Goal: Transaction & Acquisition: Purchase product/service

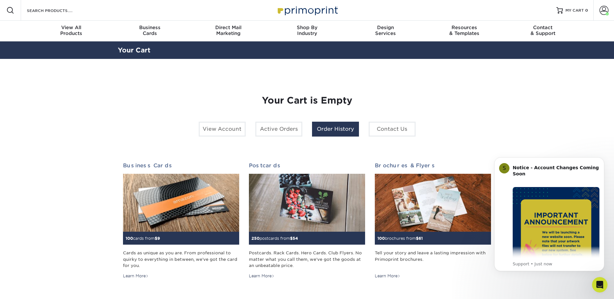
drag, startPoint x: 329, startPoint y: 133, endPoint x: 341, endPoint y: 132, distance: 11.7
click at [330, 133] on link "Order History" at bounding box center [335, 129] width 47 height 15
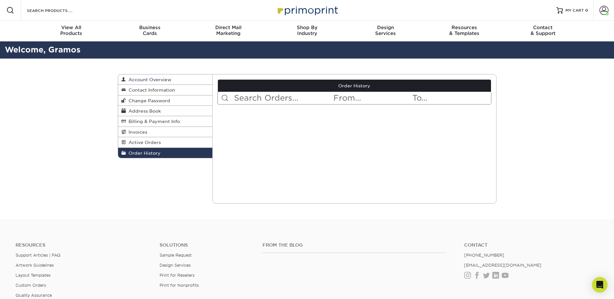
click at [174, 78] on link "Account Overview" at bounding box center [165, 79] width 94 height 10
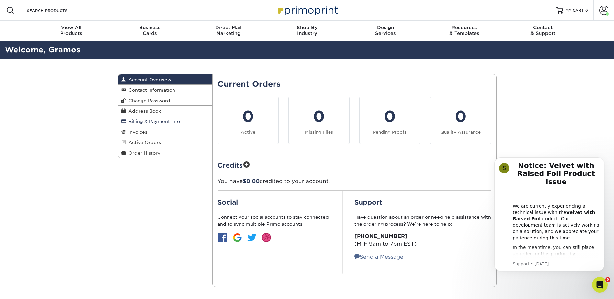
click at [154, 122] on span "Billing & Payment Info" at bounding box center [153, 121] width 54 height 5
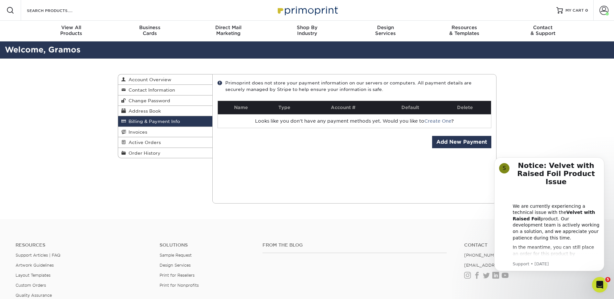
drag, startPoint x: 536, startPoint y: 125, endPoint x: 546, endPoint y: 124, distance: 10.4
click at [536, 124] on div "Billing & Payment Info Account Overview Contact Information Change Password Add…" at bounding box center [307, 139] width 614 height 160
click at [600, 16] on link "Account" at bounding box center [603, 10] width 21 height 21
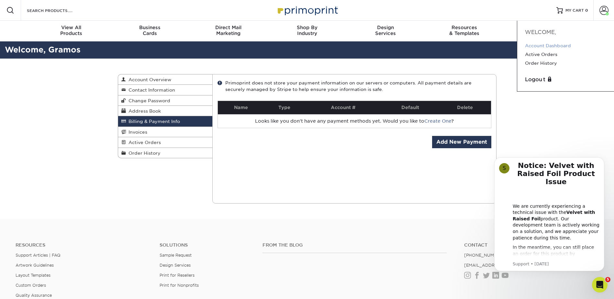
click at [556, 45] on link "Account Dashboard" at bounding box center [565, 45] width 81 height 9
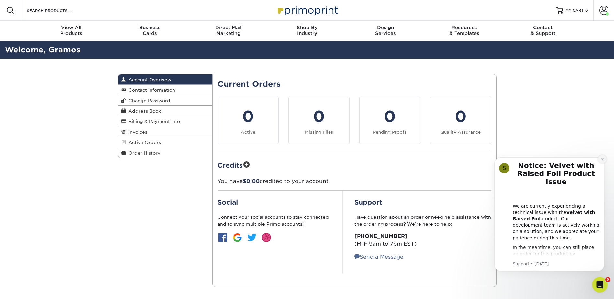
click at [600, 160] on button "Dismiss notification" at bounding box center [602, 159] width 8 height 8
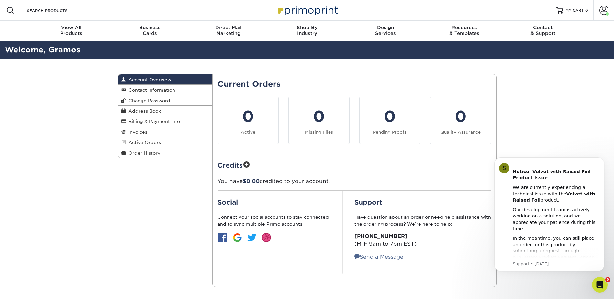
click at [539, 136] on div "Account Overview Account Overview Contact Information Change Password Address B…" at bounding box center [307, 181] width 614 height 244
click at [174, 199] on div "Account Overview Account Overview Contact Information Change Password Address B…" at bounding box center [307, 181] width 388 height 244
drag, startPoint x: 141, startPoint y: 156, endPoint x: 200, endPoint y: 154, distance: 59.2
click at [141, 156] on link "Order History" at bounding box center [165, 153] width 94 height 10
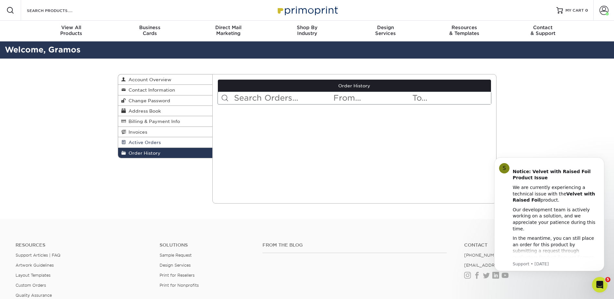
click at [153, 139] on link "Active Orders" at bounding box center [165, 142] width 94 height 10
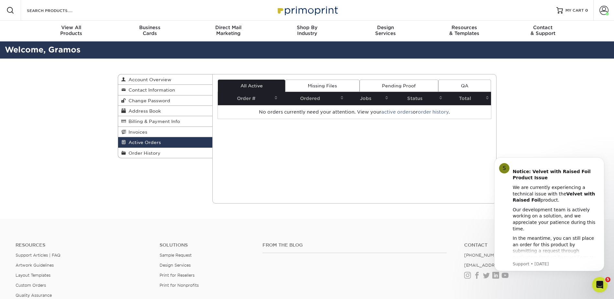
click at [326, 85] on link "Missing Files" at bounding box center [322, 86] width 74 height 12
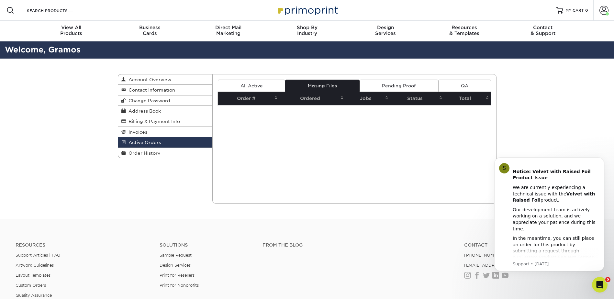
click at [386, 83] on link "Pending Proof" at bounding box center [398, 86] width 79 height 12
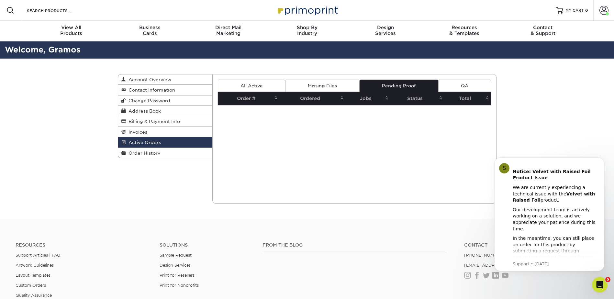
drag, startPoint x: 521, startPoint y: 96, endPoint x: 374, endPoint y: 40, distance: 157.5
click at [521, 95] on div "Active Orders Account Overview Contact Information Change Password Address Book…" at bounding box center [307, 139] width 614 height 160
click at [155, 32] on div "Business Cards" at bounding box center [149, 31] width 79 height 12
click at [143, 29] on span "Business" at bounding box center [149, 28] width 79 height 6
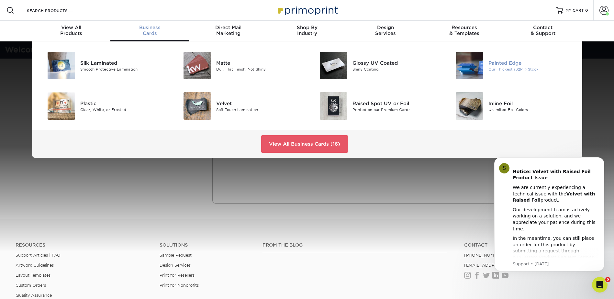
click at [504, 66] on div "Painted Edge" at bounding box center [531, 62] width 86 height 7
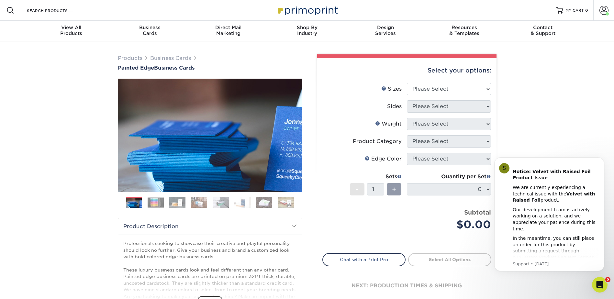
click at [222, 206] on img at bounding box center [221, 202] width 16 height 11
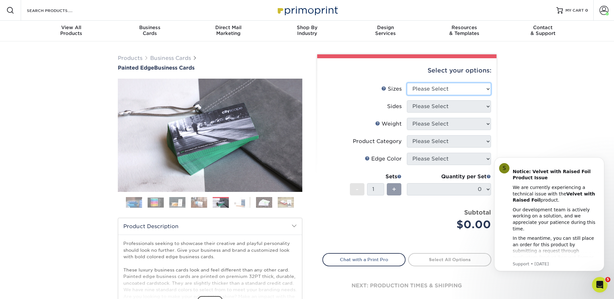
click at [426, 90] on select "Please Select 2" x 3.5" - Standard 2.125" x 3.375" - European 2.5" x 2.5" - Squ…" at bounding box center [449, 89] width 84 height 12
select select "2.00x3.50"
click at [407, 83] on select "Please Select 2" x 3.5" - Standard 2.125" x 3.375" - European 2.5" x 2.5" - Squ…" at bounding box center [449, 89] width 84 height 12
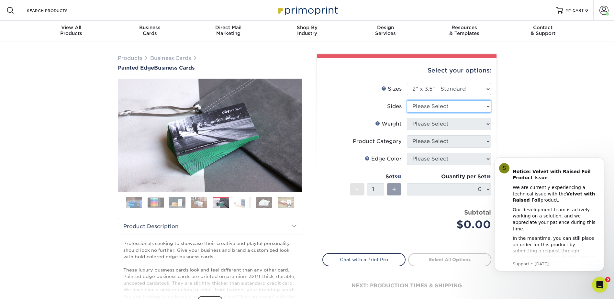
click at [451, 106] on select "Please Select Print Both Sides Print Front Only" at bounding box center [449, 106] width 84 height 12
select select "13abbda7-1d64-4f25-8bb2-c179b224825d"
click at [407, 100] on select "Please Select Print Both Sides Print Front Only" at bounding box center [449, 106] width 84 height 12
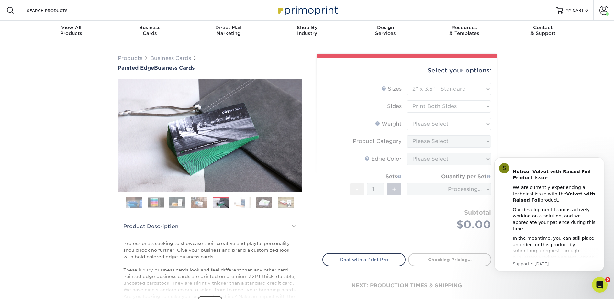
click at [446, 127] on form "Sizes Help Sizes Please Select 2" x 3.5" - Standard 2.125" x 3.375" - European …" at bounding box center [406, 164] width 169 height 163
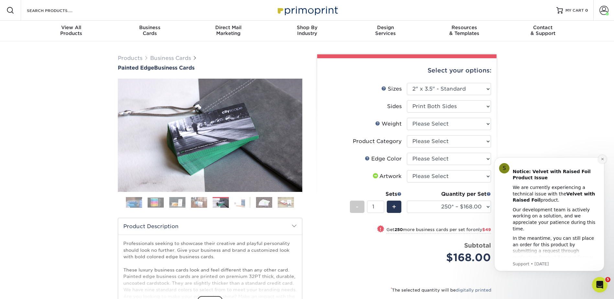
click at [603, 159] on icon "Dismiss notification" at bounding box center [602, 159] width 4 height 4
drag, startPoint x: 601, startPoint y: 160, endPoint x: 580, endPoint y: 154, distance: 22.4
click at [601, 159] on icon "Dismiss notification" at bounding box center [602, 159] width 2 height 2
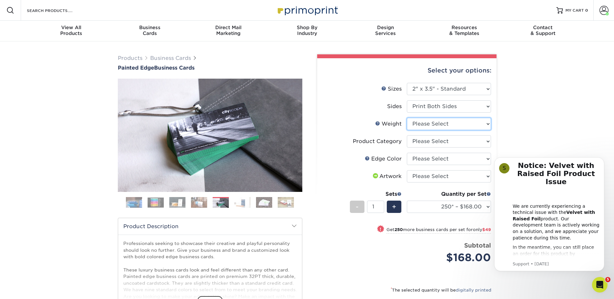
click at [442, 124] on select "Please Select 32PTUC" at bounding box center [449, 124] width 84 height 12
select select "32PTUC"
click at [407, 118] on select "Please Select 32PTUC" at bounding box center [449, 124] width 84 height 12
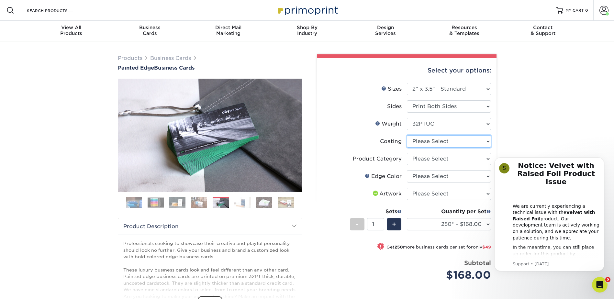
click at [447, 141] on select at bounding box center [449, 141] width 84 height 12
select select "3e7618de-abca-4bda-9f97-8b9129e913d8"
click at [407, 135] on select at bounding box center [449, 141] width 84 height 12
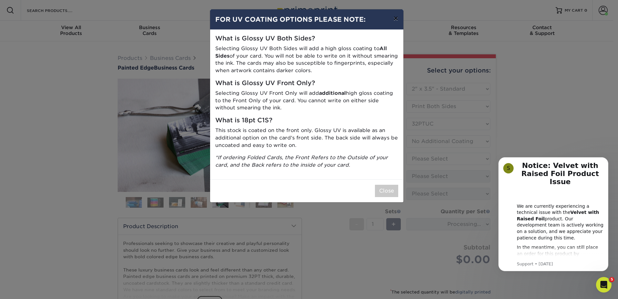
click at [394, 19] on button "×" at bounding box center [396, 18] width 15 height 18
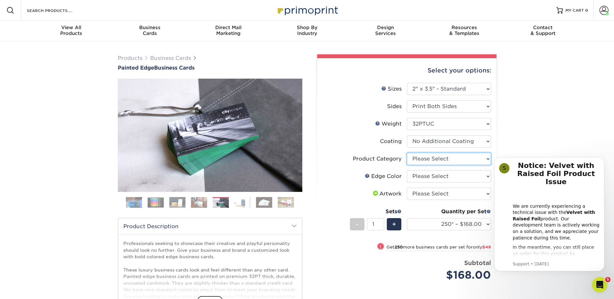
click at [450, 159] on select "Please Select Business Cards" at bounding box center [449, 159] width 84 height 12
select select "3b5148f1-0588-4f88-a218-97bcfdce65c1"
click at [407, 153] on select "Please Select Business Cards" at bounding box center [449, 159] width 84 height 12
click at [438, 178] on select "Please Select Charcoal Black Brown Blue Pearlescent Blue Pearlescent Gold Pearl…" at bounding box center [449, 176] width 84 height 12
select select "e42633f1-b123-4179-bb8a-cf3a693d9207"
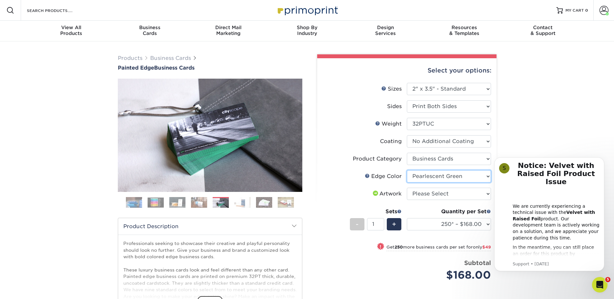
click at [407, 170] on select "Please Select Charcoal Black Brown Blue Pearlescent Blue Pearlescent Gold Pearl…" at bounding box center [449, 176] width 84 height 12
click at [427, 189] on select "Please Select I will upload files I need a design - $100" at bounding box center [449, 194] width 84 height 12
select select "upload"
click at [407, 188] on select "Please Select I will upload files I need a design - $100" at bounding box center [449, 194] width 84 height 12
click at [529, 150] on body "S Notice: Velvet with Raised Foil Product Issue We are currently experiencing a…" at bounding box center [549, 214] width 124 height 129
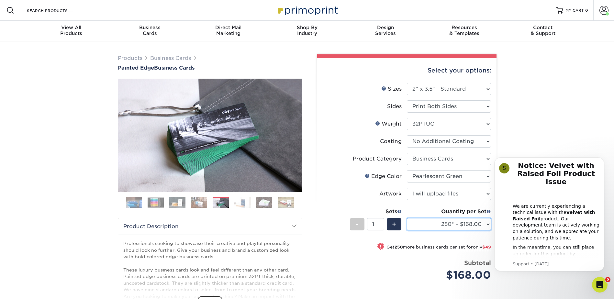
click at [442, 222] on select "250* – $168.00 500* – $217.00 1000* – $339.00" at bounding box center [449, 224] width 84 height 12
select select "1000* – $339.00"
click at [407, 218] on select "250* – $168.00 500* – $217.00 1000* – $339.00" at bounding box center [449, 224] width 84 height 12
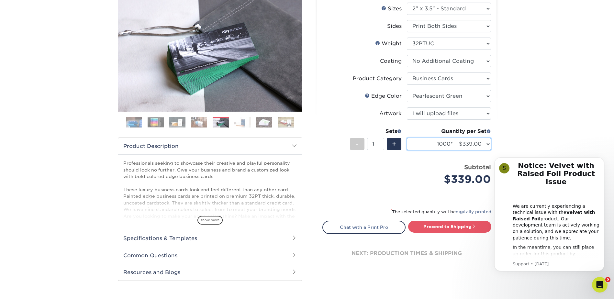
scroll to position [86, 0]
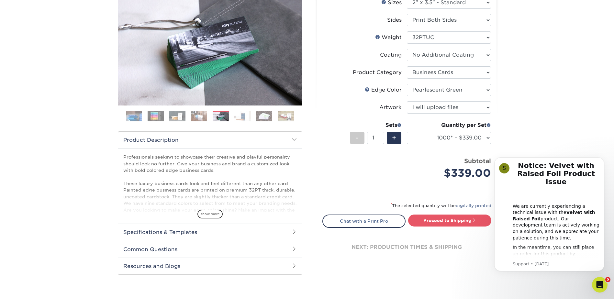
click at [183, 233] on h2 "Specifications & Templates" at bounding box center [210, 232] width 184 height 17
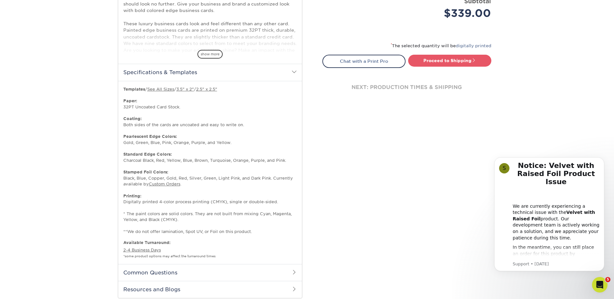
scroll to position [259, 0]
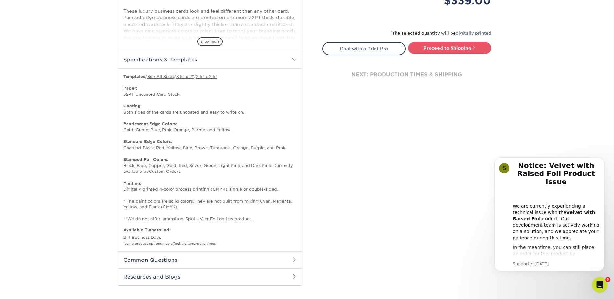
click at [168, 260] on h2 "Common Questions" at bounding box center [210, 259] width 184 height 17
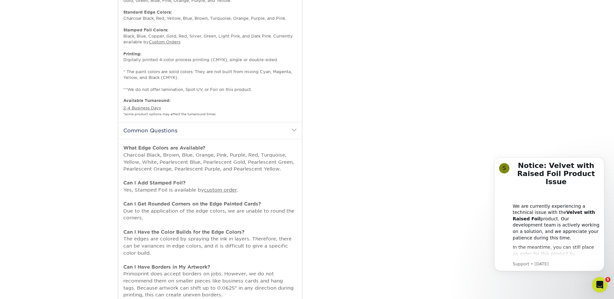
scroll to position [431, 0]
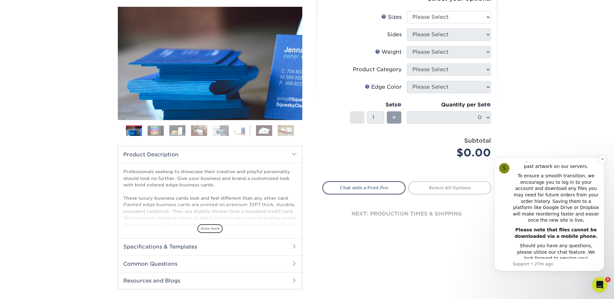
scroll to position [86, 0]
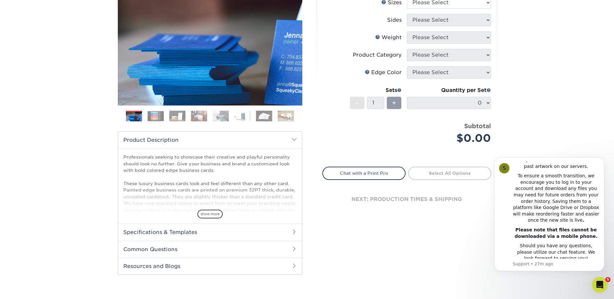
click at [453, 244] on div "Select your options: Sizes Help Sizes Please Select 2" x 3.5" - Standard" at bounding box center [404, 125] width 194 height 314
click at [553, 123] on div "Products Business Cards Painted Edge Business Cards Previous Next" at bounding box center [307, 127] width 614 height 345
click at [529, 91] on div "Products Business Cards Painted Edge Business Cards Previous Next" at bounding box center [307, 127] width 614 height 345
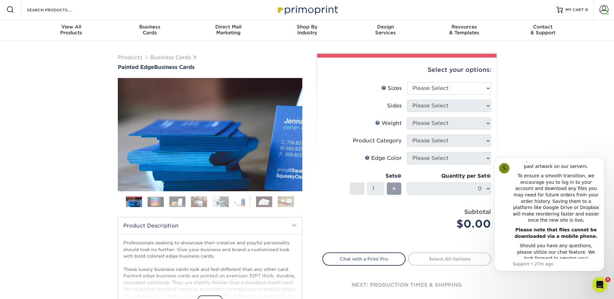
scroll to position [0, 0]
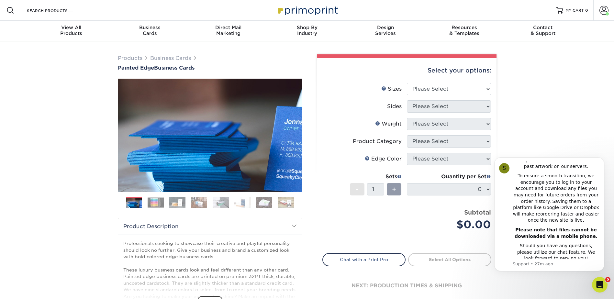
click at [557, 114] on div "Products Business Cards Painted Edge Business Cards Previous Next" at bounding box center [307, 213] width 614 height 345
drag, startPoint x: 611, startPoint y: 73, endPoint x: 607, endPoint y: 46, distance: 27.7
click at [611, 73] on div "Products Business Cards Painted Edge Business Cards Previous Next" at bounding box center [307, 213] width 614 height 345
click at [599, 9] on span at bounding box center [603, 10] width 9 height 9
click at [542, 80] on link "Logout" at bounding box center [565, 80] width 81 height 8
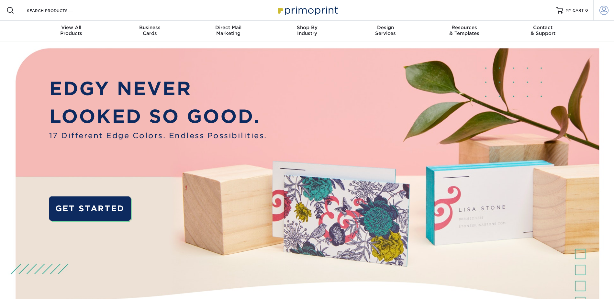
type input "[EMAIL_ADDRESS][DOMAIN_NAME]"
click at [599, 12] on span at bounding box center [603, 10] width 9 height 9
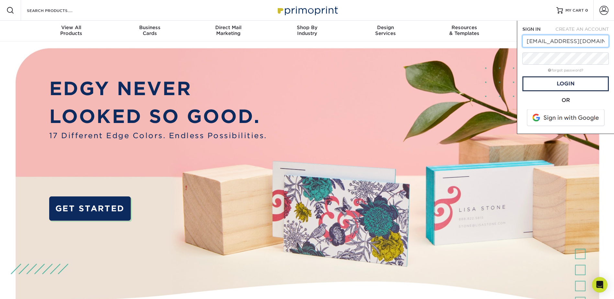
drag, startPoint x: 543, startPoint y: 41, endPoint x: 483, endPoint y: 45, distance: 59.6
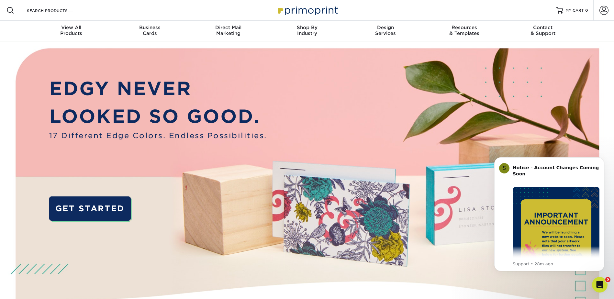
click at [446, 18] on div "Resources Menu Search Products Account SIGN IN CREATE AN ACCOUNT gramos@apexima…" at bounding box center [307, 10] width 614 height 21
click at [608, 11] on span at bounding box center [603, 10] width 9 height 9
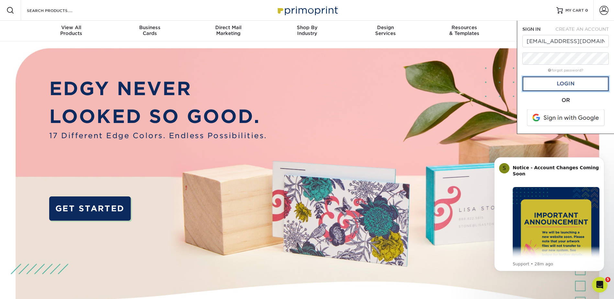
click at [563, 83] on link "Login" at bounding box center [565, 83] width 86 height 15
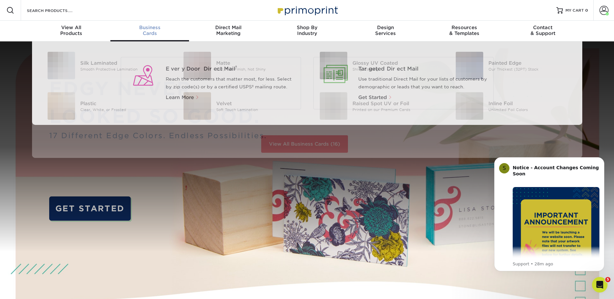
click at [144, 31] on div "Business Cards" at bounding box center [149, 31] width 79 height 12
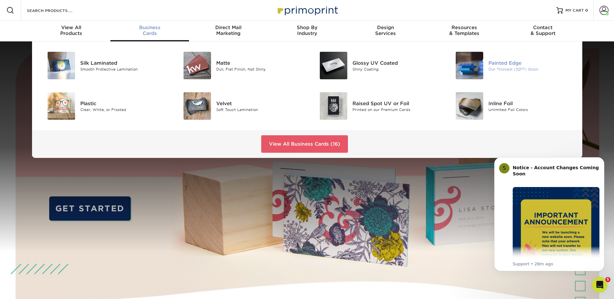
drag, startPoint x: 499, startPoint y: 66, endPoint x: 505, endPoint y: 65, distance: 5.4
click at [499, 66] on div "Painted Edge Our Thickest (32PT) Stock" at bounding box center [531, 65] width 86 height 13
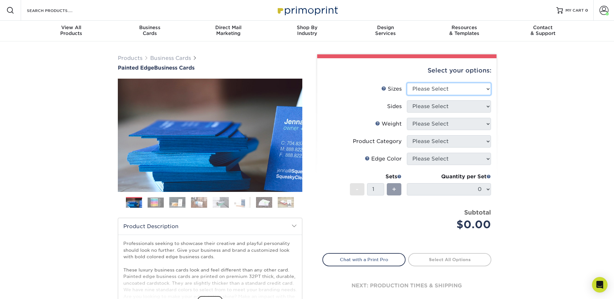
click at [461, 90] on select "Please Select 2" x 3.5" - Standard 2.125" x 3.375" - European 2.5" x 2.5" - Squ…" at bounding box center [449, 89] width 84 height 12
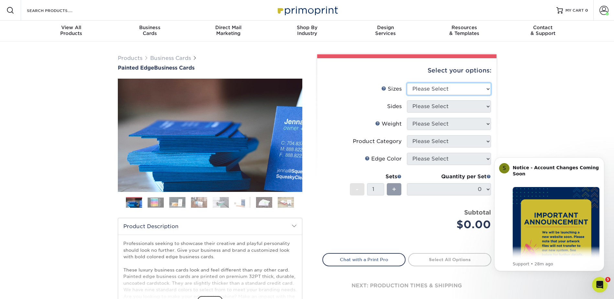
select select "2.00x3.50"
click at [407, 83] on select "Please Select 2" x 3.5" - Standard 2.125" x 3.375" - European 2.5" x 2.5" - Squ…" at bounding box center [449, 89] width 84 height 12
click at [454, 109] on select "Please Select Print Both Sides Print Front Only" at bounding box center [449, 106] width 84 height 12
select select "13abbda7-1d64-4f25-8bb2-c179b224825d"
click at [407, 100] on select "Please Select Print Both Sides Print Front Only" at bounding box center [449, 106] width 84 height 12
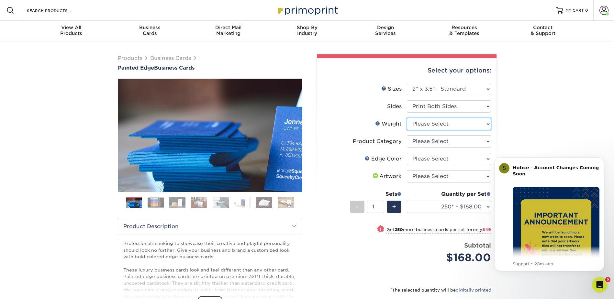
click at [446, 121] on select "Please Select 32PTUC" at bounding box center [449, 124] width 84 height 12
select select "32PTUC"
click at [407, 118] on select "Please Select 32PTUC" at bounding box center [449, 124] width 84 height 12
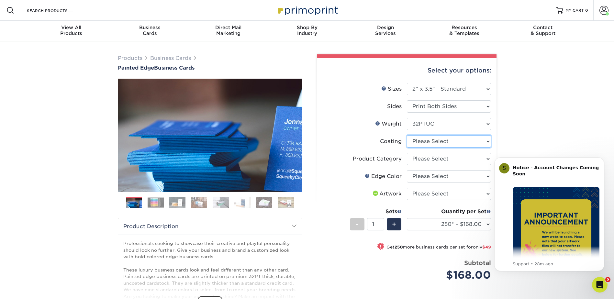
click at [450, 143] on select at bounding box center [449, 141] width 84 height 12
select select "3e7618de-abca-4bda-9f97-8b9129e913d8"
click at [407, 135] on select at bounding box center [449, 141] width 84 height 12
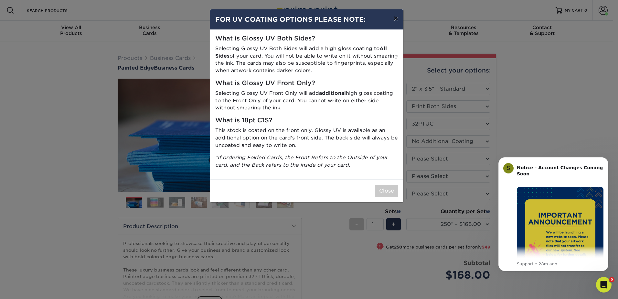
drag, startPoint x: 393, startPoint y: 19, endPoint x: 450, endPoint y: 34, distance: 58.4
click at [394, 19] on button "×" at bounding box center [396, 18] width 15 height 18
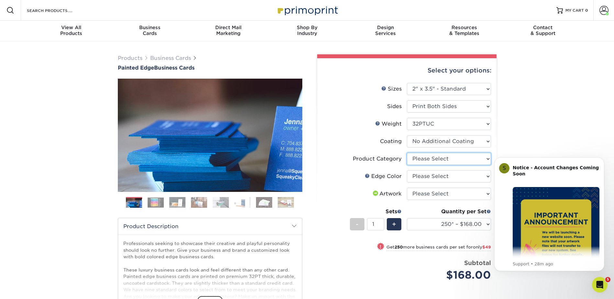
click at [451, 158] on select "Please Select Business Cards" at bounding box center [449, 159] width 84 height 12
select select "3b5148f1-0588-4f88-a218-97bcfdce65c1"
click at [407, 153] on select "Please Select Business Cards" at bounding box center [449, 159] width 84 height 12
click at [426, 177] on select "Please Select Charcoal Black Brown Blue Pearlescent Blue Pearlescent Gold Pearl…" at bounding box center [449, 176] width 84 height 12
select select "e42633f1-b123-4179-bb8a-cf3a693d9207"
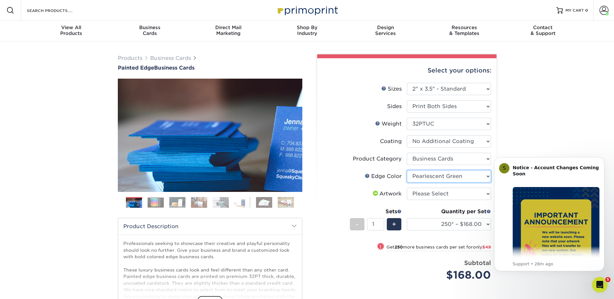
click at [407, 170] on select "Please Select Charcoal Black Brown Blue Pearlescent Blue Pearlescent Gold Pearl…" at bounding box center [449, 176] width 84 height 12
click at [437, 197] on select "Please Select I will upload files I need a design - $100" at bounding box center [449, 194] width 84 height 12
select select "upload"
click at [407, 188] on select "Please Select I will upload files I need a design - $100" at bounding box center [449, 194] width 84 height 12
click at [473, 227] on select "250* – $168.00 500* – $217.00 1000* – $339.00" at bounding box center [449, 224] width 84 height 12
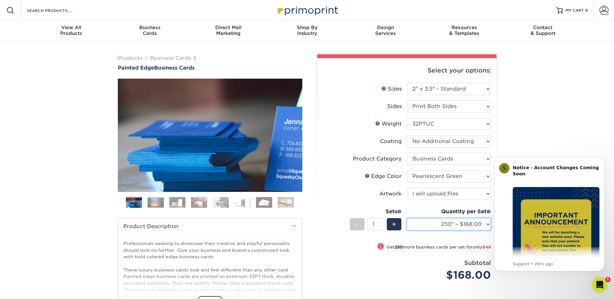
select select "1000* – $339.00"
click at [407, 218] on select "250* – $168.00 500* – $217.00 1000* – $339.00" at bounding box center [449, 224] width 84 height 12
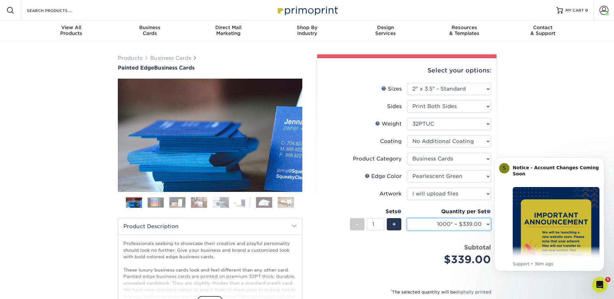
click at [480, 226] on select "250* – $168.00 500* – $217.00 1000* – $339.00" at bounding box center [449, 224] width 84 height 12
click at [379, 249] on div "Price per set $339.00" at bounding box center [365, 255] width 84 height 25
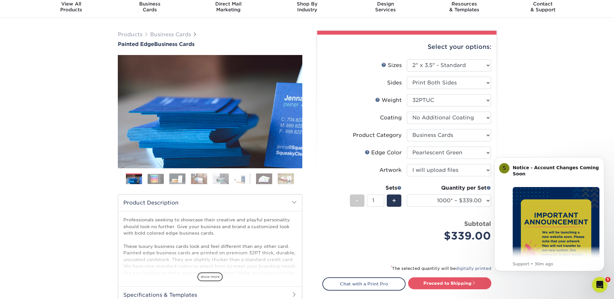
scroll to position [43, 0]
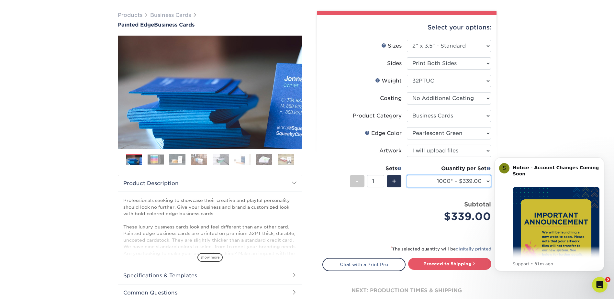
click at [473, 181] on select "250* – $168.00 500* – $217.00 1000* – $339.00" at bounding box center [449, 181] width 84 height 12
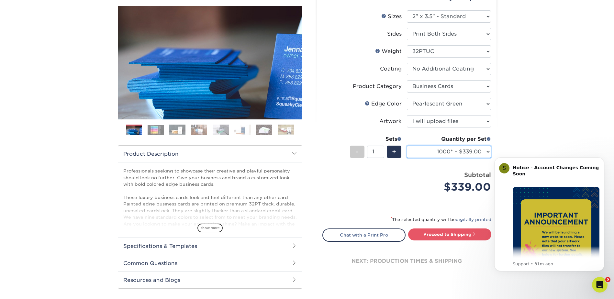
scroll to position [86, 0]
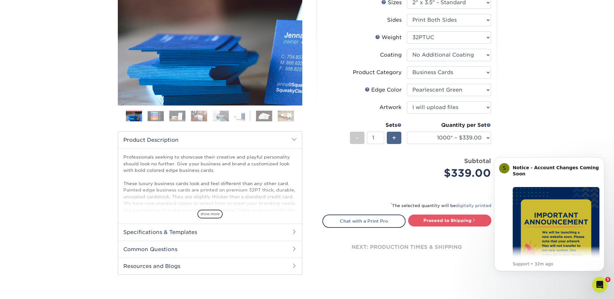
click at [390, 136] on div "+" at bounding box center [394, 138] width 15 height 12
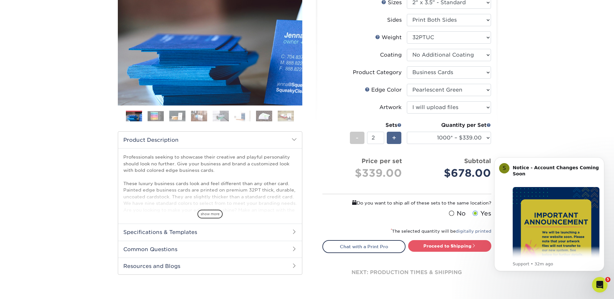
click at [391, 136] on div "+" at bounding box center [394, 138] width 15 height 12
click at [392, 135] on span "+" at bounding box center [394, 138] width 4 height 10
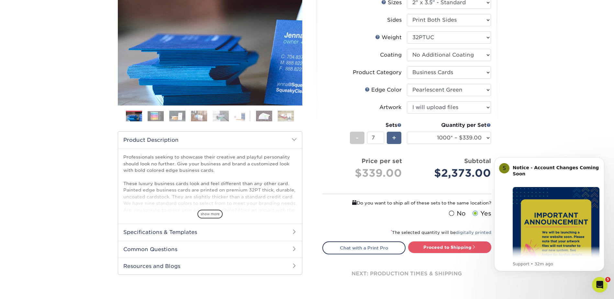
click at [392, 135] on span "+" at bounding box center [394, 138] width 4 height 10
type input "10"
click at [445, 247] on link "Proceed to Shipping" at bounding box center [449, 247] width 83 height 12
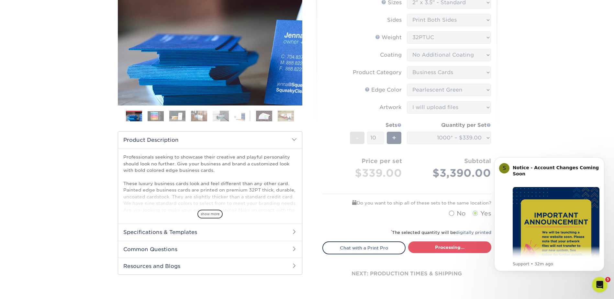
select select "2ef1fa48-fafb-46bb-a4ab-119a8375bdb2"
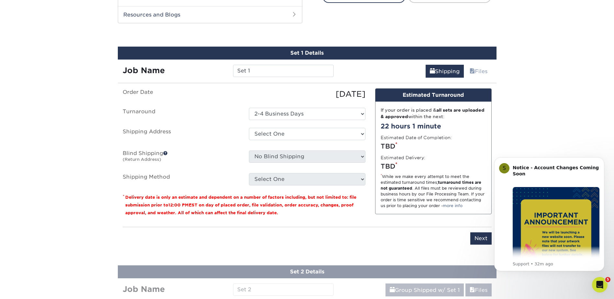
scroll to position [345, 0]
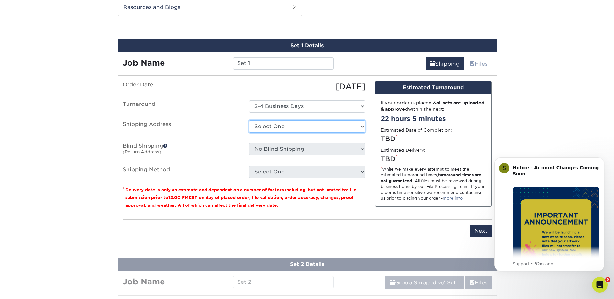
click at [310, 128] on select "Select One Apex Imaging Services + Add New Address" at bounding box center [307, 126] width 116 height 12
select select "284195"
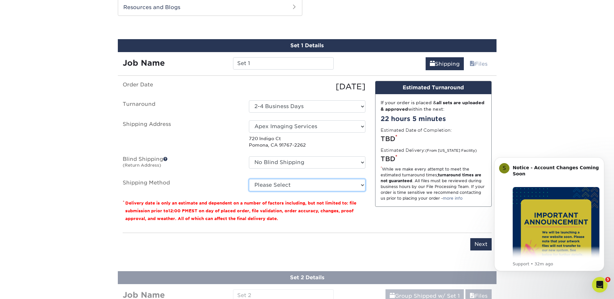
click at [323, 184] on select "Please Select Ground Shipping (+$39.10) 3 Day Shipping Service (+$49.12) 2 Day …" at bounding box center [307, 185] width 116 height 12
click at [249, 179] on select "Please Select Ground Shipping (+$39.10) 3 Day Shipping Service (+$49.12) 2 Day …" at bounding box center [307, 185] width 116 height 12
click at [332, 188] on select "Please Select Ground Shipping (+$39.10) 3 Day Shipping Service (+$49.12) 2 Day …" at bounding box center [307, 185] width 116 height 12
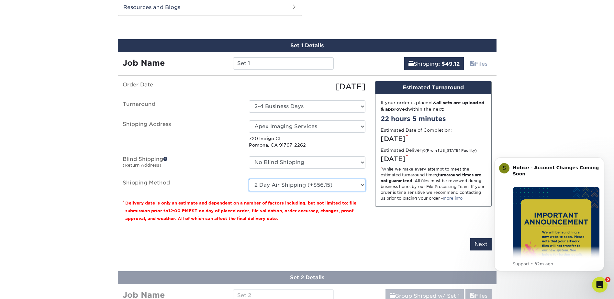
click at [249, 179] on select "Please Select Ground Shipping (+$39.10) 3 Day Shipping Service (+$49.12) 2 Day …" at bounding box center [307, 185] width 116 height 12
click at [335, 190] on select "Please Select Ground Shipping (+$39.10) 3 Day Shipping Service (+$49.12) 2 Day …" at bounding box center [307, 185] width 116 height 12
click at [249, 179] on select "Please Select Ground Shipping (+$39.10) 3 Day Shipping Service (+$49.12) 2 Day …" at bounding box center [307, 185] width 116 height 12
click at [335, 184] on select "Please Select Ground Shipping (+$39.10) 3 Day Shipping Service (+$49.12) 2 Day …" at bounding box center [307, 185] width 116 height 12
click at [249, 179] on select "Please Select Ground Shipping (+$39.10) 3 Day Shipping Service (+$49.12) 2 Day …" at bounding box center [307, 185] width 116 height 12
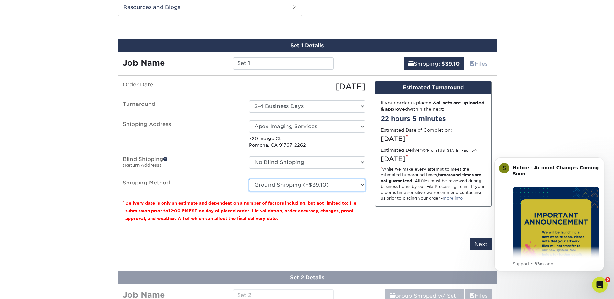
click at [327, 187] on select "Please Select Ground Shipping (+$39.10) 3 Day Shipping Service (+$49.12) 2 Day …" at bounding box center [307, 185] width 116 height 12
click at [249, 179] on select "Please Select Ground Shipping (+$39.10) 3 Day Shipping Service (+$49.12) 2 Day …" at bounding box center [307, 185] width 116 height 12
click at [325, 195] on fieldset "Order Date 08/26/2025 Turnaround Select One 2-4 Business Days Shipping Address …" at bounding box center [244, 140] width 243 height 118
click at [328, 185] on select "Please Select Ground Shipping (+$39.10) 3 Day Shipping Service (+$49.12) 2 Day …" at bounding box center [307, 185] width 116 height 12
select select "03"
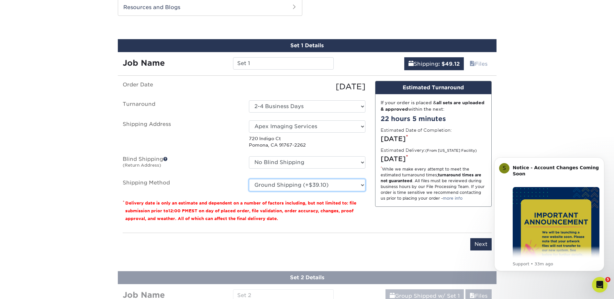
click at [249, 179] on select "Please Select Ground Shipping (+$39.10) 3 Day Shipping Service (+$49.12) 2 Day …" at bounding box center [307, 185] width 116 height 12
click at [476, 245] on input "Next" at bounding box center [480, 244] width 21 height 12
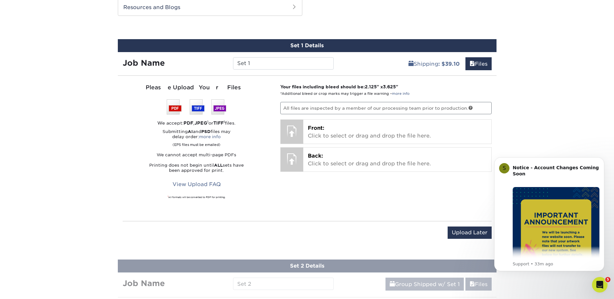
click at [312, 109] on p "All files are inspected by a member of our processing team prior to production." at bounding box center [385, 108] width 211 height 12
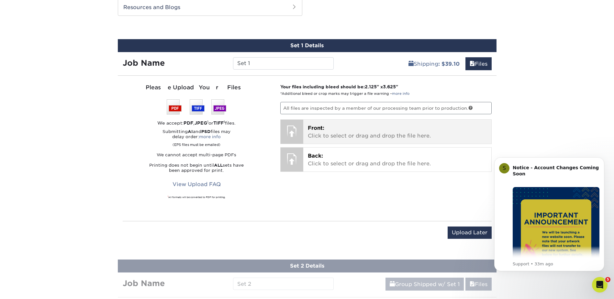
click at [376, 133] on p "Front: Click to select or drag and drop the file here." at bounding box center [397, 132] width 179 height 16
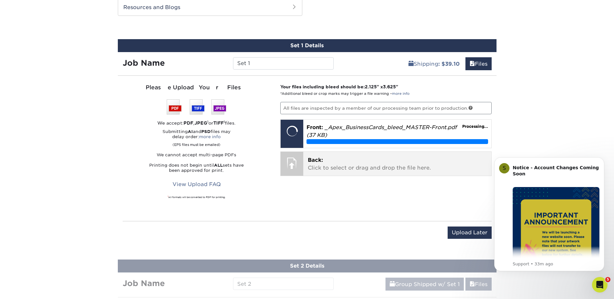
click at [348, 169] on p "Back: Click to select or drag and drop the file here." at bounding box center [397, 164] width 179 height 16
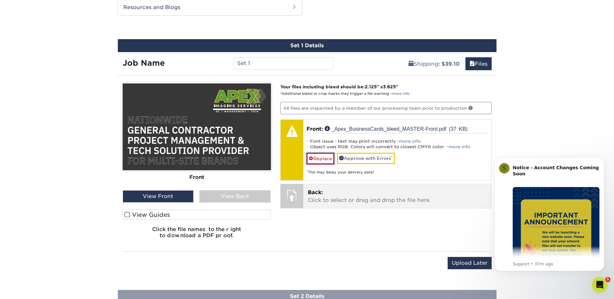
click at [315, 160] on link "Replace" at bounding box center [320, 158] width 28 height 11
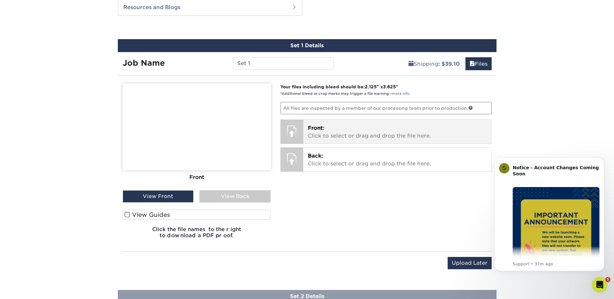
click at [326, 131] on p "Front: Click to select or drag and drop the file here." at bounding box center [397, 132] width 179 height 16
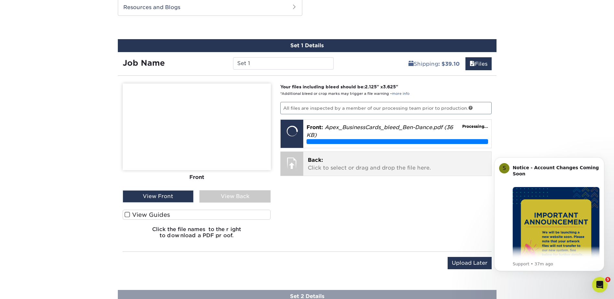
click at [312, 163] on p "Back: Click to select or drag and drop the file here." at bounding box center [397, 164] width 179 height 16
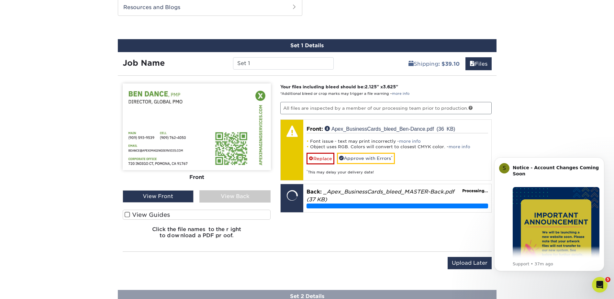
click at [126, 214] on span at bounding box center [127, 215] width 5 height 6
click at [0, 0] on input "View Guides" at bounding box center [0, 0] width 0 height 0
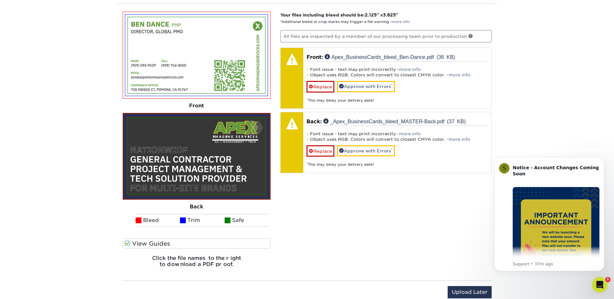
scroll to position [431, 0]
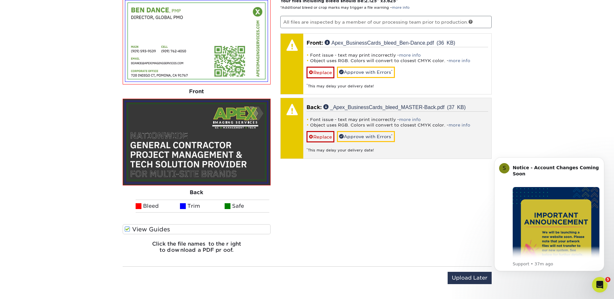
click at [463, 122] on li "Object uses RGB. Colors will convert to closest CMYK color. - more info" at bounding box center [396, 124] width 181 height 5
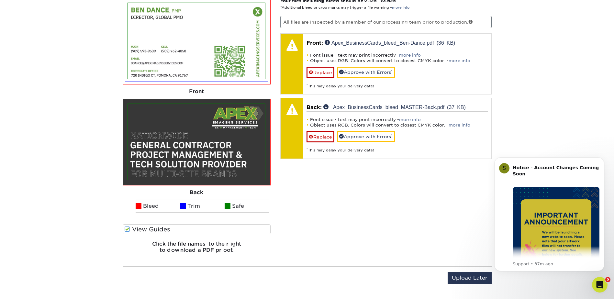
scroll to position [388, 0]
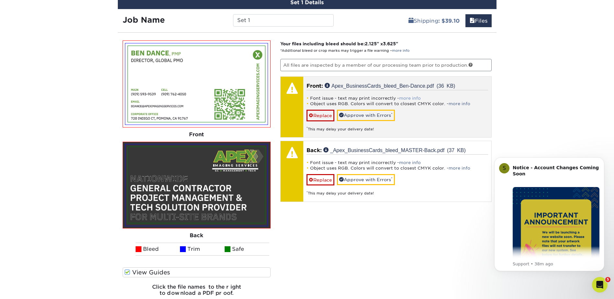
click at [412, 96] on link "more info" at bounding box center [410, 98] width 22 height 5
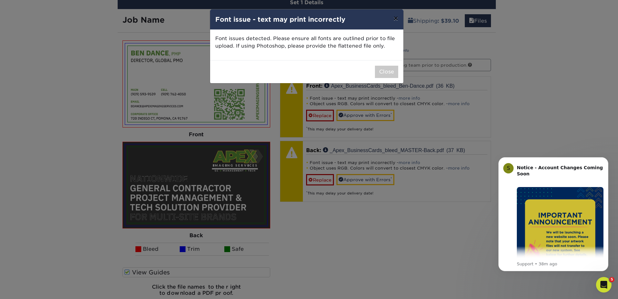
click at [394, 17] on button "×" at bounding box center [396, 18] width 15 height 18
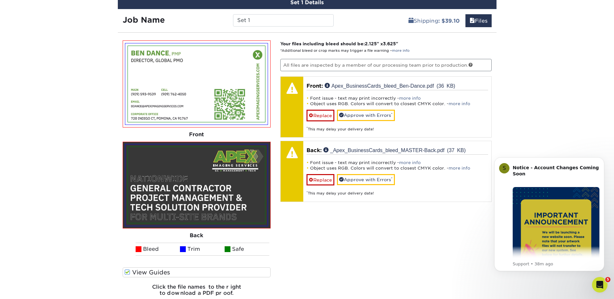
click at [564, 90] on div "Products Business Cards Painted Edge Business Cards Previous Next" at bounding box center [307, 226] width 614 height 1146
click at [540, 125] on div "Products Business Cards Painted Edge Business Cards Previous Next" at bounding box center [307, 226] width 614 height 1146
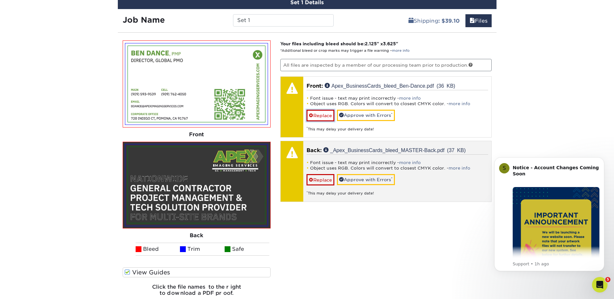
drag, startPoint x: 312, startPoint y: 116, endPoint x: 323, endPoint y: 115, distance: 11.0
click at [312, 116] on span at bounding box center [311, 115] width 5 height 5
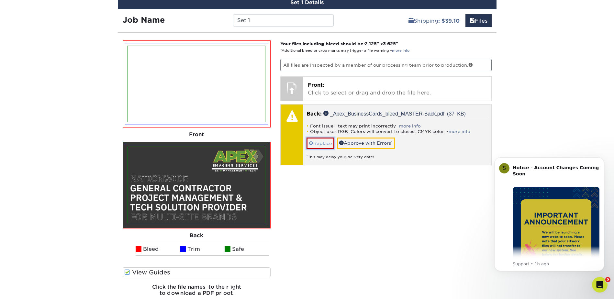
drag, startPoint x: 322, startPoint y: 141, endPoint x: 341, endPoint y: 96, distance: 49.0
click at [322, 141] on link "Replace" at bounding box center [320, 142] width 28 height 11
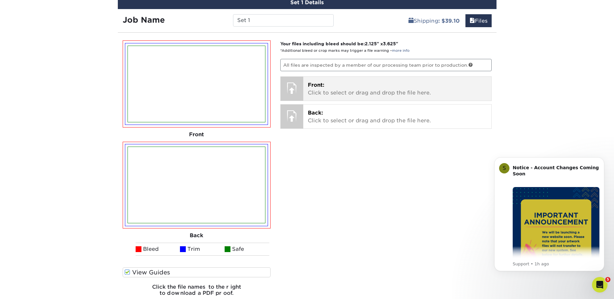
click at [339, 83] on p "Front: Click to select or drag and drop the file here." at bounding box center [397, 89] width 179 height 16
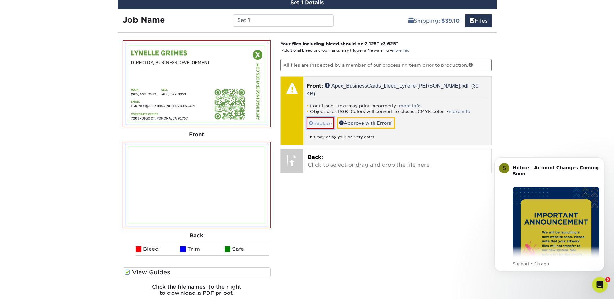
click at [325, 117] on link "Replace" at bounding box center [320, 122] width 28 height 11
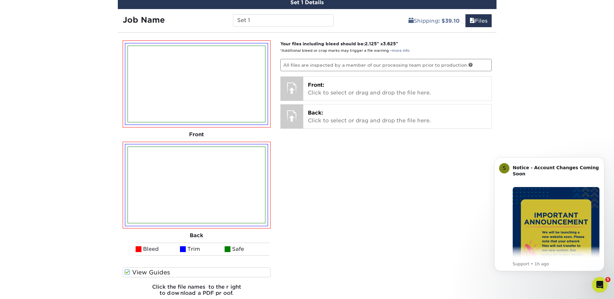
click at [296, 73] on div "Your files including bleed should be: 2.125 " x 3.625 " *Additional bleed or cr…" at bounding box center [385, 170] width 221 height 261
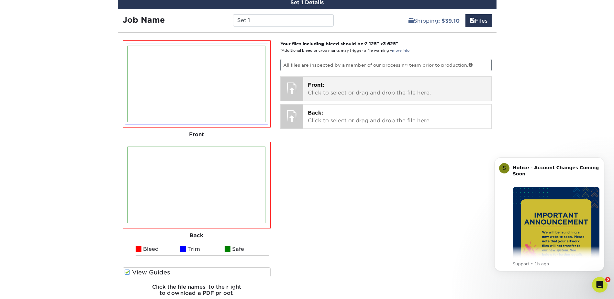
click at [315, 87] on span "Front:" at bounding box center [316, 85] width 16 height 6
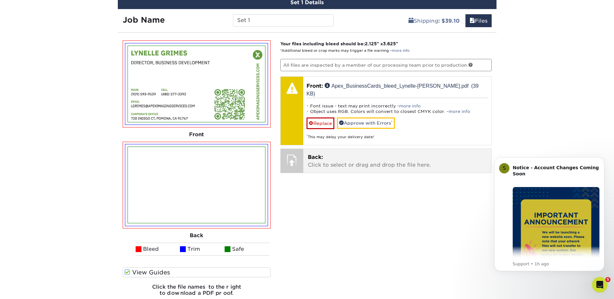
click at [345, 153] on p "Back: Click to select or drag and drop the file here." at bounding box center [397, 161] width 179 height 16
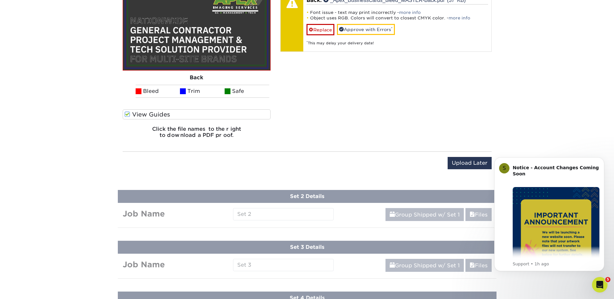
scroll to position [604, 0]
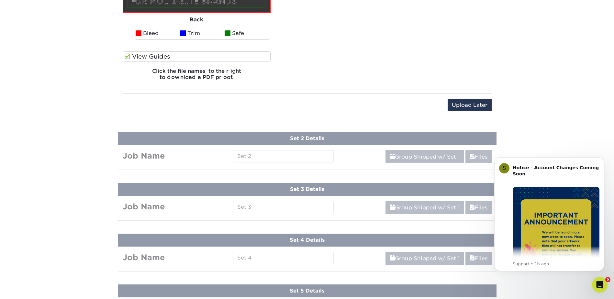
click at [268, 163] on div "Products Business Cards Painted Edge Business Cards Previous Next" at bounding box center [307, 10] width 614 height 1146
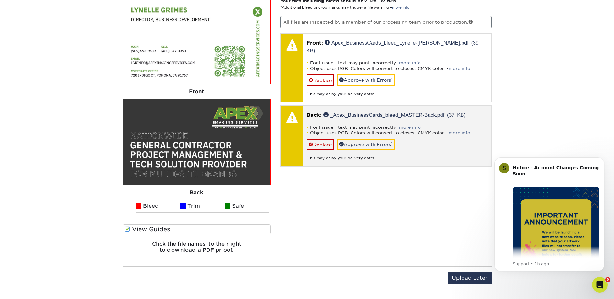
scroll to position [388, 0]
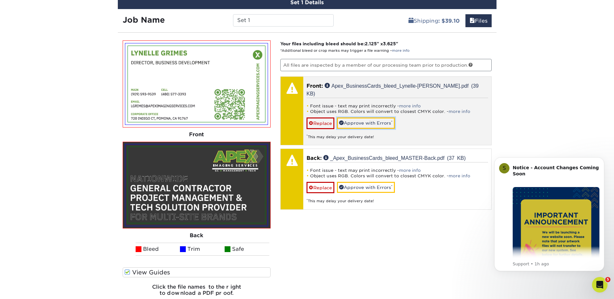
drag, startPoint x: 380, startPoint y: 115, endPoint x: 390, endPoint y: 115, distance: 9.7
click at [380, 117] on link "Approve with Errors *" at bounding box center [366, 122] width 58 height 11
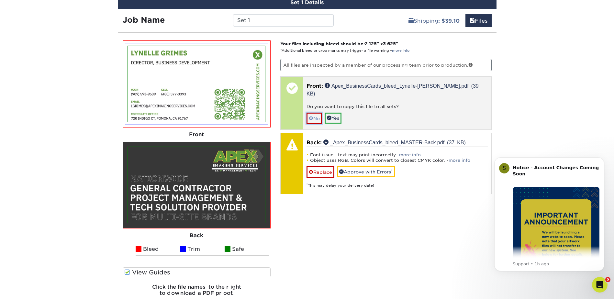
click at [314, 113] on link "No" at bounding box center [314, 118] width 16 height 11
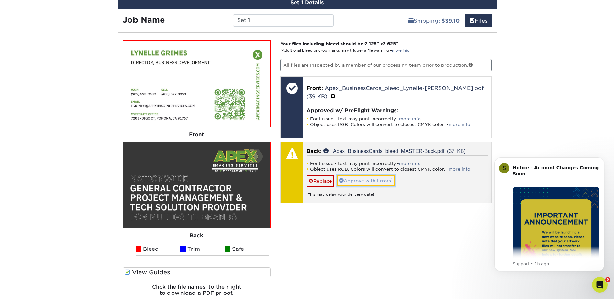
click at [364, 175] on link "Approve with Errors *" at bounding box center [366, 180] width 58 height 11
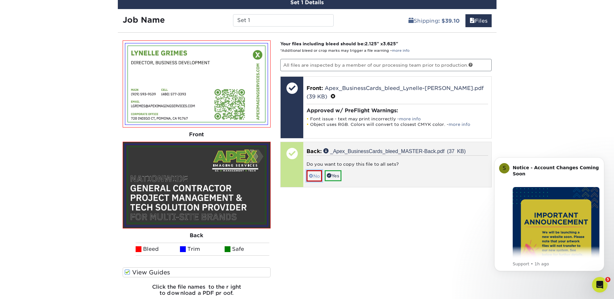
click at [314, 170] on link "No" at bounding box center [314, 175] width 16 height 11
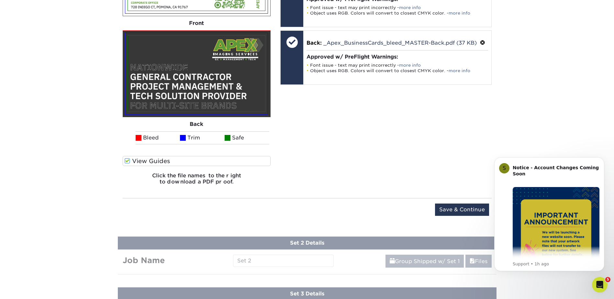
scroll to position [561, 0]
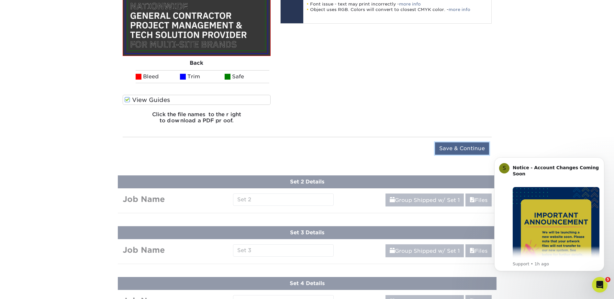
click at [454, 151] on input "Save & Continue" at bounding box center [462, 148] width 54 height 12
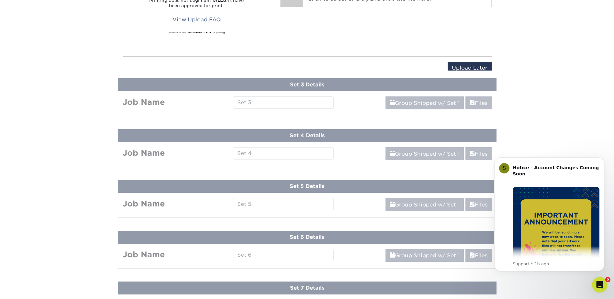
scroll to position [309, 0]
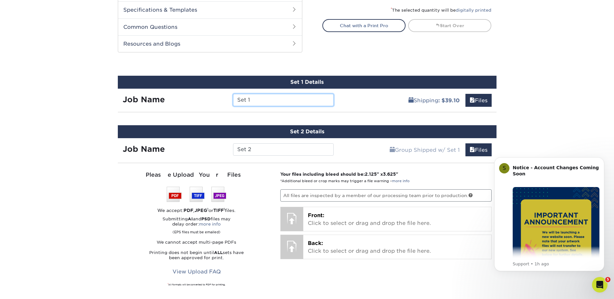
click at [262, 104] on input "Set 1" at bounding box center [283, 100] width 101 height 12
drag, startPoint x: 262, startPoint y: 100, endPoint x: 224, endPoint y: 101, distance: 38.5
click at [224, 101] on div "Job Name Set 1" at bounding box center [228, 100] width 221 height 12
type input "[PERSON_NAME] 1/2"
click at [479, 150] on link "Files" at bounding box center [478, 149] width 26 height 13
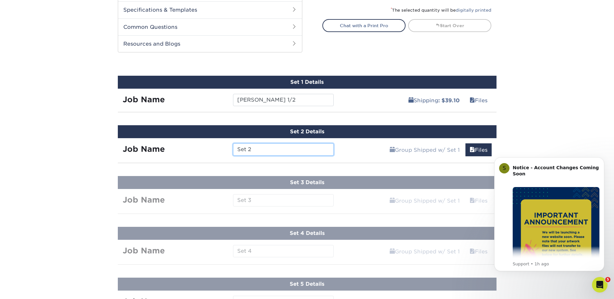
drag, startPoint x: 287, startPoint y: 152, endPoint x: 294, endPoint y: 150, distance: 6.9
click at [287, 152] on input "Set 2" at bounding box center [283, 149] width 101 height 12
drag, startPoint x: 478, startPoint y: 152, endPoint x: 484, endPoint y: 150, distance: 6.0
click at [479, 151] on link "Files" at bounding box center [478, 149] width 26 height 13
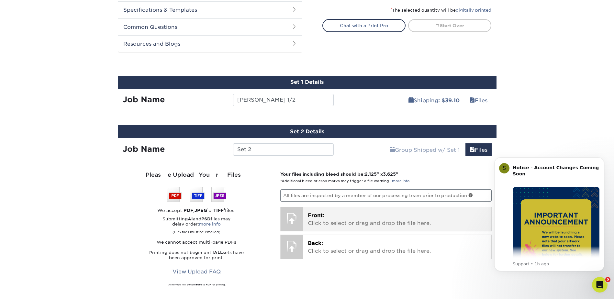
click at [327, 222] on p "Front: Click to select or drag and drop the file here." at bounding box center [397, 220] width 179 height 16
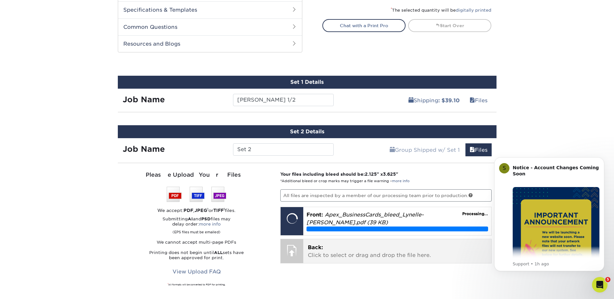
click at [329, 253] on p "Back: Click to select or drag and drop the file here." at bounding box center [397, 252] width 179 height 16
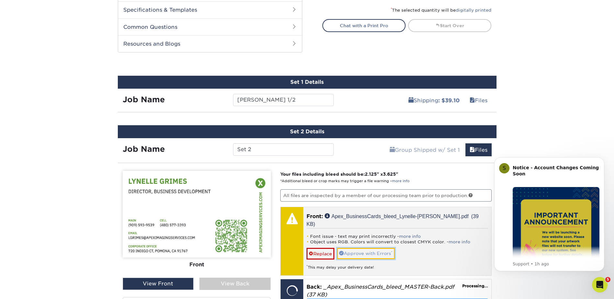
click at [372, 248] on link "Approve with Errors *" at bounding box center [366, 253] width 58 height 11
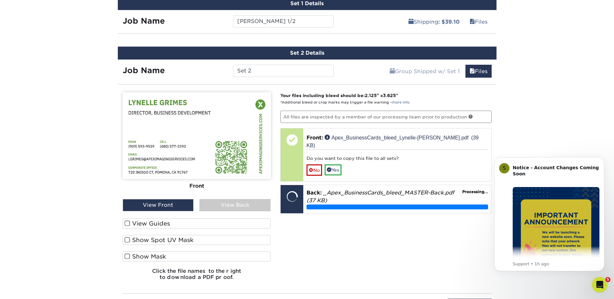
scroll to position [395, 0]
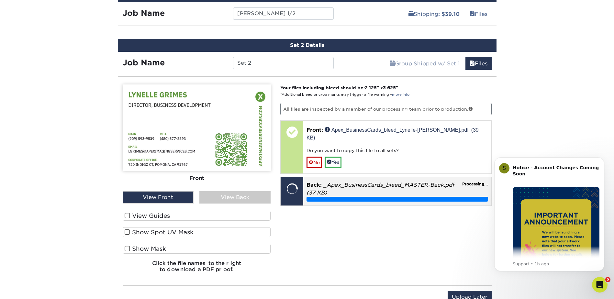
click at [339, 186] on p "Back: _Apex_BusinessCards_bleed_MASTER-Back.pdf (37 KB)" at bounding box center [396, 189] width 181 height 16
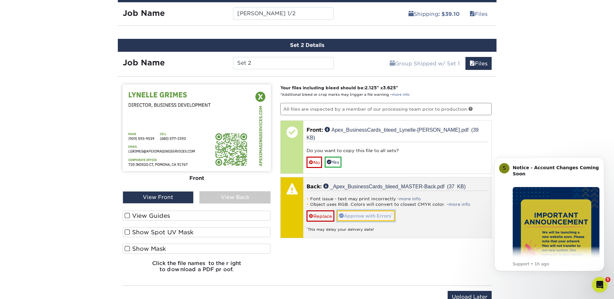
click at [384, 210] on link "Approve with Errors *" at bounding box center [366, 215] width 58 height 11
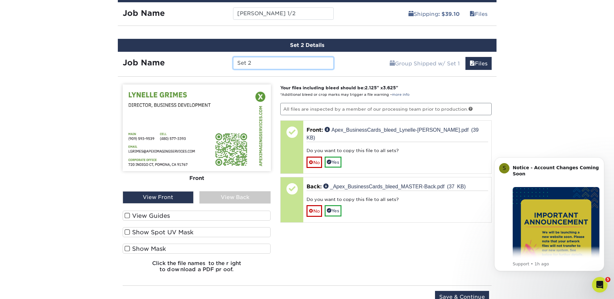
click at [267, 63] on input "Set 2" at bounding box center [283, 63] width 101 height 12
type input "S"
type input "[PERSON_NAME] 2/2"
click at [322, 254] on div "Your files including bleed should be: 2.125 " x 3.625 " *Additional bleed or cr…" at bounding box center [385, 180] width 221 height 193
click at [127, 214] on span at bounding box center [127, 216] width 5 height 6
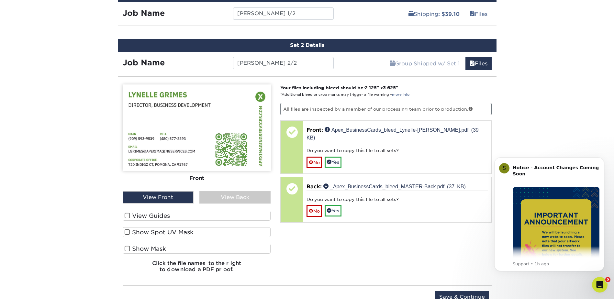
click at [0, 0] on input "View Guides" at bounding box center [0, 0] width 0 height 0
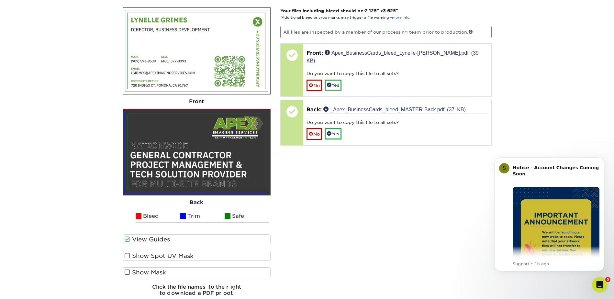
scroll to position [481, 0]
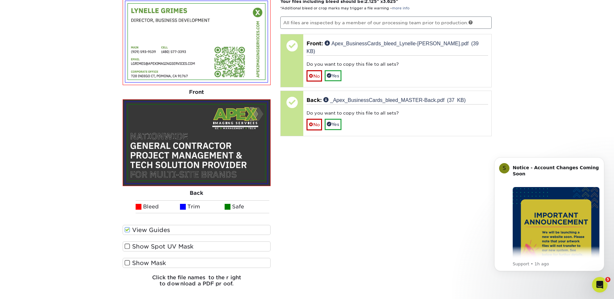
click at [127, 247] on span at bounding box center [127, 246] width 5 height 6
click at [0, 0] on input "Show Spot UV Mask" at bounding box center [0, 0] width 0 height 0
click at [126, 245] on span at bounding box center [127, 246] width 5 height 6
click at [0, 0] on input "Show Spot UV Mask" at bounding box center [0, 0] width 0 height 0
click at [126, 261] on span at bounding box center [127, 263] width 5 height 6
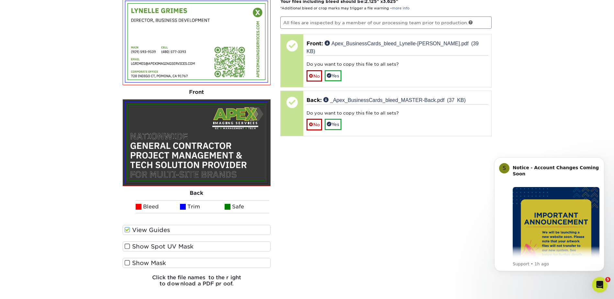
click at [0, 0] on input "Show Mask" at bounding box center [0, 0] width 0 height 0
click at [126, 262] on span at bounding box center [127, 263] width 5 height 6
click at [0, 0] on input "Show Mask" at bounding box center [0, 0] width 0 height 0
click at [397, 244] on div "Your files including bleed should be: 2.125 " x 3.625 " *Additional bleed or cr…" at bounding box center [385, 145] width 221 height 294
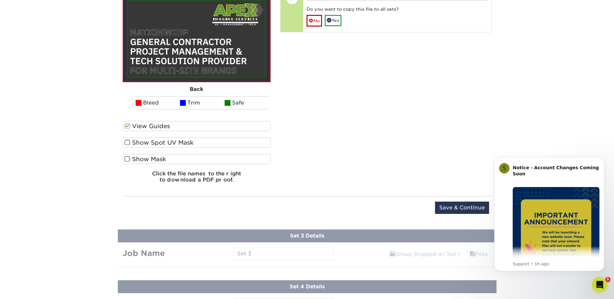
scroll to position [611, 0]
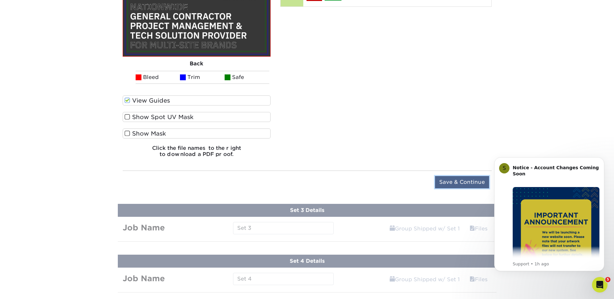
click at [467, 181] on input "Save & Continue" at bounding box center [462, 182] width 54 height 12
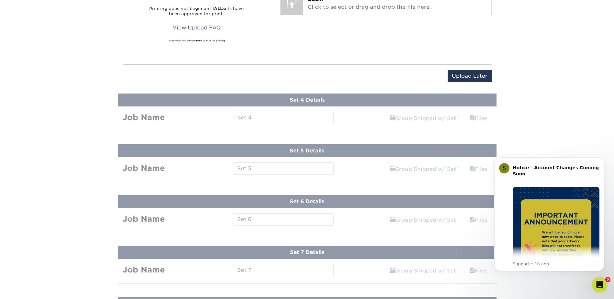
scroll to position [359, 0]
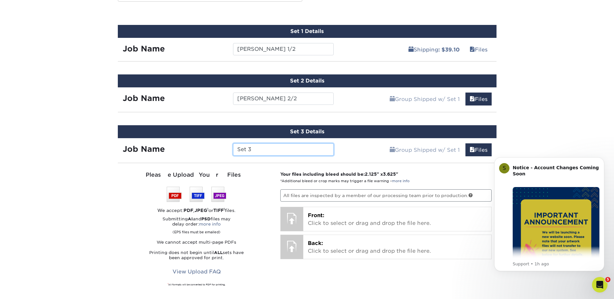
drag, startPoint x: 270, startPoint y: 147, endPoint x: 277, endPoint y: 147, distance: 6.1
click at [270, 147] on input "Set 3" at bounding box center [283, 149] width 101 height 12
drag, startPoint x: 273, startPoint y: 151, endPoint x: 193, endPoint y: 151, distance: 79.9
click at [193, 151] on div "Job Name Set 3" at bounding box center [228, 149] width 221 height 12
type input "[PERSON_NAME] 1/2"
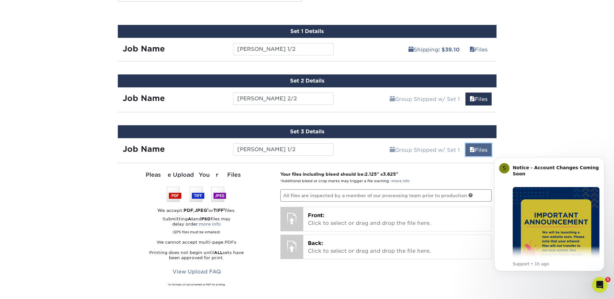
click at [481, 154] on link "Files" at bounding box center [478, 149] width 26 height 13
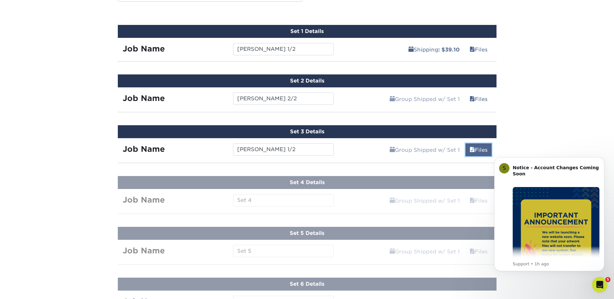
click at [479, 150] on link "Files" at bounding box center [478, 149] width 26 height 13
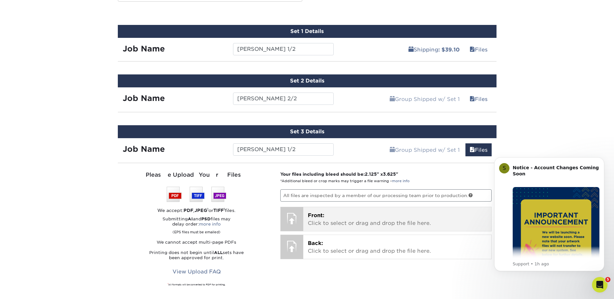
click at [349, 215] on p "Front: Click to select or drag and drop the file here." at bounding box center [397, 220] width 179 height 16
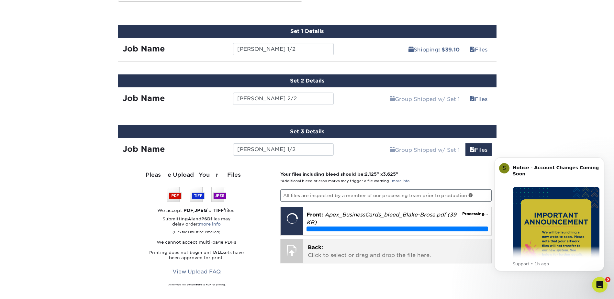
click at [330, 246] on p "Back: Click to select or drag and drop the file here." at bounding box center [397, 252] width 179 height 16
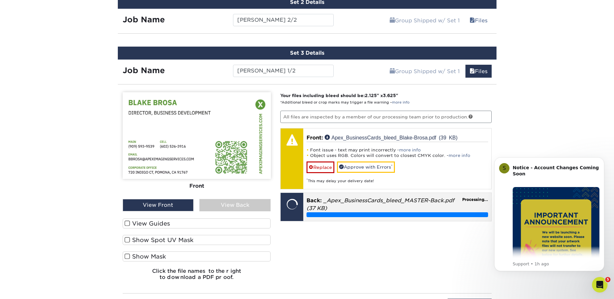
scroll to position [445, 0]
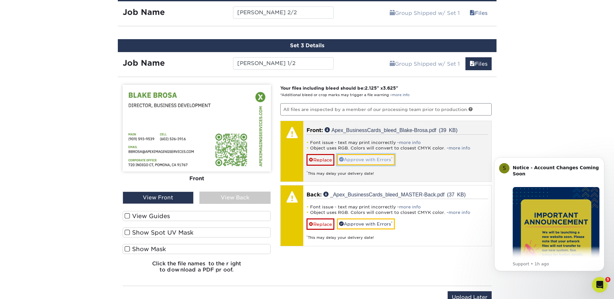
click at [363, 156] on link "Approve with Errors *" at bounding box center [366, 159] width 58 height 11
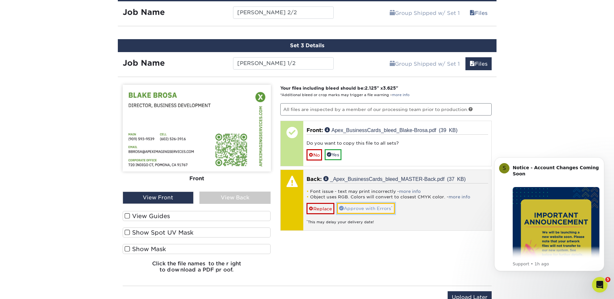
click at [363, 208] on link "Approve with Errors *" at bounding box center [366, 208] width 58 height 11
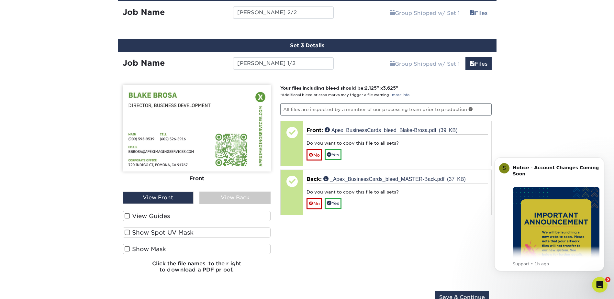
click at [135, 214] on label "View Guides" at bounding box center [197, 216] width 148 height 10
click at [0, 0] on input "View Guides" at bounding box center [0, 0] width 0 height 0
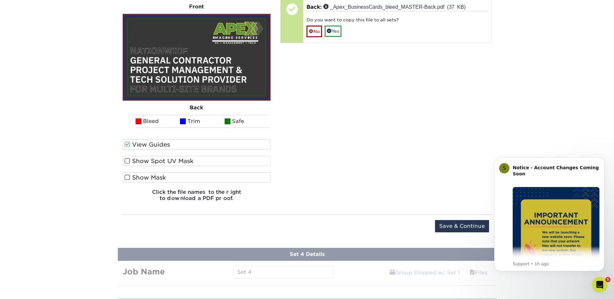
scroll to position [618, 0]
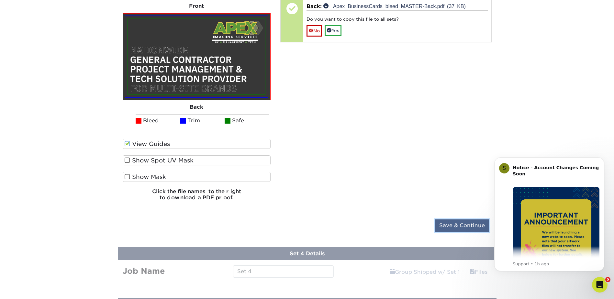
click at [443, 227] on input "Save & Continue" at bounding box center [462, 225] width 54 height 12
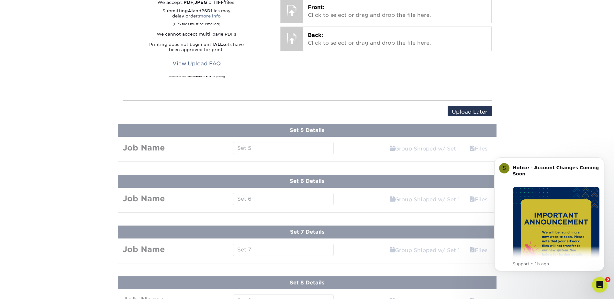
scroll to position [410, 0]
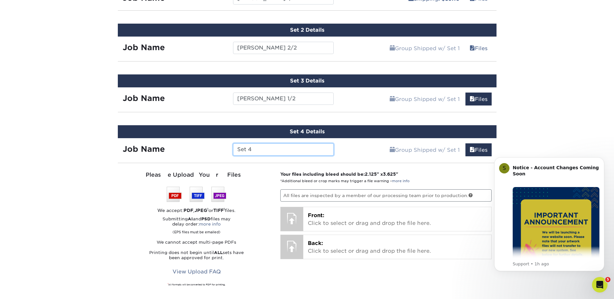
drag, startPoint x: 261, startPoint y: 150, endPoint x: 213, endPoint y: 150, distance: 47.9
click at [213, 150] on div "Job Name Set 4" at bounding box center [228, 149] width 221 height 12
type input "b"
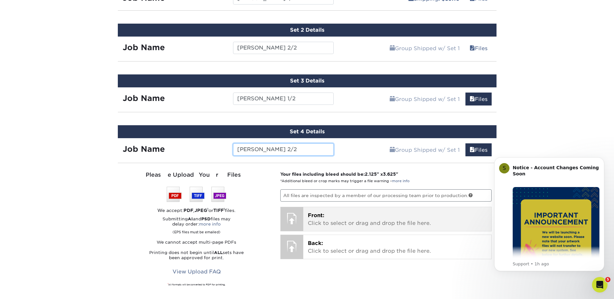
type input "[PERSON_NAME] 2/2"
click at [360, 216] on p "Front: Click to select or drag and drop the file here." at bounding box center [397, 220] width 179 height 16
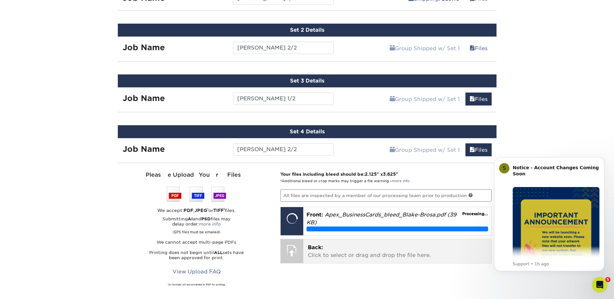
click at [359, 262] on div "Back: Click to select or drag and drop the file here. Choose file" at bounding box center [397, 251] width 188 height 24
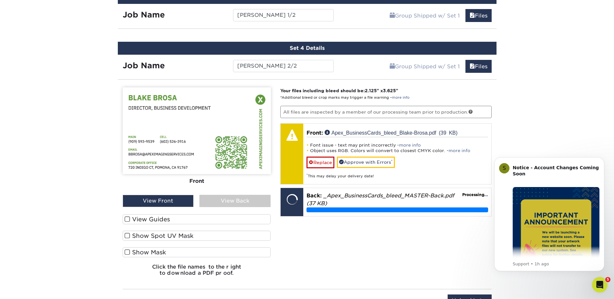
scroll to position [496, 0]
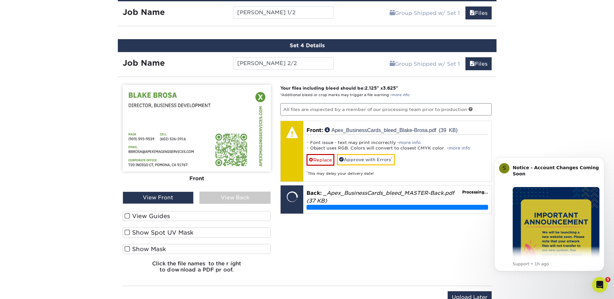
click at [129, 213] on span at bounding box center [127, 216] width 5 height 6
click at [0, 0] on input "View Guides" at bounding box center [0, 0] width 0 height 0
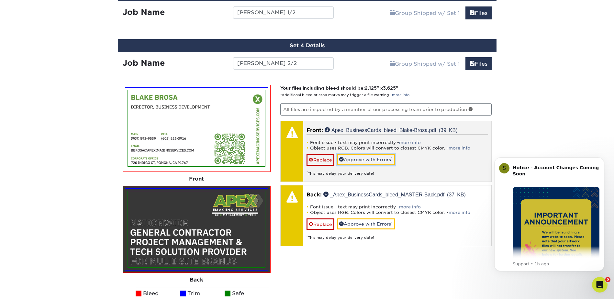
drag, startPoint x: 379, startPoint y: 160, endPoint x: 396, endPoint y: 160, distance: 17.2
click at [379, 160] on link "Approve with Errors *" at bounding box center [366, 159] width 58 height 11
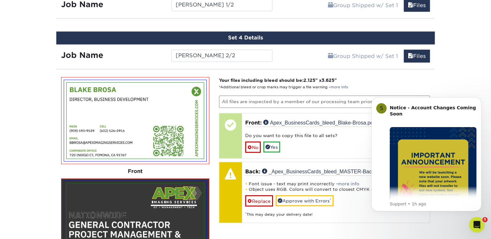
scroll to position [535, 0]
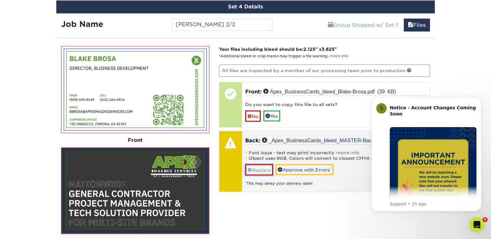
click at [249, 167] on span at bounding box center [249, 169] width 5 height 5
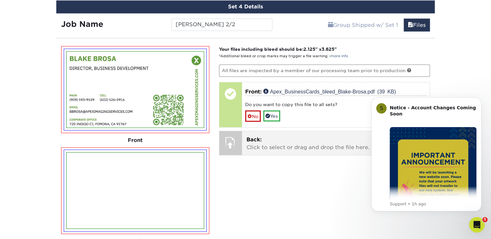
click at [256, 137] on span "Back:" at bounding box center [253, 139] width 15 height 6
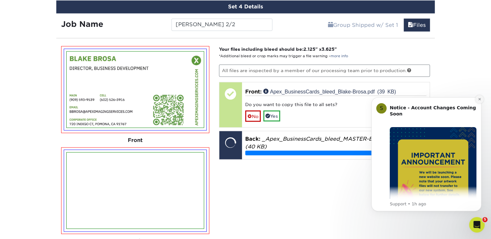
click at [480, 99] on icon "Dismiss notification" at bounding box center [480, 99] width 4 height 4
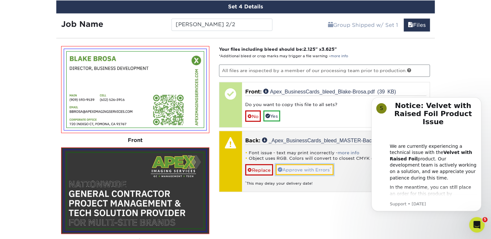
click at [297, 166] on link "Approve with Errors *" at bounding box center [305, 169] width 58 height 11
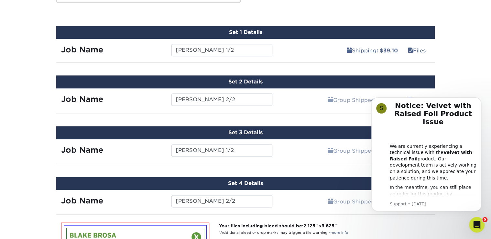
scroll to position [362, 0]
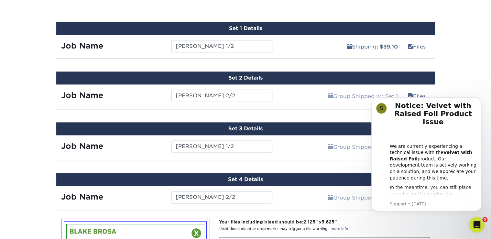
click at [406, 226] on p "Your files including bleed should be: 2.125 " x 3.625 " *Additional bleed or cr…" at bounding box center [324, 225] width 211 height 13
drag, startPoint x: 116, startPoint y: 149, endPoint x: 124, endPoint y: 145, distance: 8.8
click at [116, 149] on div "Job Name" at bounding box center [111, 146] width 110 height 12
click at [481, 97] on icon "Dismiss notification" at bounding box center [480, 99] width 4 height 4
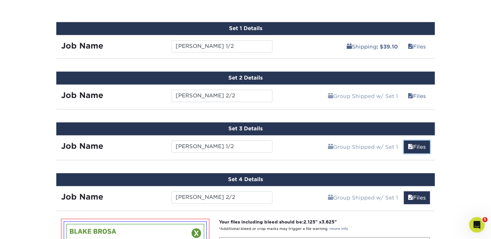
drag, startPoint x: 423, startPoint y: 146, endPoint x: 455, endPoint y: 143, distance: 31.6
click at [423, 146] on link "Files" at bounding box center [417, 146] width 26 height 13
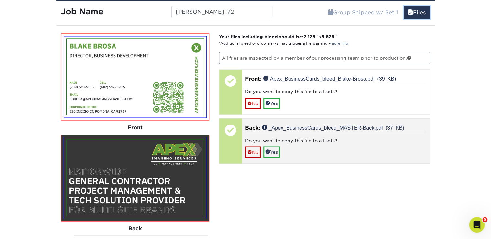
scroll to position [500, 0]
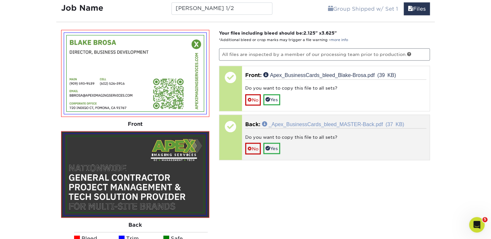
click at [323, 122] on link "_Apex_BusinessCards_bleed_MASTER-Back.pdf (37 KB)" at bounding box center [333, 123] width 142 height 5
click at [253, 146] on link "No" at bounding box center [253, 148] width 16 height 11
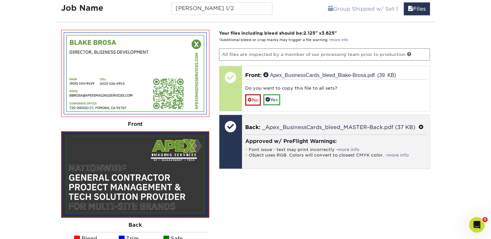
click at [418, 124] on p "Back: _Apex_BusinessCards_bleed_MASTER-Back.pdf (37 KB)" at bounding box center [335, 127] width 181 height 8
click at [422, 124] on span at bounding box center [421, 127] width 5 height 6
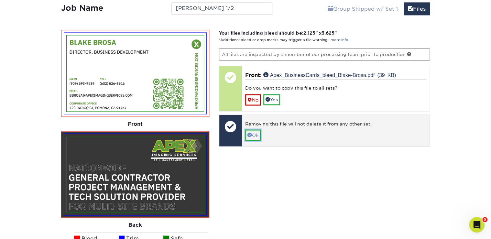
click at [254, 133] on link "Ok" at bounding box center [253, 134] width 16 height 11
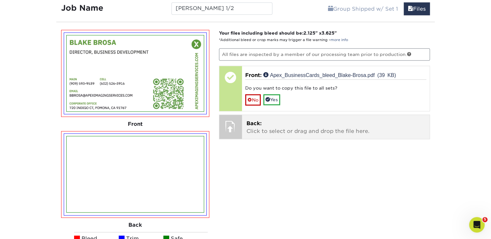
click at [261, 126] on p "Back: Click to select or drag and drop the file here." at bounding box center [335, 127] width 179 height 16
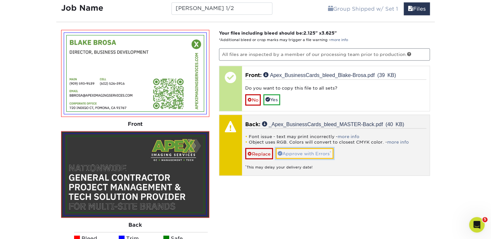
click at [308, 151] on link "Approve with Errors *" at bounding box center [305, 153] width 58 height 11
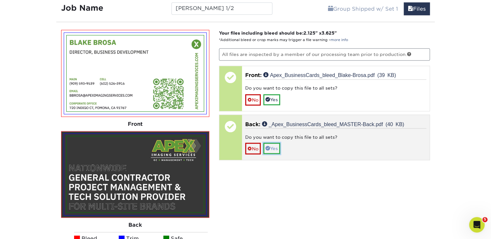
click at [273, 145] on link "Yes" at bounding box center [271, 148] width 17 height 11
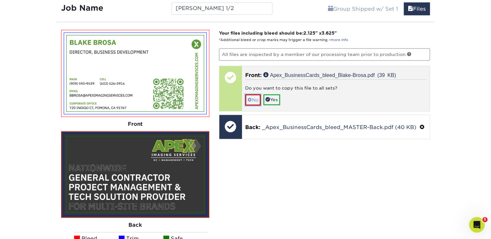
click at [259, 97] on link "No" at bounding box center [253, 99] width 16 height 11
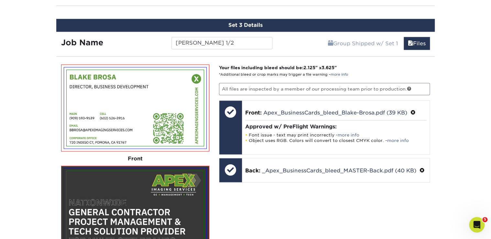
scroll to position [362, 0]
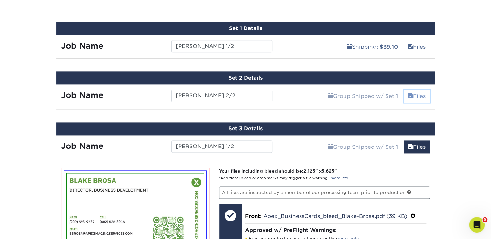
click at [419, 93] on link "Files" at bounding box center [417, 96] width 26 height 13
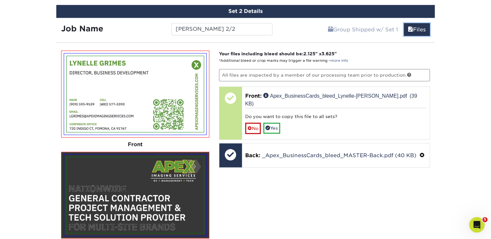
scroll to position [432, 0]
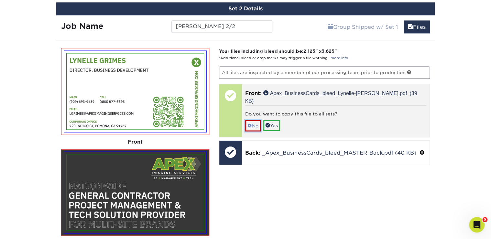
click at [257, 120] on link "No" at bounding box center [253, 125] width 16 height 11
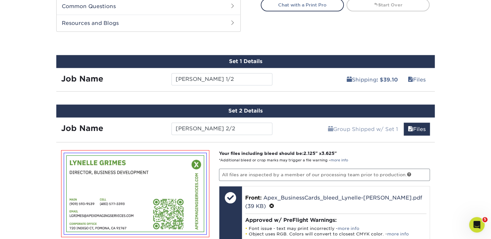
scroll to position [328, 0]
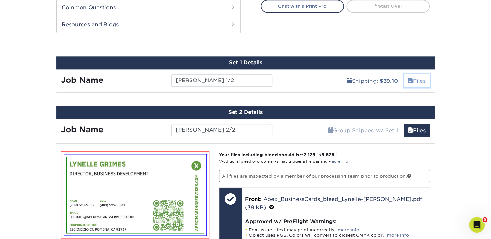
click at [418, 79] on link "Files" at bounding box center [417, 80] width 26 height 13
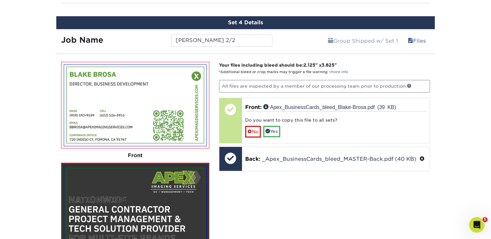
scroll to position [1432, 0]
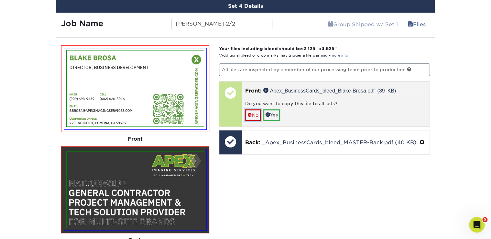
click at [252, 110] on link "No" at bounding box center [253, 114] width 16 height 11
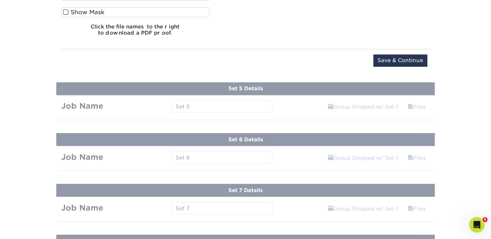
scroll to position [1743, 0]
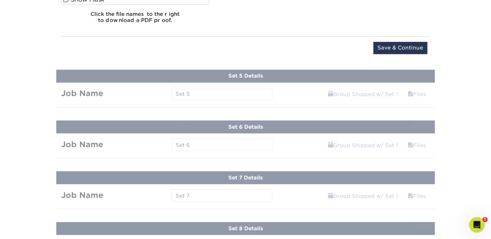
click at [404, 48] on input "Save & Continue" at bounding box center [400, 48] width 54 height 12
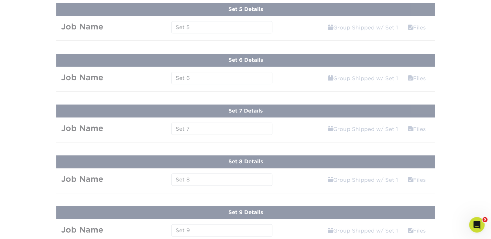
scroll to position [338, 0]
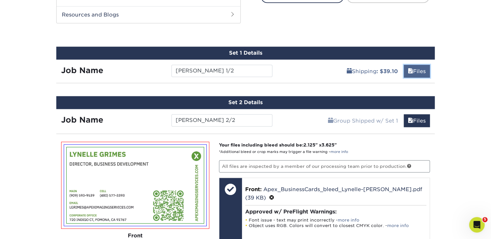
click at [414, 75] on link "Files" at bounding box center [417, 71] width 26 height 13
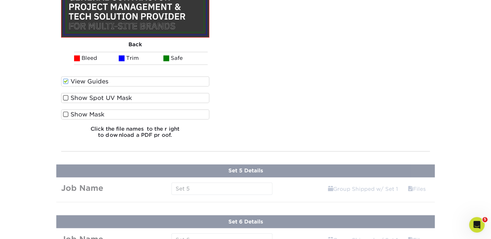
scroll to position [1725, 0]
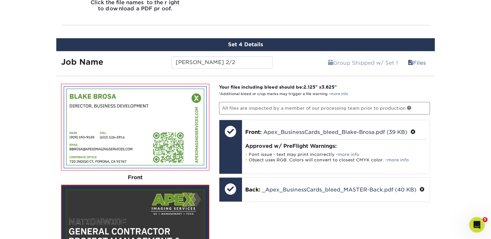
scroll to position [1311, 0]
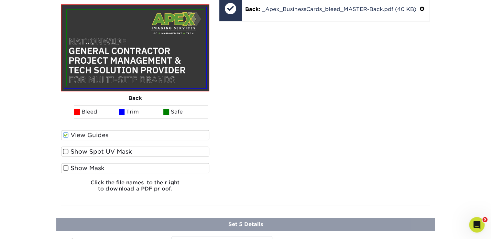
scroll to position [1656, 0]
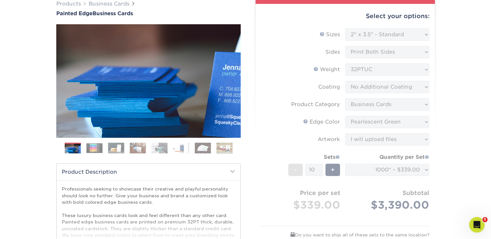
scroll to position [172, 0]
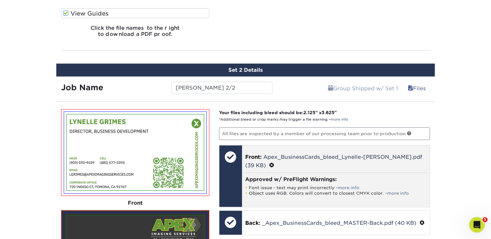
scroll to position [655, 0]
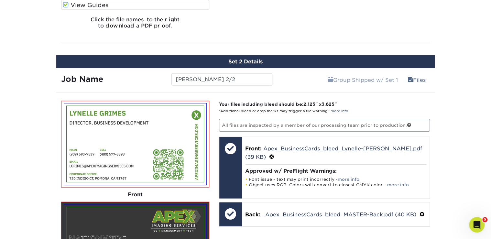
click at [274, 126] on p "All files are inspected by a member of our processing team prior to production." at bounding box center [324, 125] width 211 height 12
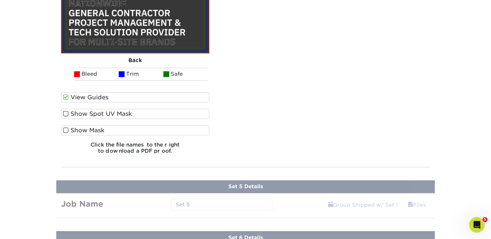
scroll to position [1691, 0]
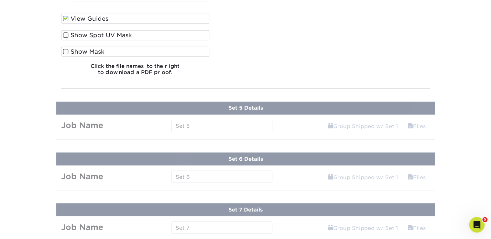
drag, startPoint x: 127, startPoint y: 63, endPoint x: 134, endPoint y: 64, distance: 7.5
click at [128, 63] on h6 "Click the file names to the right to download a PDF proof." at bounding box center [135, 71] width 148 height 17
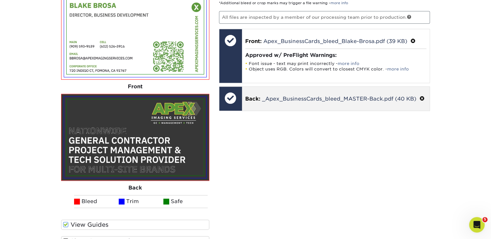
scroll to position [1483, 0]
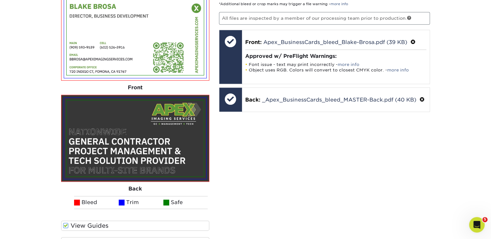
click at [417, 147] on div "Your files including bleed should be: 2.125 " x 3.625 " *Additional bleed or cr…" at bounding box center [324, 141] width 221 height 294
click at [349, 141] on div "Your files including bleed should be: 2.125 " x 3.625 " *Additional bleed or cr…" at bounding box center [324, 141] width 221 height 294
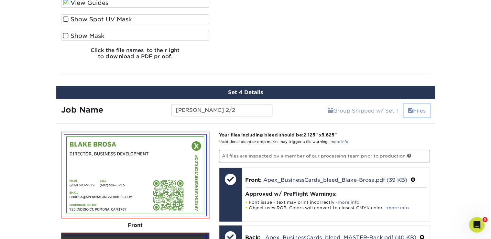
click at [417, 109] on link "Files" at bounding box center [417, 110] width 26 height 13
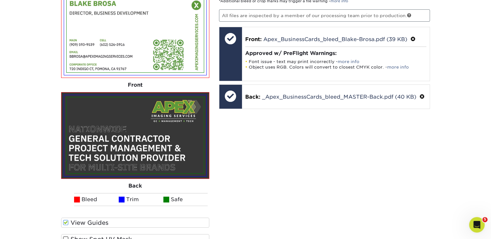
scroll to position [1001, 0]
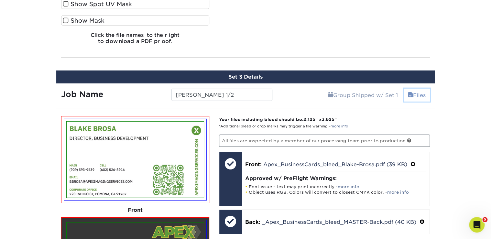
click at [420, 93] on link "Files" at bounding box center [417, 95] width 26 height 13
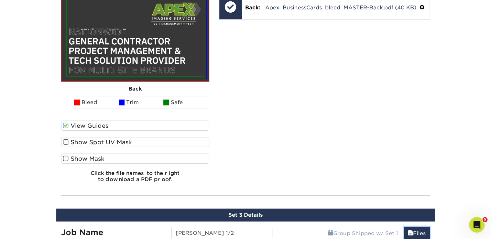
scroll to position [725, 0]
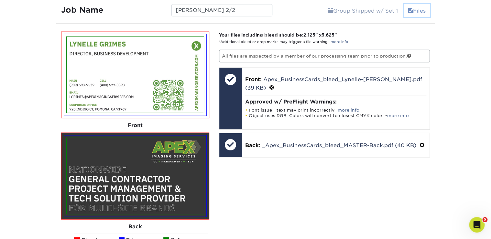
click at [419, 11] on link "Files" at bounding box center [417, 10] width 26 height 13
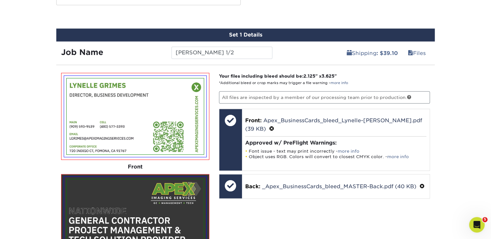
scroll to position [276, 0]
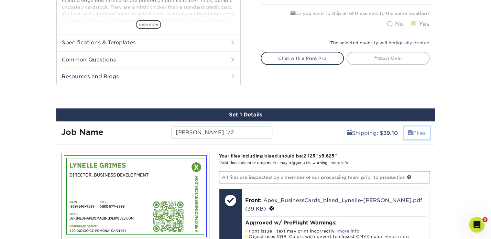
click at [417, 131] on link "Files" at bounding box center [417, 132] width 26 height 13
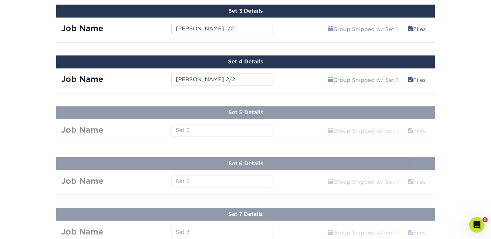
scroll to position [483, 0]
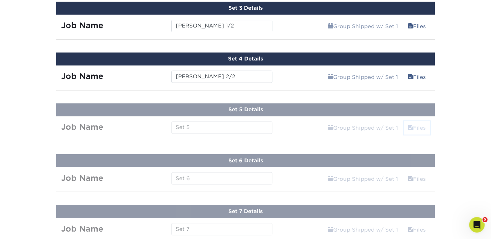
click at [414, 128] on link "Files" at bounding box center [417, 127] width 26 height 13
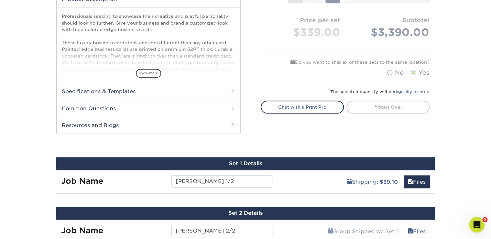
scroll to position [276, 0]
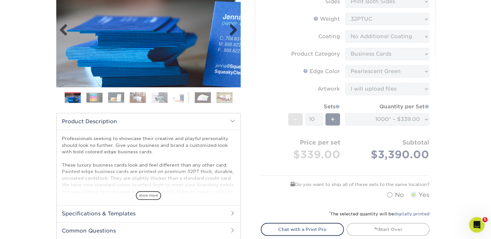
scroll to position [104, 0]
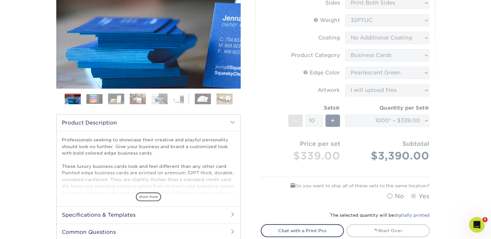
click at [232, 123] on span at bounding box center [232, 122] width 5 height 5
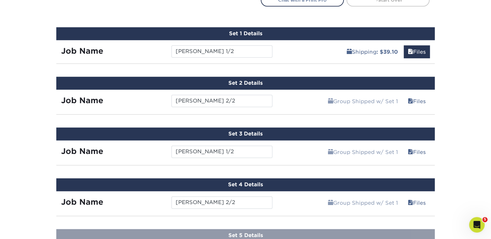
scroll to position [379, 0]
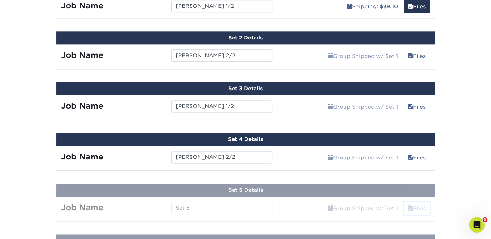
click at [412, 205] on link "Files" at bounding box center [417, 208] width 26 height 13
drag, startPoint x: 410, startPoint y: 5, endPoint x: 442, endPoint y: 10, distance: 32.2
click at [410, 5] on span at bounding box center [410, 7] width 5 height 6
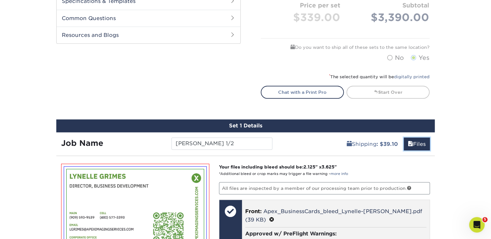
scroll to position [172, 0]
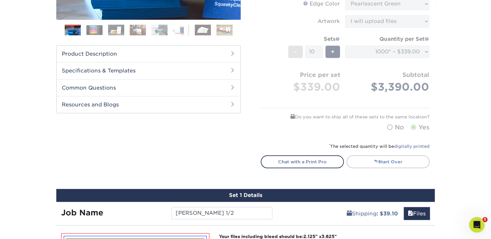
click at [395, 161] on link "Start Over" at bounding box center [387, 161] width 83 height 13
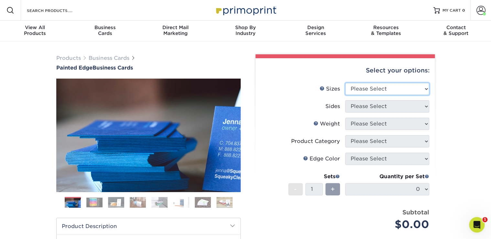
click at [380, 90] on select "Please Select 2" x 3.5" - Standard 2.125" x 3.375" - European 2.5" x 2.5" - Squ…" at bounding box center [387, 89] width 84 height 12
select select "2.00x3.50"
click at [345, 83] on select "Please Select 2" x 3.5" - Standard 2.125" x 3.375" - European 2.5" x 2.5" - Squ…" at bounding box center [387, 89] width 84 height 12
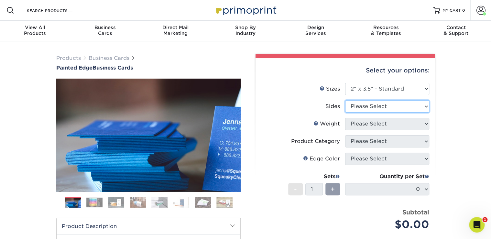
click at [371, 106] on select "Please Select Print Both Sides Print Front Only" at bounding box center [387, 106] width 84 height 12
select select "13abbda7-1d64-4f25-8bb2-c179b224825d"
click at [345, 100] on select "Please Select Print Both Sides Print Front Only" at bounding box center [387, 106] width 84 height 12
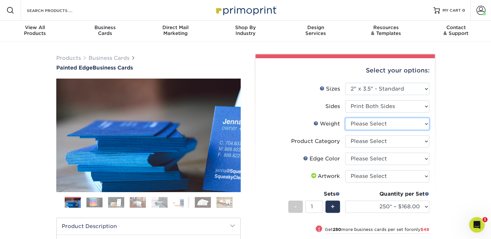
click at [362, 124] on select "Please Select 32PTUC" at bounding box center [387, 124] width 84 height 12
select select "32PTUC"
click at [345, 118] on select "Please Select 32PTUC" at bounding box center [387, 124] width 84 height 12
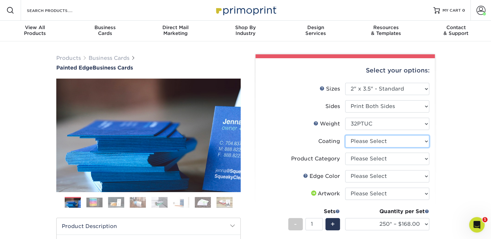
click at [366, 141] on select at bounding box center [387, 141] width 84 height 12
select select "3e7618de-abca-4bda-9f97-8b9129e913d8"
click at [345, 135] on select at bounding box center [387, 141] width 84 height 12
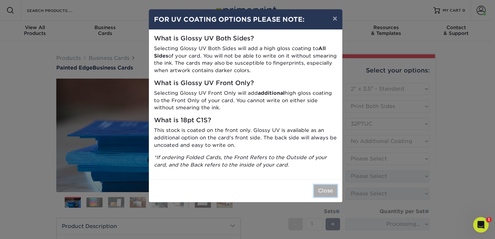
click at [336, 194] on button "Close" at bounding box center [325, 191] width 23 height 12
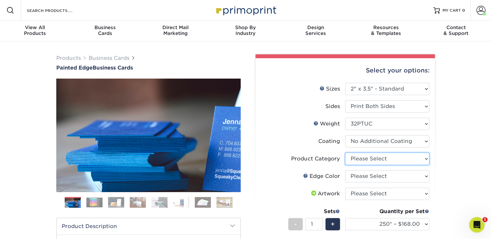
click at [357, 160] on select "Please Select Business Cards" at bounding box center [387, 159] width 84 height 12
select select "3b5148f1-0588-4f88-a218-97bcfdce65c1"
click at [345, 153] on select "Please Select Business Cards" at bounding box center [387, 159] width 84 height 12
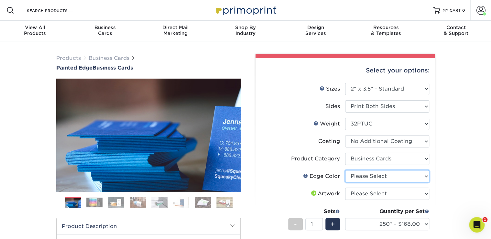
click at [358, 179] on select "Please Select Charcoal Black Brown Blue Pearlescent Blue Pearlescent Gold Pearl…" at bounding box center [387, 176] width 84 height 12
select select "e42633f1-b123-4179-bb8a-cf3a693d9207"
click at [345, 170] on select "Please Select Charcoal Black Brown Blue Pearlescent Blue Pearlescent Gold Pearl…" at bounding box center [387, 176] width 84 height 12
click at [367, 197] on select "Please Select I will upload files I need a design - $100" at bounding box center [387, 194] width 84 height 12
select select "upload"
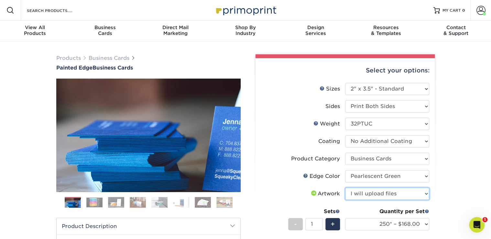
click at [345, 188] on select "Please Select I will upload files I need a design - $100" at bounding box center [387, 194] width 84 height 12
click at [442, 202] on div "Products Business Cards Painted Edge Business Cards Previous Next" at bounding box center [245, 216] width 491 height 350
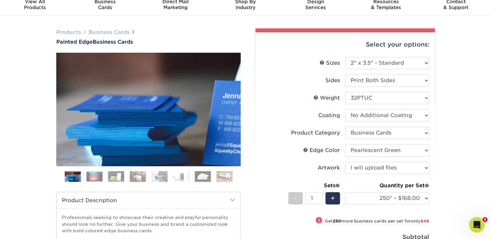
scroll to position [69, 0]
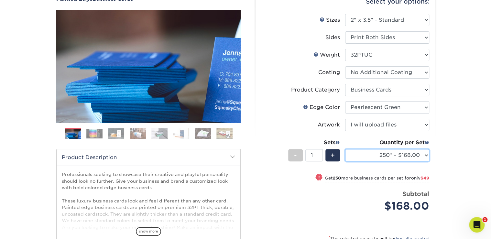
click at [391, 157] on select "250* – $168.00 500* – $217.00 1000* – $339.00" at bounding box center [387, 155] width 84 height 12
select select "1000* – $339.00"
click at [345, 149] on select "250* – $168.00 500* – $217.00 1000* – $339.00" at bounding box center [387, 155] width 84 height 12
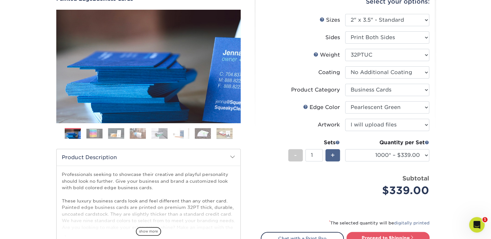
click at [331, 156] on span "+" at bounding box center [333, 155] width 4 height 10
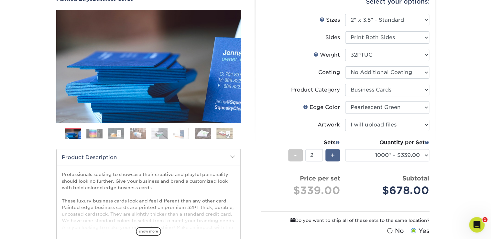
click at [331, 156] on span "+" at bounding box center [333, 155] width 4 height 10
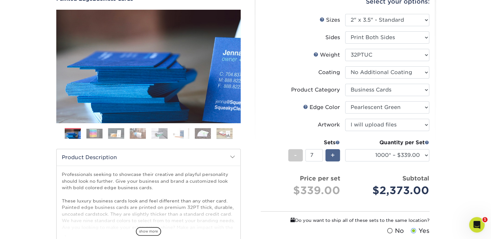
click at [331, 156] on span "+" at bounding box center [333, 155] width 4 height 10
click at [331, 155] on span "+" at bounding box center [333, 155] width 4 height 10
type input "10"
click at [460, 164] on div "Products Business Cards Painted Edge Business Cards Previous Next" at bounding box center [245, 153] width 491 height 361
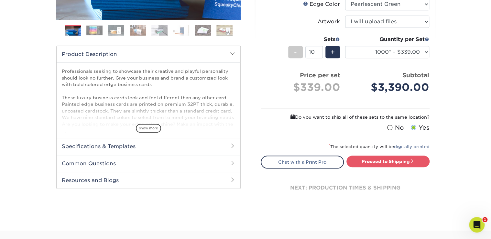
scroll to position [172, 0]
click at [429, 177] on div "next: production times & shipping" at bounding box center [345, 187] width 169 height 39
click at [415, 158] on link "Proceed to Shipping" at bounding box center [387, 161] width 83 height 12
type input "Set 1"
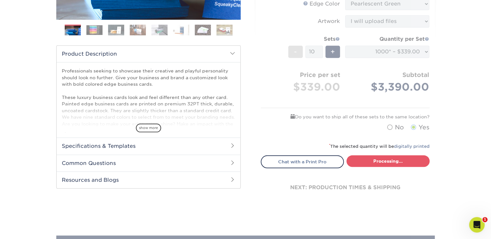
select select "2ef1fa48-fafb-46bb-a4ab-119a8375bdb2"
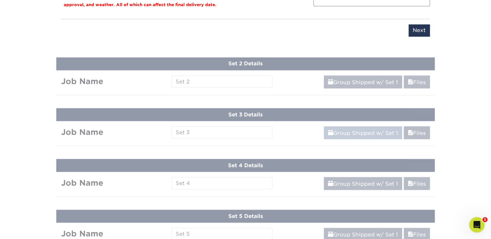
scroll to position [344, 0]
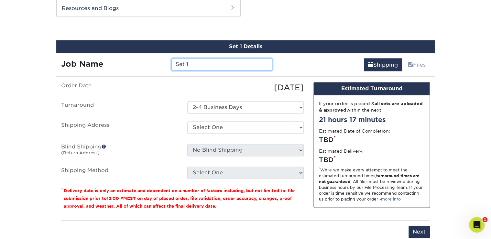
click at [191, 64] on input "Set 1" at bounding box center [221, 64] width 101 height 12
drag, startPoint x: 192, startPoint y: 63, endPoint x: 164, endPoint y: 63, distance: 28.5
click at [164, 63] on div "Job Name Set 1" at bounding box center [166, 64] width 221 height 12
type input "Lynelle Grimes 1/2"
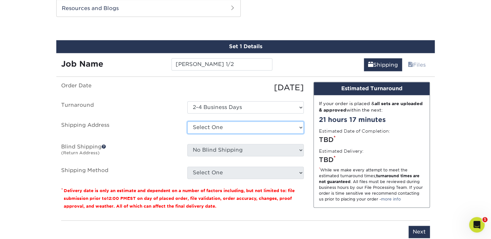
click at [264, 126] on select "Select One Apex Imaging Services + Add New Address" at bounding box center [245, 127] width 116 height 12
select select "284195"
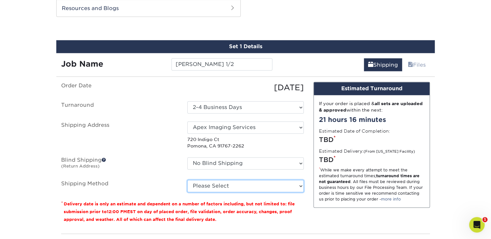
click at [251, 186] on select "Please Select Ground Shipping (+$39.10) 3 Day Shipping Service (+$49.12) 2 Day …" at bounding box center [245, 186] width 116 height 12
select select "03"
click at [187, 180] on select "Please Select Ground Shipping (+$39.10) 3 Day Shipping Service (+$49.12) 2 Day …" at bounding box center [245, 186] width 116 height 12
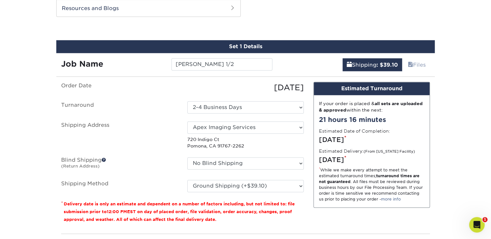
click at [447, 168] on div "Products Business Cards Painted Edge Business Cards Previous Next" at bounding box center [245, 210] width 491 height 1027
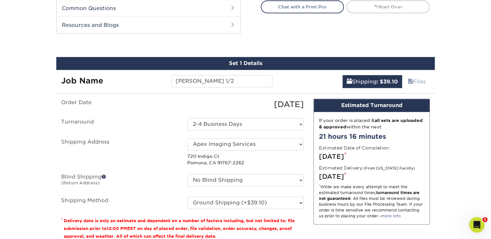
scroll to position [309, 0]
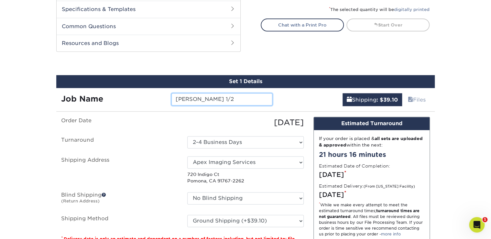
click at [223, 92] on div "Job Name Lynelle Grimes 1/2" at bounding box center [166, 97] width 221 height 18
drag, startPoint x: 229, startPoint y: 98, endPoint x: 163, endPoint y: 95, distance: 66.7
click at [163, 95] on div "Job Name Lynelle Grimes 1/2" at bounding box center [166, 99] width 221 height 12
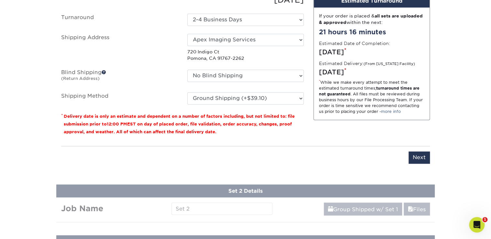
scroll to position [448, 0]
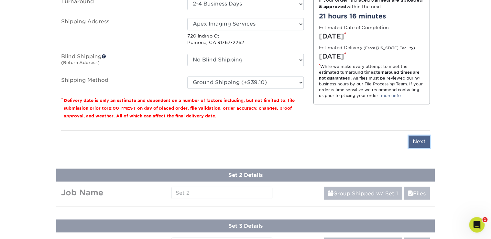
click at [426, 140] on input "Next" at bounding box center [419, 142] width 21 height 12
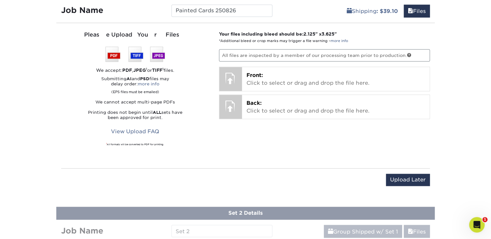
scroll to position [309, 0]
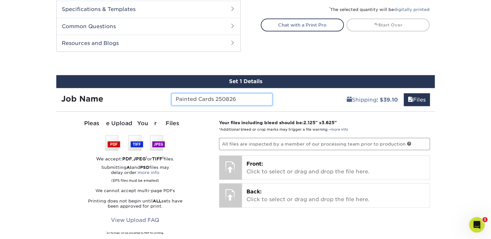
drag, startPoint x: 232, startPoint y: 97, endPoint x: 137, endPoint y: 95, distance: 95.1
click at [137, 95] on div "Job Name Painted Cards 250826" at bounding box center [166, 99] width 221 height 12
type input "Lynelle Grimes 1/2"
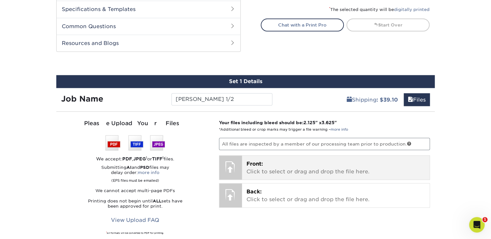
click at [278, 172] on p "Front: Click to select or drag and drop the file here." at bounding box center [335, 168] width 179 height 16
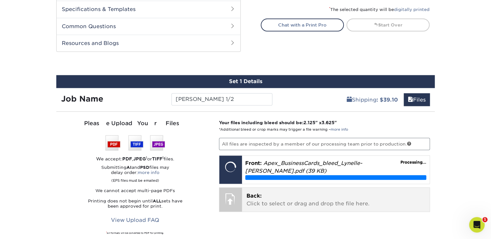
click at [285, 202] on p "Back: Click to select or drag and drop the file here." at bounding box center [335, 200] width 179 height 16
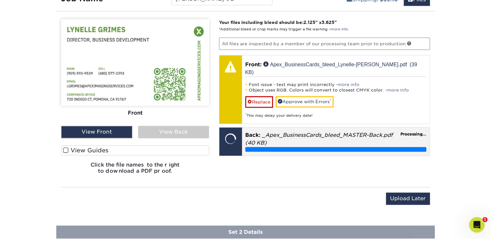
scroll to position [413, 0]
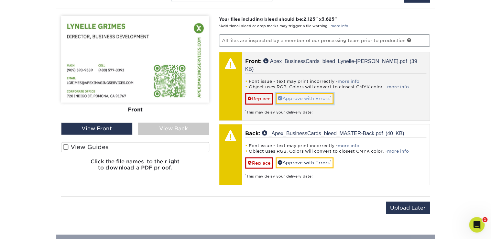
click at [312, 93] on link "Approve with Errors *" at bounding box center [305, 98] width 58 height 11
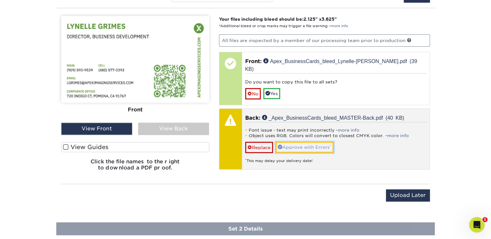
click at [308, 142] on link "Approve with Errors *" at bounding box center [305, 147] width 58 height 11
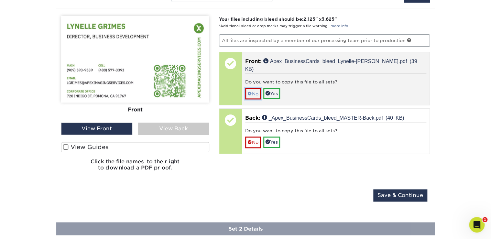
click at [246, 88] on link "No" at bounding box center [253, 93] width 16 height 11
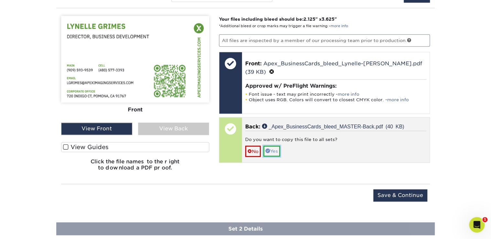
click at [276, 146] on link "Yes" at bounding box center [271, 151] width 17 height 11
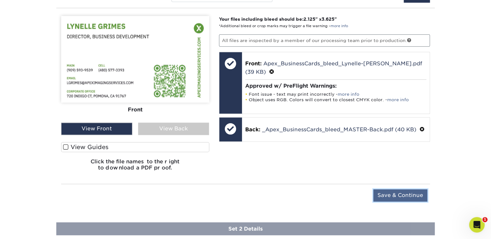
click at [404, 197] on input "Save & Continue" at bounding box center [400, 195] width 54 height 12
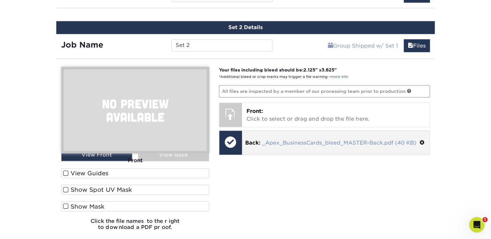
click at [294, 140] on link "_Apex_BusinessCards_bleed_MASTER-Back.pdf (40 KB)" at bounding box center [339, 143] width 154 height 6
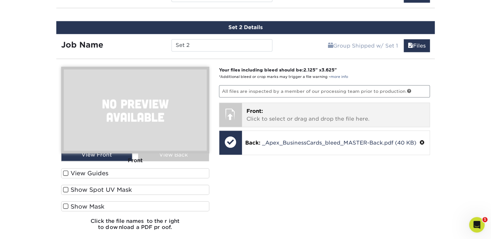
scroll to position [241, 0]
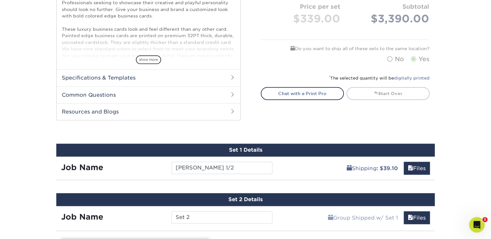
click at [330, 174] on div "Set 1 Details Job Name Lynelle Grimes 1/2 Shipping : $39.10 Files You've choose…" at bounding box center [245, 162] width 378 height 37
click at [416, 167] on link "Files" at bounding box center [417, 168] width 26 height 13
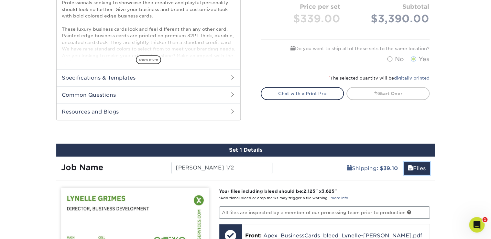
scroll to position [378, 0]
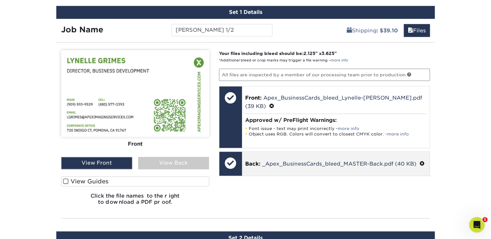
click at [295, 159] on p "Back: _Apex_BusinessCards_bleed_MASTER-Back.pdf (40 KB)" at bounding box center [335, 163] width 181 height 8
click at [292, 161] on link "_Apex_BusinessCards_bleed_MASTER-Back.pdf (40 KB)" at bounding box center [339, 164] width 154 height 6
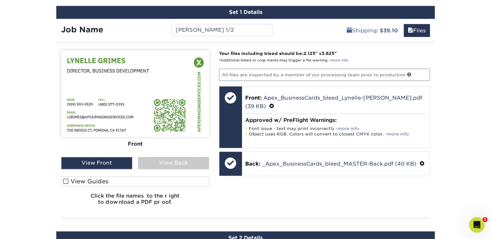
click at [245, 194] on div "Your files including bleed should be: 2.125 " x 3.625 " *Additional bleed or cr…" at bounding box center [324, 130] width 221 height 160
click at [164, 161] on div "View Back" at bounding box center [173, 163] width 71 height 12
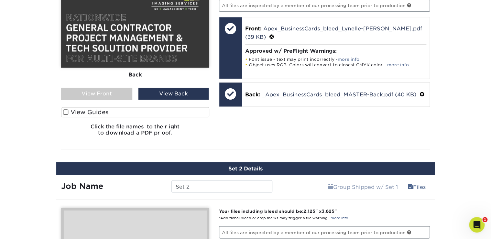
click at [65, 110] on span at bounding box center [65, 112] width 5 height 6
click at [0, 0] on input "View Guides" at bounding box center [0, 0] width 0 height 0
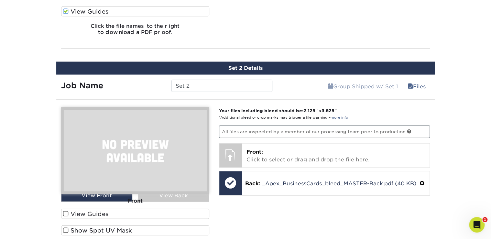
scroll to position [652, 0]
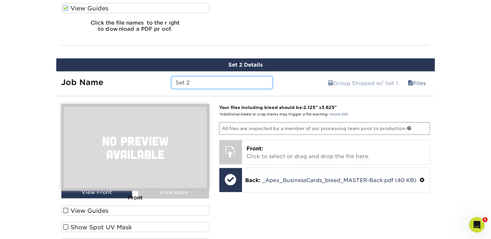
click at [198, 81] on input "Set 2" at bounding box center [221, 83] width 101 height 12
drag, startPoint x: 197, startPoint y: 82, endPoint x: 143, endPoint y: 80, distance: 54.4
click at [143, 79] on div "Job Name Set 2" at bounding box center [166, 83] width 221 height 12
type input "Lynelle Grimes 2/2"
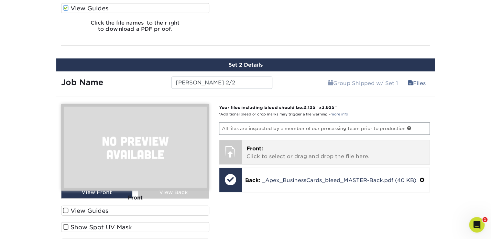
click at [296, 158] on p "Front: Click to select or drag and drop the file here." at bounding box center [335, 153] width 179 height 16
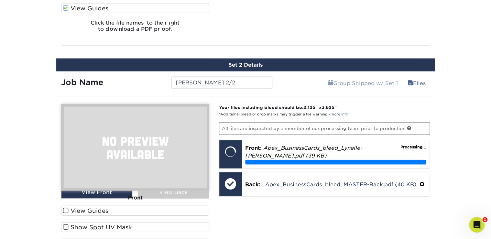
click at [66, 208] on span at bounding box center [65, 211] width 5 height 6
click at [0, 0] on input "View Guides" at bounding box center [0, 0] width 0 height 0
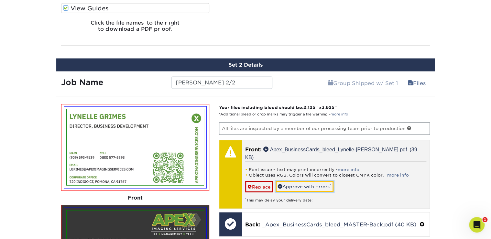
click at [290, 181] on link "Approve with Errors *" at bounding box center [305, 186] width 58 height 11
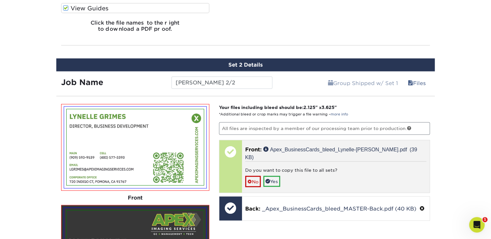
click at [262, 174] on div "Do you want to copy this file to all sets? No Yes" at bounding box center [335, 174] width 181 height 26
click at [258, 176] on link "No" at bounding box center [253, 181] width 16 height 11
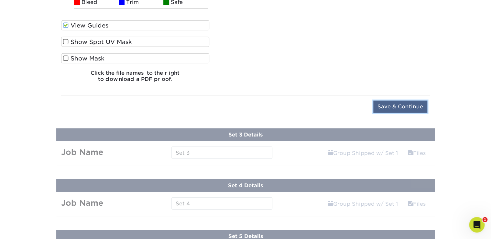
click at [390, 104] on input "Save & Continue" at bounding box center [400, 107] width 54 height 12
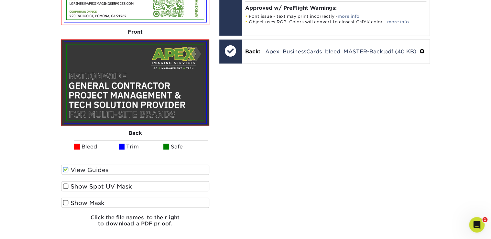
scroll to position [648, 0]
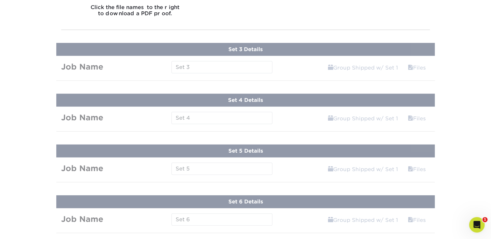
scroll to position [752, 0]
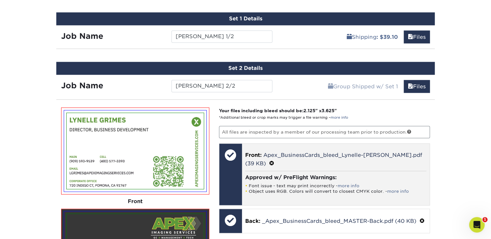
scroll to position [268, 0]
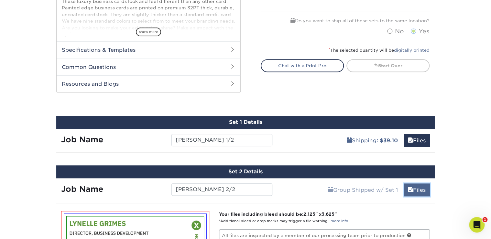
click at [412, 187] on link "Files" at bounding box center [417, 189] width 26 height 13
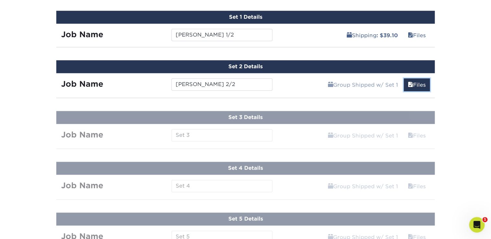
scroll to position [338, 0]
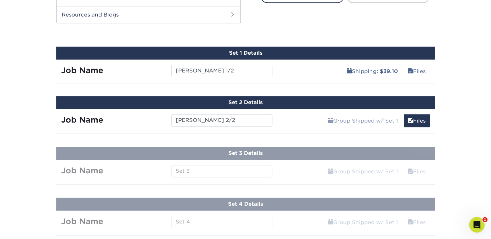
click at [288, 167] on div "Products Business Cards Painted Edge Business Cards Previous Next" at bounding box center [245, 126] width 491 height 844
click at [231, 176] on div "Products Business Cards Painted Edge Business Cards Previous Next" at bounding box center [245, 126] width 491 height 844
click at [218, 170] on div "Products Business Cards Painted Edge Business Cards Previous Next" at bounding box center [245, 126] width 491 height 844
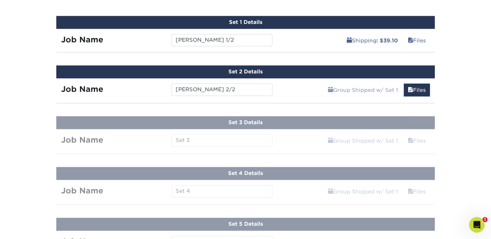
scroll to position [476, 0]
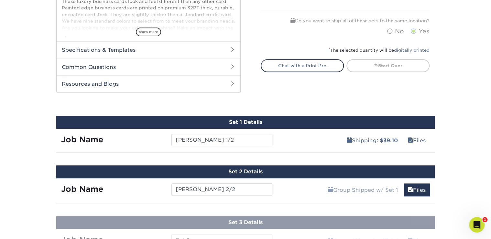
click at [432, 111] on div "Products Business Cards Painted Edge Business Cards Previous Next" at bounding box center [245, 195] width 491 height 844
click at [419, 185] on link "Files" at bounding box center [417, 189] width 26 height 13
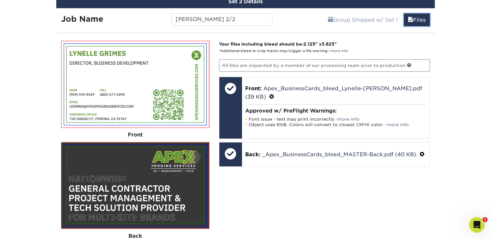
scroll to position [441, 0]
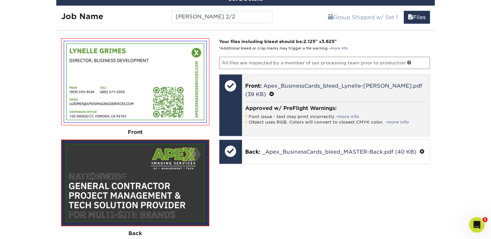
click at [252, 114] on li "Font issue - text may print incorrectly - more info" at bounding box center [335, 116] width 181 height 5
click at [274, 91] on span at bounding box center [271, 94] width 5 height 6
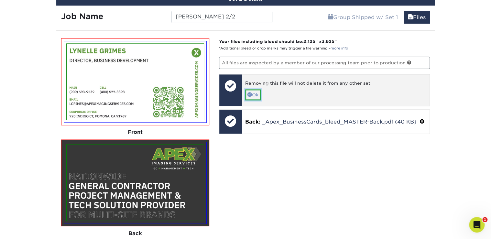
click at [254, 93] on link "Ok" at bounding box center [253, 94] width 16 height 11
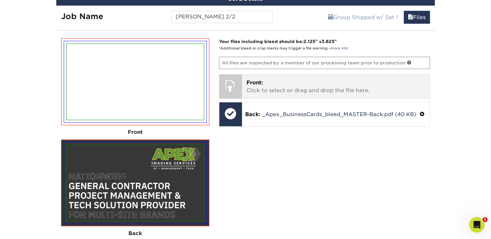
click at [289, 84] on p "Front: Click to select or drag and drop the file here." at bounding box center [335, 87] width 179 height 16
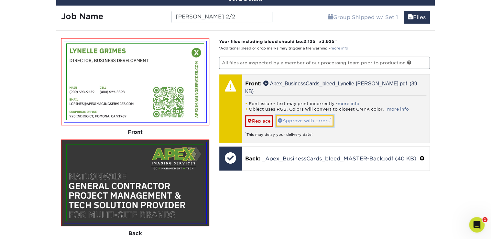
click at [301, 115] on link "Approve with Errors *" at bounding box center [305, 120] width 58 height 11
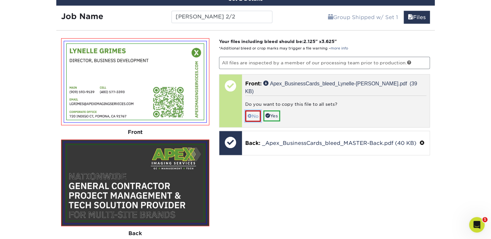
click at [247, 110] on link "No" at bounding box center [253, 115] width 16 height 11
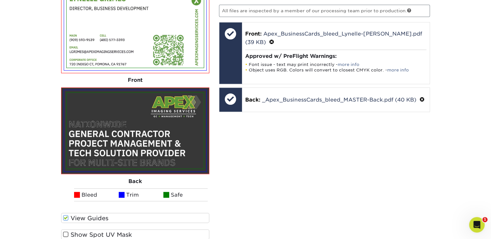
scroll to position [613, 0]
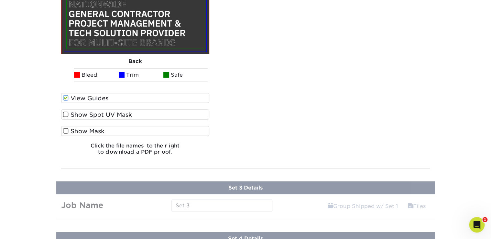
click at [358, 126] on div "Your files including bleed should be: 2.125 " x 3.625 " *Additional bleed or cr…" at bounding box center [324, 13] width 221 height 294
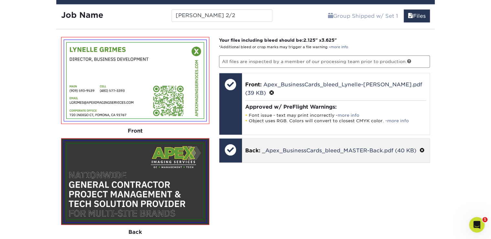
scroll to position [441, 0]
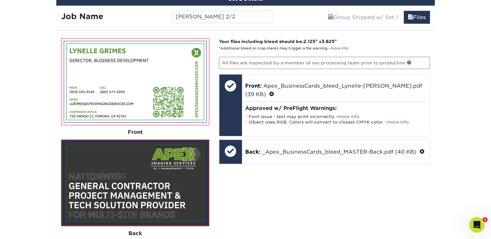
click at [433, 43] on div "Your files including bleed should be: 2.125 " x 3.625 " *Additional bleed or cr…" at bounding box center [324, 185] width 221 height 294
click at [419, 17] on link "Files" at bounding box center [417, 17] width 26 height 13
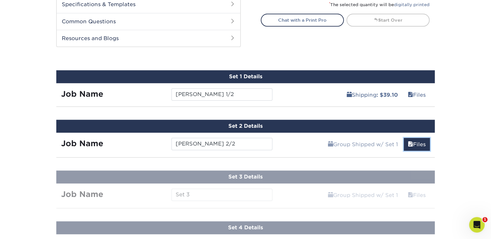
scroll to position [303, 0]
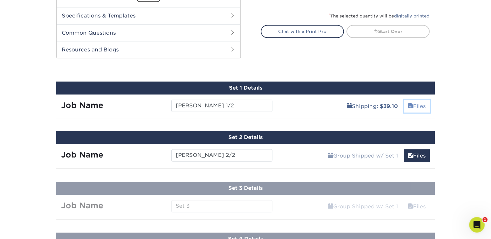
click at [420, 104] on link "Files" at bounding box center [417, 106] width 26 height 13
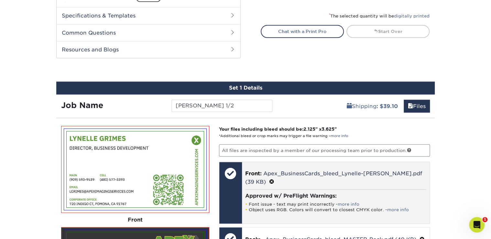
click at [336, 209] on div "Front: Apex_BusinessCards_bleed_Lynelle-Grimes.pdf (39 KB) Approved w/ PreFligh…" at bounding box center [336, 192] width 188 height 61
click at [274, 179] on span at bounding box center [271, 182] width 5 height 6
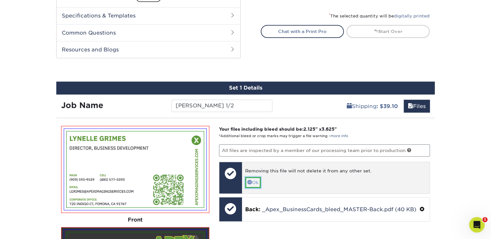
click at [253, 183] on link "Ok" at bounding box center [253, 182] width 16 height 11
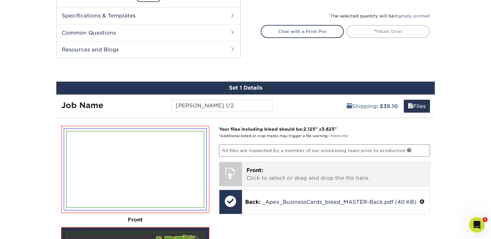
click at [323, 173] on p "Front: Click to select or drag and drop the file here." at bounding box center [335, 175] width 179 height 16
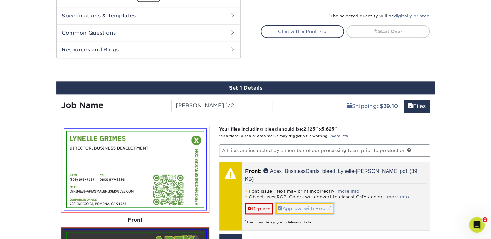
click at [305, 203] on link "Approve with Errors *" at bounding box center [305, 208] width 58 height 11
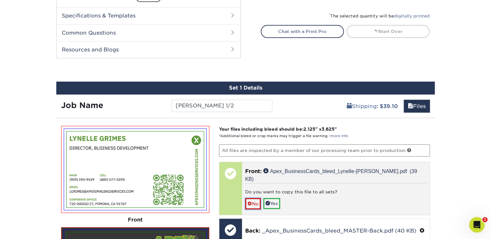
drag, startPoint x: 251, startPoint y: 193, endPoint x: 284, endPoint y: 191, distance: 33.4
click at [251, 201] on span at bounding box center [249, 203] width 5 height 5
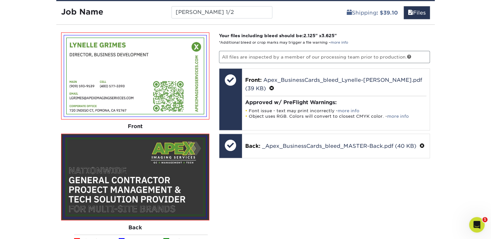
scroll to position [510, 0]
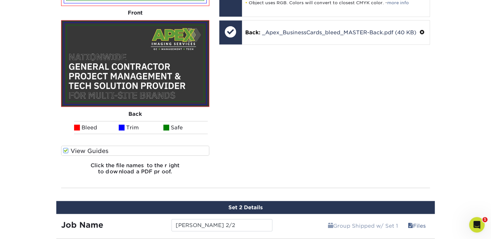
click at [339, 125] on div "Your files including bleed should be: 2.125 " x 3.625 " *Additional bleed or cr…" at bounding box center [324, 49] width 221 height 261
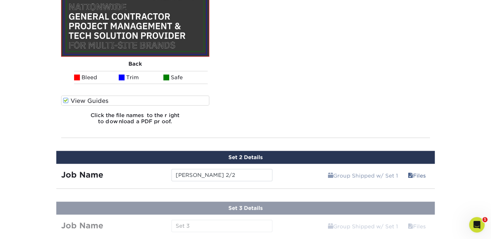
scroll to position [648, 0]
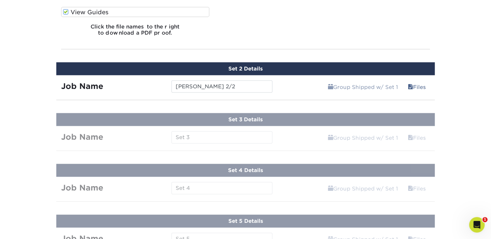
click at [288, 71] on div "Set 2 Details" at bounding box center [245, 68] width 378 height 13
click at [249, 65] on div "Set 2 Details" at bounding box center [245, 68] width 378 height 13
click at [416, 86] on link "Files" at bounding box center [417, 87] width 26 height 13
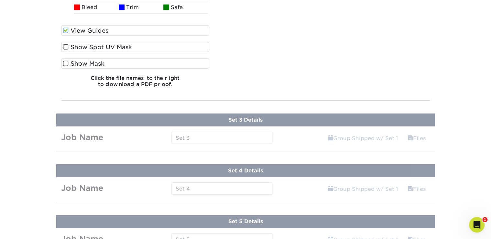
scroll to position [959, 0]
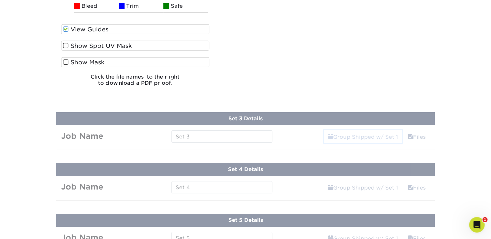
click at [371, 132] on link "Group Shipped w/ Set 1" at bounding box center [363, 136] width 78 height 13
click at [415, 134] on link "Files" at bounding box center [417, 136] width 26 height 13
click at [414, 137] on link "Files" at bounding box center [417, 136] width 26 height 13
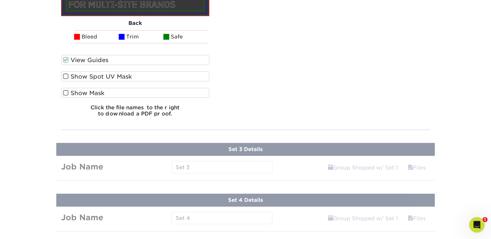
scroll to position [820, 0]
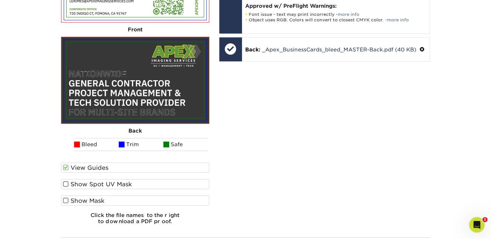
click at [288, 137] on div "Your files including bleed should be: 2.125 " x 3.625 " *Additional bleed or cr…" at bounding box center [324, 83] width 221 height 294
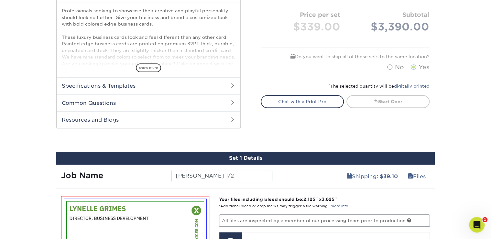
scroll to position [241, 0]
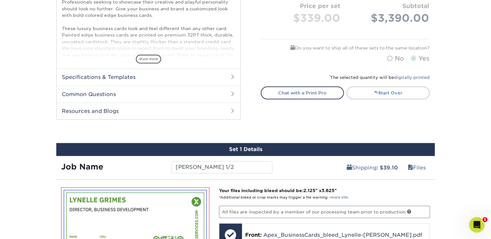
click at [394, 96] on link "Start Over" at bounding box center [387, 92] width 83 height 13
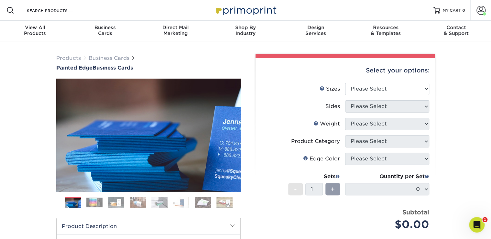
drag, startPoint x: 472, startPoint y: 92, endPoint x: 459, endPoint y: 76, distance: 20.3
click at [472, 92] on div "Products Business Cards Painted Edge Business Cards Previous Next" at bounding box center [245, 213] width 491 height 345
click at [388, 85] on select "Please Select 2" x 3.5" - Standard 2.125" x 3.375" - European 2.5" x 2.5" - Squ…" at bounding box center [387, 89] width 84 height 12
select select "2.00x3.50"
click at [345, 83] on select "Please Select 2" x 3.5" - Standard 2.125" x 3.375" - European 2.5" x 2.5" - Squ…" at bounding box center [387, 89] width 84 height 12
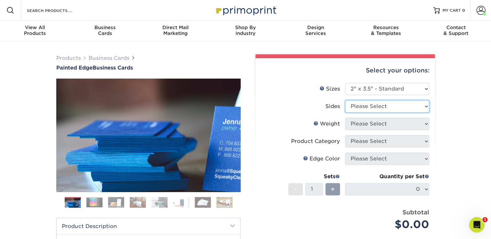
click at [386, 103] on select "Please Select Print Both Sides Print Front Only" at bounding box center [387, 106] width 84 height 12
select select "13abbda7-1d64-4f25-8bb2-c179b224825d"
click at [345, 100] on select "Please Select Print Both Sides Print Front Only" at bounding box center [387, 106] width 84 height 12
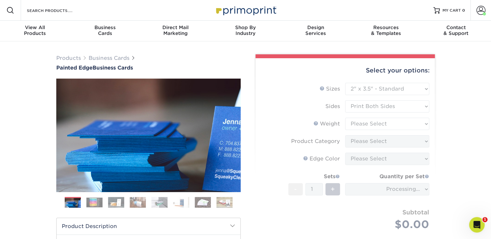
click at [389, 123] on form "Sizes Help Sizes Please Select 2" x 3.5" - Standard 2.125" x 3.375" - European …" at bounding box center [345, 164] width 169 height 163
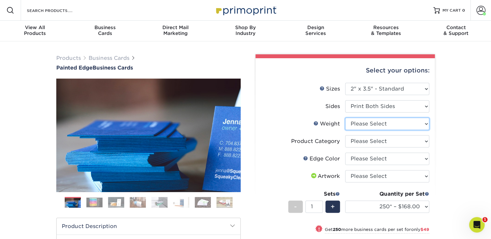
click at [390, 124] on select "Please Select 32PTUC" at bounding box center [387, 124] width 84 height 12
select select "32PTUC"
click at [345, 118] on select "Please Select 32PTUC" at bounding box center [387, 124] width 84 height 12
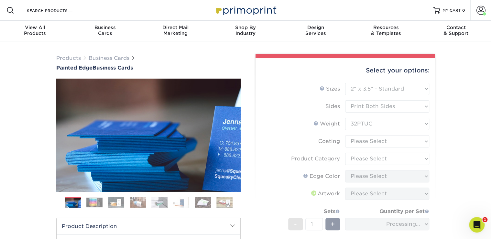
click at [367, 140] on form "Sizes Help Sizes Please Select 2" x 3.5" - Standard 2.125" x 3.375" - European …" at bounding box center [345, 182] width 169 height 198
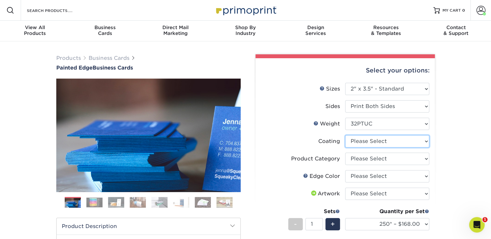
click at [393, 143] on select at bounding box center [387, 141] width 84 height 12
select select "3e7618de-abca-4bda-9f97-8b9129e913d8"
click at [345, 135] on select at bounding box center [387, 141] width 84 height 12
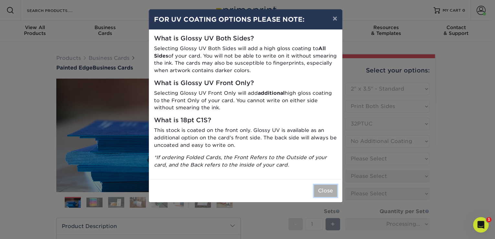
click at [321, 191] on button "Close" at bounding box center [325, 191] width 23 height 12
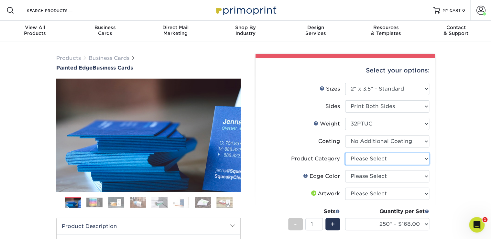
click at [364, 160] on select "Please Select Business Cards" at bounding box center [387, 159] width 84 height 12
select select "3b5148f1-0588-4f88-a218-97bcfdce65c1"
click at [345, 153] on select "Please Select Business Cards" at bounding box center [387, 159] width 84 height 12
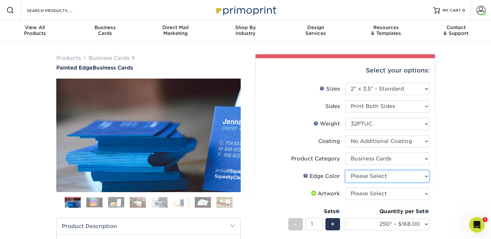
click at [358, 178] on select "Please Select Charcoal Black Brown Blue Pearlescent Blue Pearlescent Gold Pearl…" at bounding box center [387, 176] width 84 height 12
select select "e42633f1-b123-4179-bb8a-cf3a693d9207"
click at [345, 170] on select "Please Select Charcoal Black Brown Blue Pearlescent Blue Pearlescent Gold Pearl…" at bounding box center [387, 176] width 84 height 12
click at [365, 191] on select "Please Select I will upload files I need a design - $100" at bounding box center [387, 194] width 84 height 12
select select "upload"
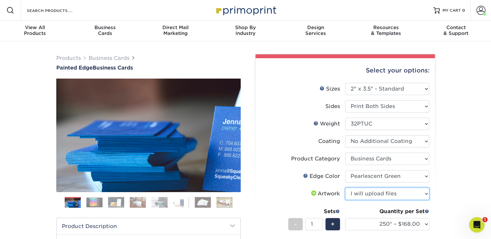
click at [345, 188] on select "Please Select I will upload files I need a design - $100" at bounding box center [387, 194] width 84 height 12
click at [461, 202] on div "Products Business Cards Painted Edge Business Cards Previous Next" at bounding box center [245, 216] width 491 height 350
click at [330, 223] on div "+" at bounding box center [332, 224] width 15 height 12
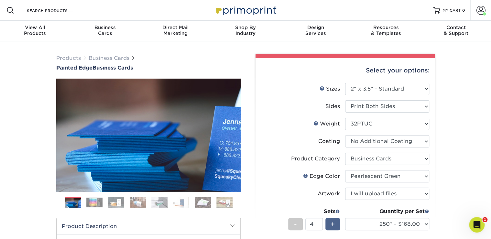
click at [330, 223] on div "+" at bounding box center [332, 224] width 15 height 12
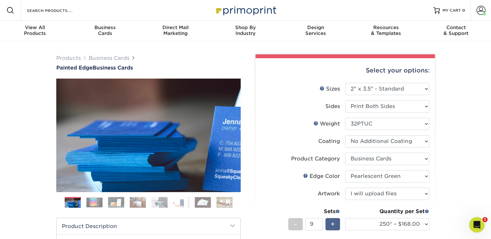
click at [330, 223] on div "+" at bounding box center [332, 224] width 15 height 12
click at [293, 226] on div "-" at bounding box center [295, 224] width 15 height 12
type input "10"
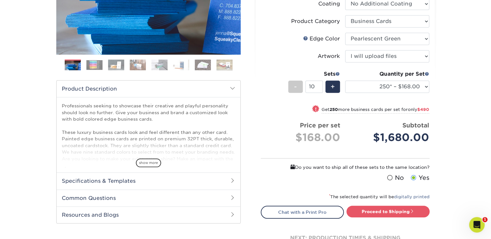
scroll to position [138, 0]
click at [384, 213] on link "Proceed to Shipping" at bounding box center [387, 211] width 83 height 12
type input "Set 1"
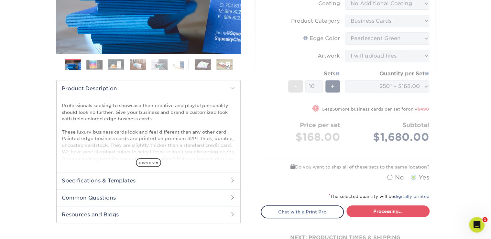
select select "b1d50ed3-fc81-464d-a1d8-d1915fbce704"
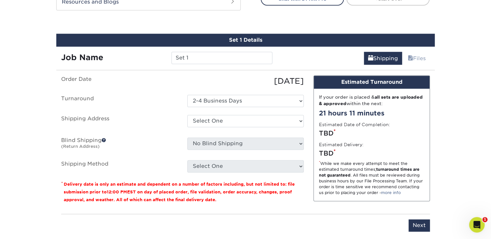
scroll to position [360, 0]
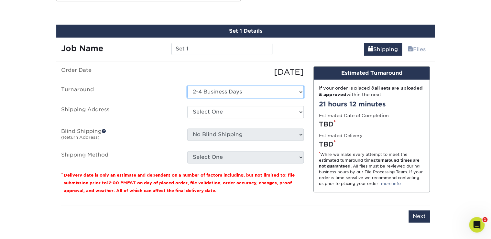
click at [250, 93] on select "Select One 2-4 Business Days" at bounding box center [245, 92] width 116 height 12
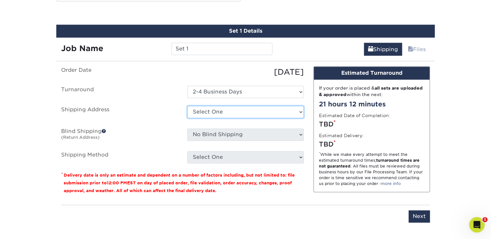
click at [246, 111] on select "Select One Apex Imaging Services + Add New Address" at bounding box center [245, 112] width 116 height 12
select select "284195"
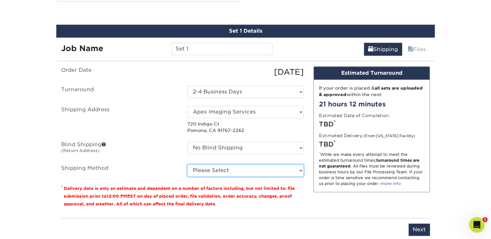
click at [267, 174] on select "Please Select Ground Shipping (+$15.25) 3 Day Shipping Service (+$18.42) 2 Day …" at bounding box center [245, 170] width 116 height 12
select select "03"
click at [187, 164] on select "Please Select Ground Shipping (+$15.25) 3 Day Shipping Service (+$18.42) 2 Day …" at bounding box center [245, 170] width 116 height 12
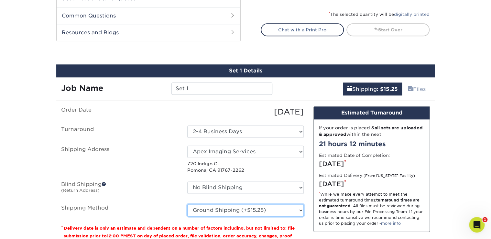
scroll to position [325, 0]
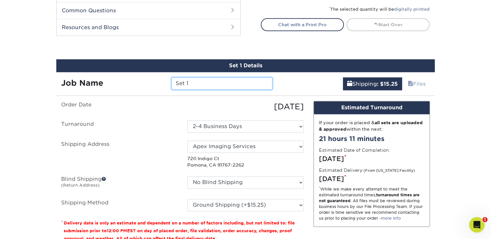
click at [188, 84] on input "Set 1" at bounding box center [221, 83] width 101 height 12
drag, startPoint x: 195, startPoint y: 82, endPoint x: 162, endPoint y: 77, distance: 33.6
click at [162, 77] on div "Job Name Set 1" at bounding box center [166, 83] width 221 height 12
type input "[PERSON_NAME] 1/2"
click at [461, 112] on div "Products Business Cards Painted Edge Business Cards Previous Next" at bounding box center [245, 229] width 491 height 1027
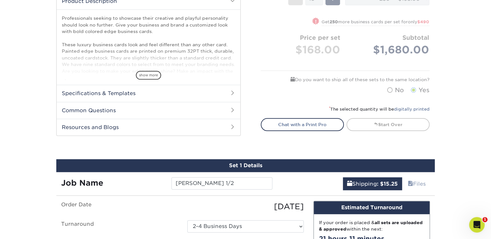
scroll to position [222, 0]
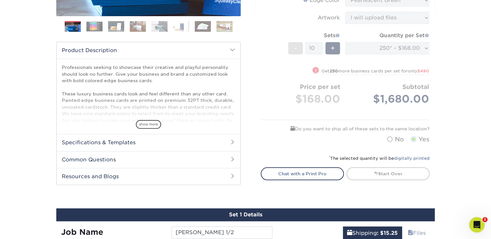
scroll to position [84, 0]
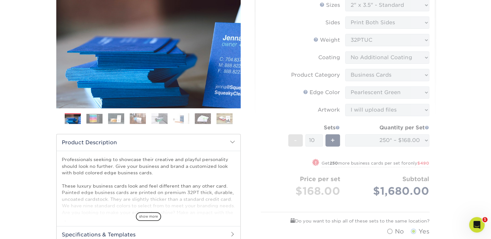
click at [371, 107] on form "Sizes Help Sizes Please Select 2" x 3.5" - Standard 2.125" x 3.375" - European …" at bounding box center [345, 119] width 169 height 240
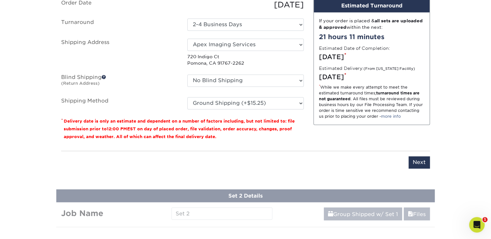
scroll to position [429, 0]
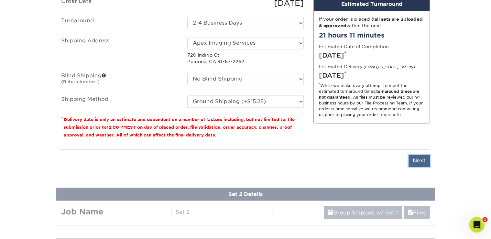
click at [418, 161] on input "Next" at bounding box center [419, 161] width 21 height 12
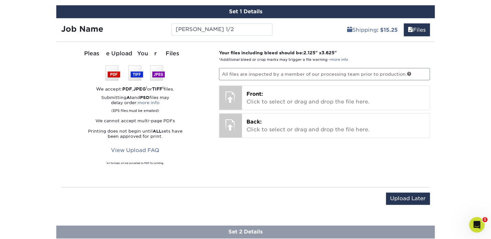
scroll to position [325, 0]
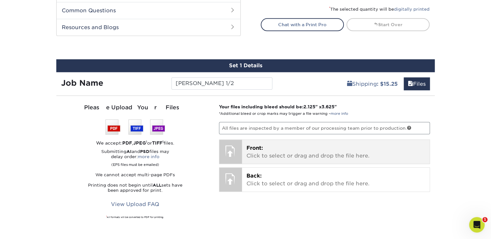
click at [312, 159] on div "Front: Click to select or drag and drop the file here. Choose file" at bounding box center [336, 152] width 188 height 24
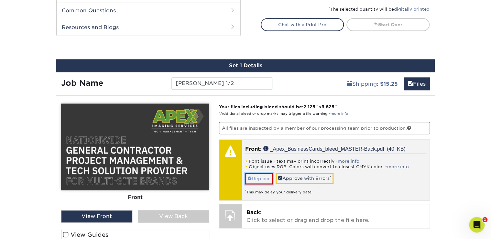
click at [249, 177] on span at bounding box center [249, 178] width 5 height 5
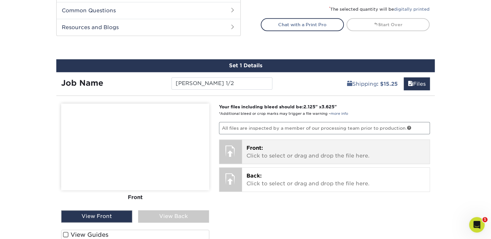
click at [269, 157] on p "Front: Click to select or drag and drop the file here." at bounding box center [335, 152] width 179 height 16
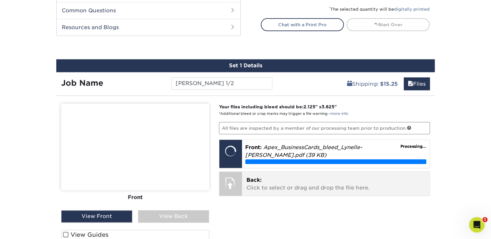
click at [269, 185] on p "Back: Click to select or drag and drop the file here." at bounding box center [335, 184] width 179 height 16
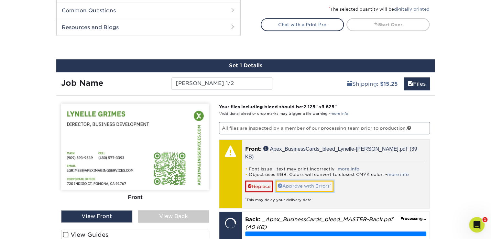
click at [304, 181] on link "Approve with Errors *" at bounding box center [305, 186] width 58 height 11
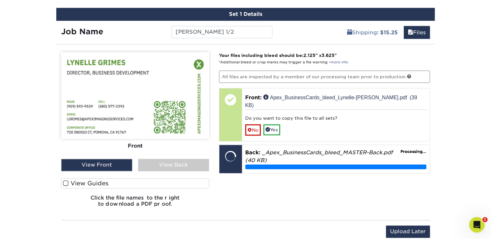
scroll to position [394, 0]
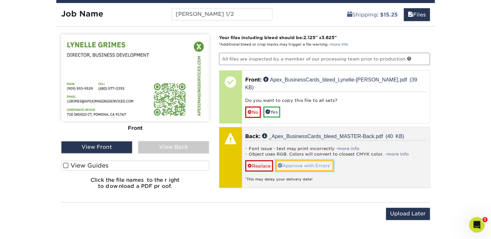
click at [309, 160] on link "Approve with Errors *" at bounding box center [305, 165] width 58 height 11
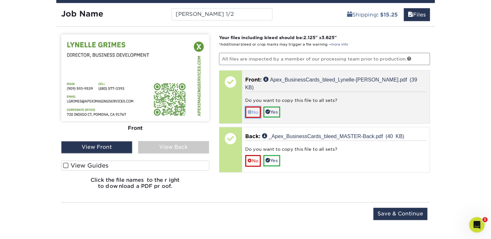
click at [257, 106] on link "No" at bounding box center [253, 111] width 16 height 11
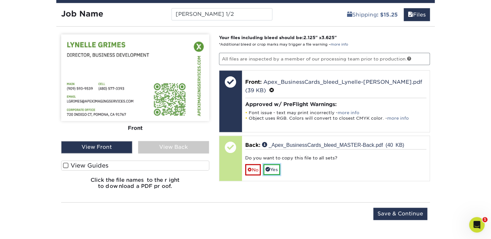
click at [278, 164] on link "Yes" at bounding box center [271, 169] width 17 height 11
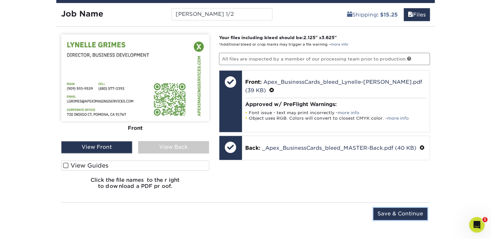
drag, startPoint x: 395, startPoint y: 213, endPoint x: 439, endPoint y: 190, distance: 49.5
click at [396, 213] on input "Save & Continue" at bounding box center [400, 214] width 54 height 12
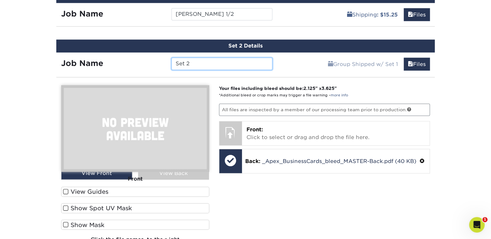
click at [187, 63] on input "Set 2" at bounding box center [221, 64] width 101 height 12
drag, startPoint x: 203, startPoint y: 66, endPoint x: 172, endPoint y: 63, distance: 31.2
click at [172, 63] on input "Set 2" at bounding box center [221, 64] width 101 height 12
type input ":"
type input "[PERSON_NAME] 2/2"
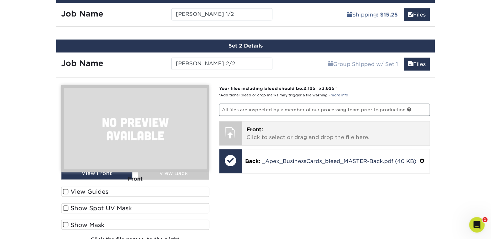
click at [280, 135] on p "Front: Click to select or drag and drop the file here." at bounding box center [335, 134] width 179 height 16
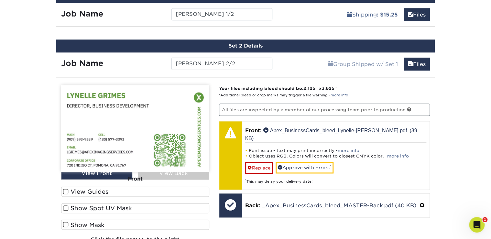
click at [66, 190] on span at bounding box center [65, 192] width 5 height 6
click at [0, 0] on input "View Guides" at bounding box center [0, 0] width 0 height 0
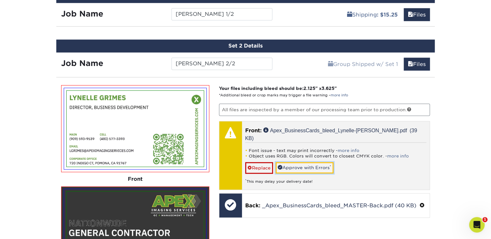
drag, startPoint x: 295, startPoint y: 157, endPoint x: 344, endPoint y: 154, distance: 48.9
click at [295, 162] on link "Approve with Errors *" at bounding box center [305, 167] width 58 height 11
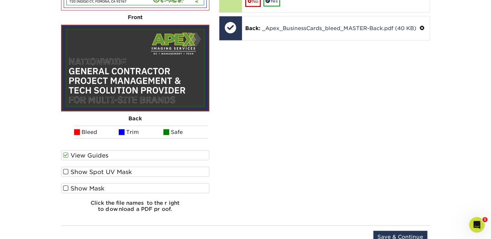
scroll to position [463, 0]
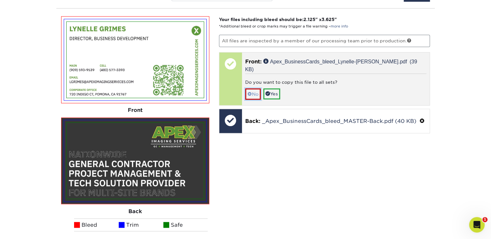
click at [255, 88] on link "No" at bounding box center [253, 93] width 16 height 11
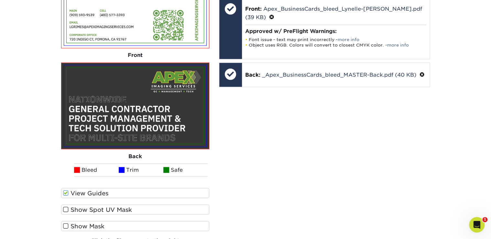
scroll to position [601, 0]
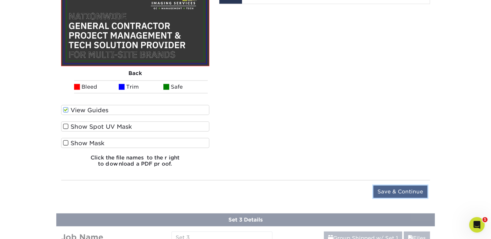
click at [399, 191] on input "Save & Continue" at bounding box center [400, 191] width 54 height 12
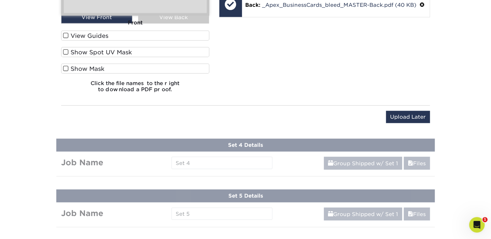
scroll to position [388, 0]
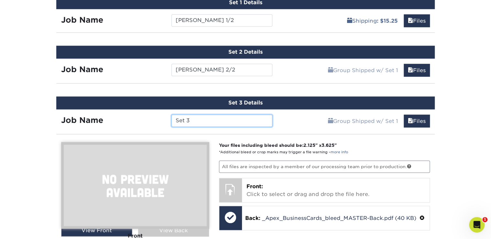
click at [193, 119] on input "Set 3" at bounding box center [221, 121] width 101 height 12
click at [156, 112] on div "Job Name Set 3" at bounding box center [166, 118] width 221 height 19
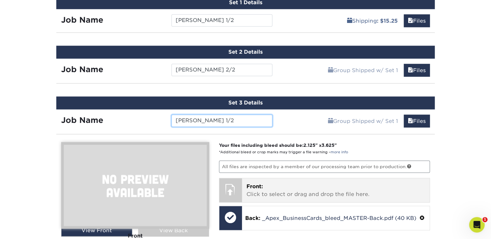
type input "[PERSON_NAME] 1/2"
click at [265, 194] on p "Front: Click to select or drag and drop the file here." at bounding box center [335, 191] width 179 height 16
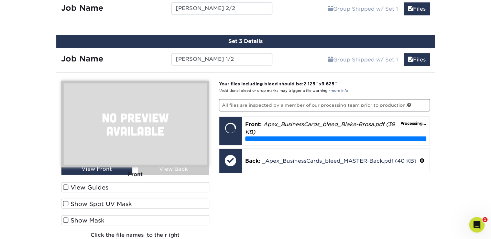
scroll to position [457, 0]
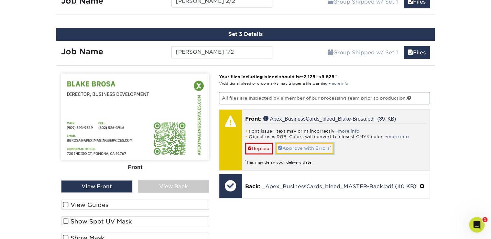
click at [297, 147] on link "Approve with Errors *" at bounding box center [305, 148] width 58 height 11
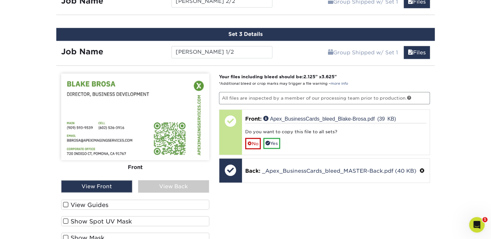
click at [65, 204] on span at bounding box center [65, 205] width 5 height 6
click at [0, 0] on input "View Guides" at bounding box center [0, 0] width 0 height 0
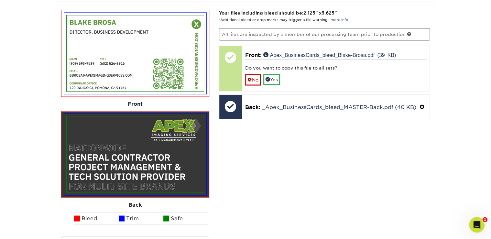
scroll to position [526, 0]
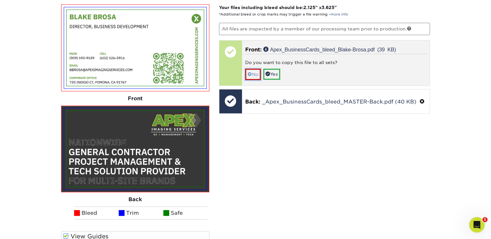
click at [253, 69] on link "No" at bounding box center [253, 74] width 16 height 11
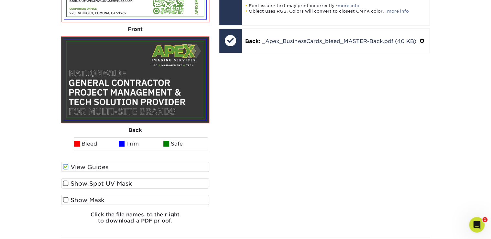
scroll to position [664, 0]
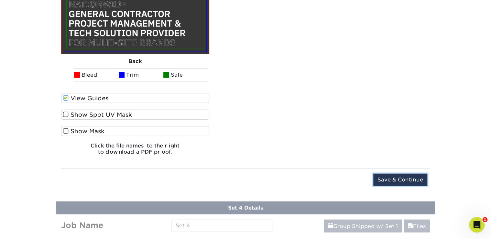
click at [402, 177] on input "Save & Continue" at bounding box center [400, 180] width 54 height 12
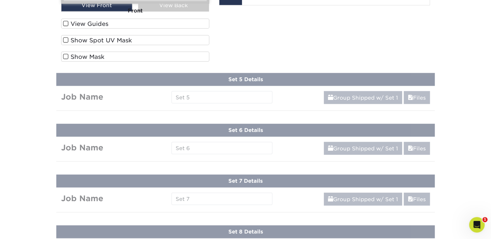
scroll to position [439, 0]
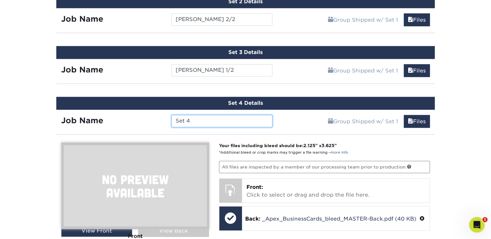
click at [207, 121] on input "Set 4" at bounding box center [221, 121] width 101 height 12
drag, startPoint x: 204, startPoint y: 119, endPoint x: 133, endPoint y: 123, distance: 70.6
click at [134, 117] on div "Job Name Set 4" at bounding box center [166, 121] width 221 height 12
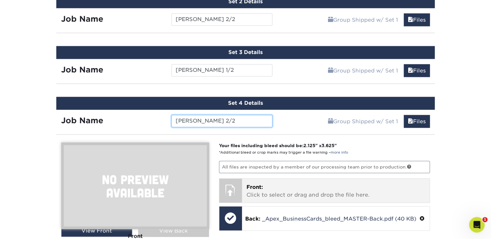
type input "[PERSON_NAME] 2/2"
click at [265, 188] on p "Front: Click to select or drag and drop the file here." at bounding box center [335, 191] width 179 height 16
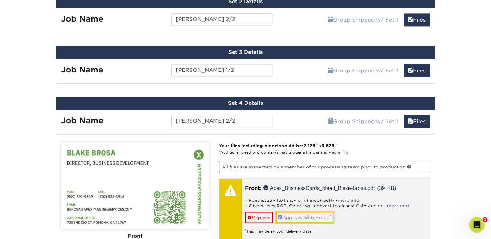
click at [298, 213] on link "Approve with Errors *" at bounding box center [305, 217] width 58 height 11
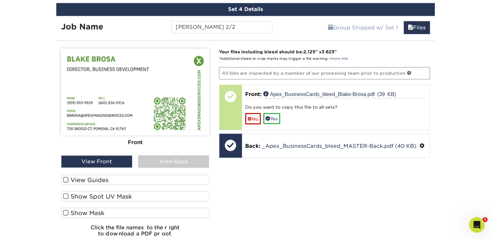
scroll to position [542, 0]
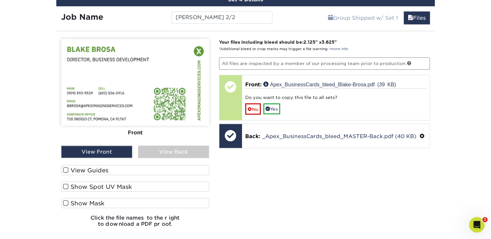
click at [67, 167] on span at bounding box center [65, 170] width 5 height 6
click at [0, 0] on input "View Guides" at bounding box center [0, 0] width 0 height 0
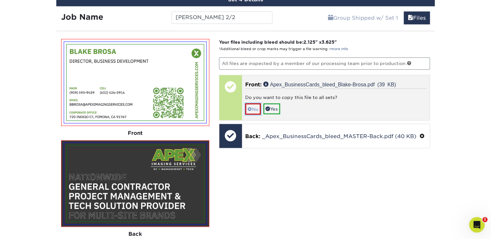
click at [252, 108] on link "No" at bounding box center [253, 108] width 16 height 11
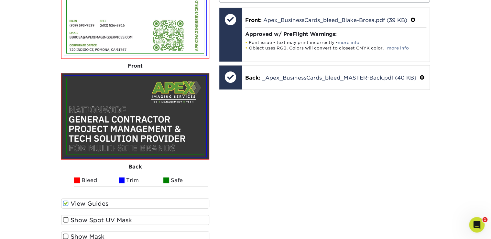
scroll to position [715, 0]
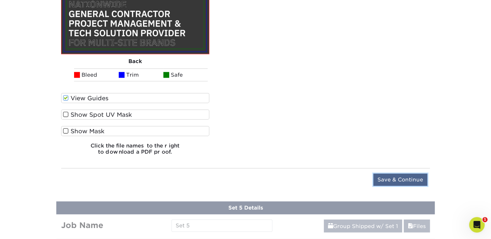
click at [403, 177] on input "Save & Continue" at bounding box center [400, 180] width 54 height 12
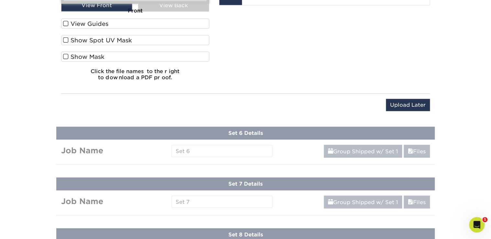
scroll to position [489, 0]
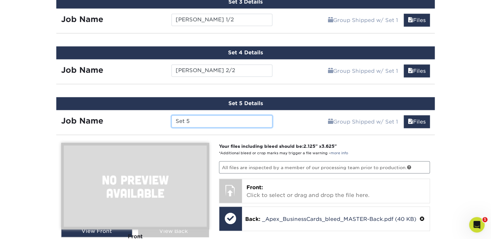
drag, startPoint x: 206, startPoint y: 123, endPoint x: 157, endPoint y: 126, distance: 48.9
click at [154, 126] on div "Job Name Set 5" at bounding box center [166, 119] width 221 height 19
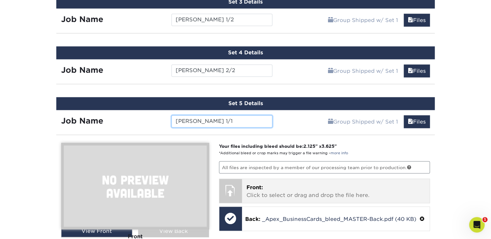
type input "[PERSON_NAME] 1/1"
click at [281, 194] on p "Front: Click to select or drag and drop the file here." at bounding box center [335, 191] width 179 height 16
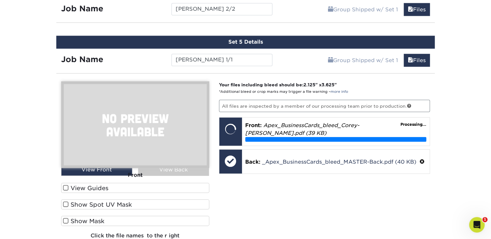
scroll to position [558, 0]
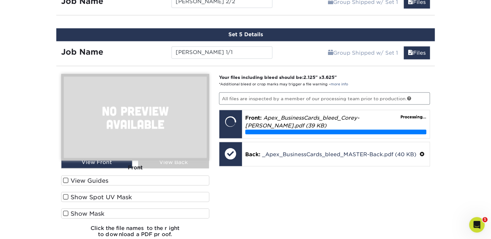
drag, startPoint x: 64, startPoint y: 176, endPoint x: 72, endPoint y: 172, distance: 8.4
click at [64, 177] on span at bounding box center [65, 180] width 5 height 6
click at [0, 0] on input "View Guides" at bounding box center [0, 0] width 0 height 0
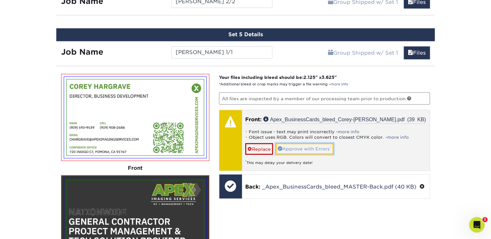
click at [309, 144] on link "Approve with Errors *" at bounding box center [305, 148] width 58 height 11
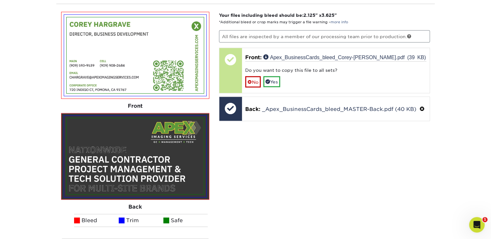
scroll to position [627, 0]
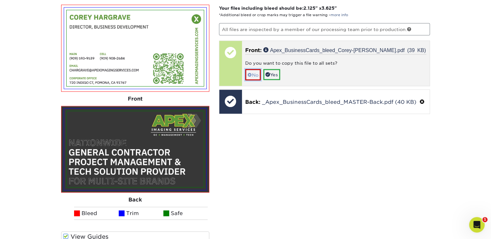
click at [256, 73] on link "No" at bounding box center [253, 74] width 16 height 11
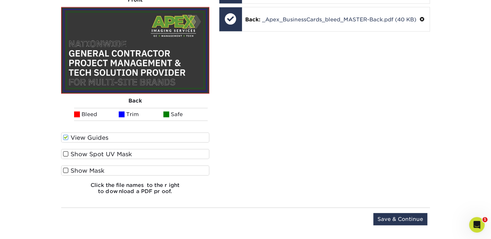
scroll to position [730, 0]
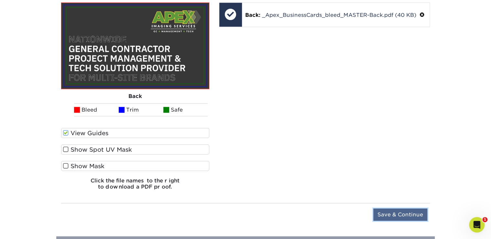
click at [421, 210] on input "Save & Continue" at bounding box center [400, 215] width 54 height 12
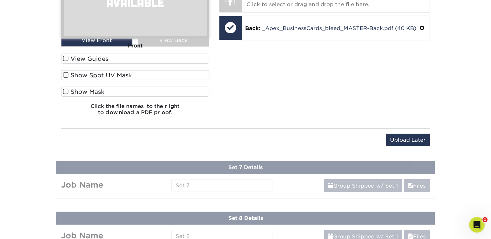
scroll to position [540, 0]
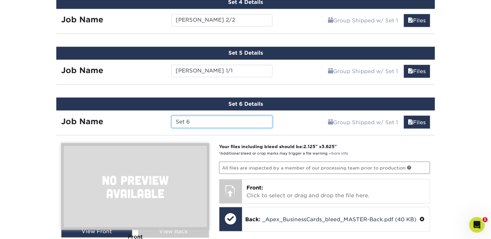
drag, startPoint x: 190, startPoint y: 118, endPoint x: 164, endPoint y: 119, distance: 25.6
click at [164, 119] on div "Job Name Set 6" at bounding box center [166, 121] width 221 height 12
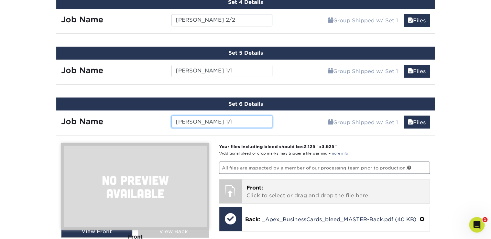
type input "[PERSON_NAME] 1/1"
click at [300, 190] on p "Front: Click to select or drag and drop the file here." at bounding box center [335, 192] width 179 height 16
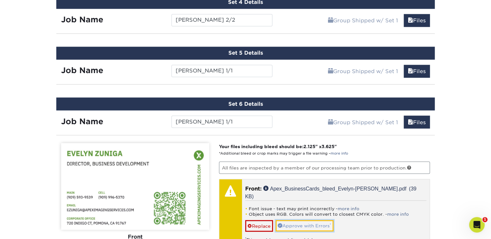
click at [304, 220] on link "Approve with Errors *" at bounding box center [305, 225] width 58 height 11
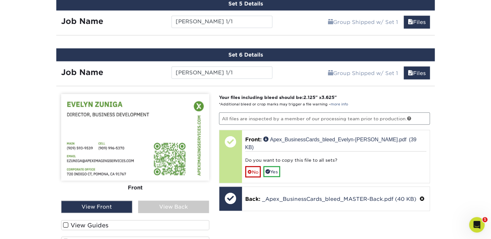
scroll to position [643, 0]
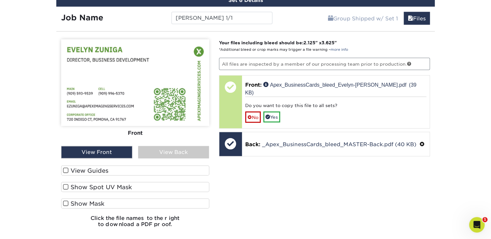
click at [90, 166] on label "View Guides" at bounding box center [135, 171] width 148 height 10
click at [0, 0] on input "View Guides" at bounding box center [0, 0] width 0 height 0
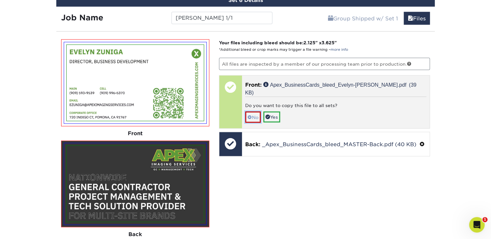
click at [250, 115] on span at bounding box center [249, 117] width 5 height 5
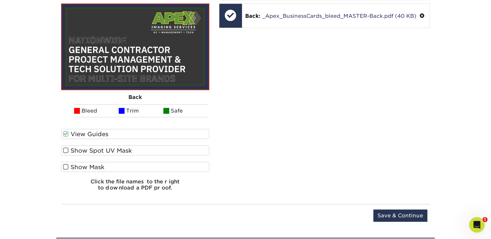
scroll to position [781, 0]
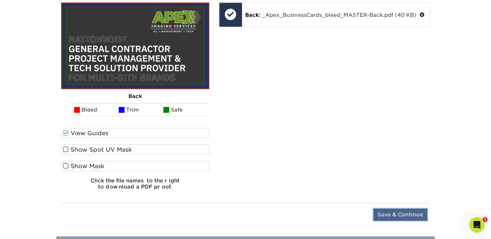
click at [394, 212] on input "Save & Continue" at bounding box center [400, 215] width 54 height 12
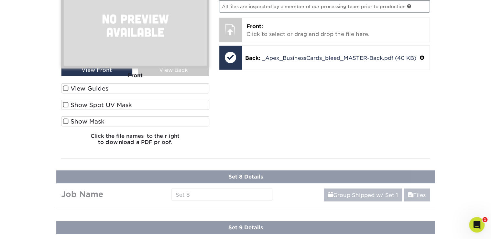
scroll to position [590, 0]
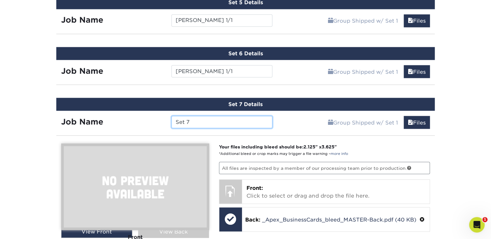
drag, startPoint x: 185, startPoint y: 119, endPoint x: 155, endPoint y: 123, distance: 30.0
click at [155, 123] on div "Job Name Set 7" at bounding box center [166, 122] width 221 height 12
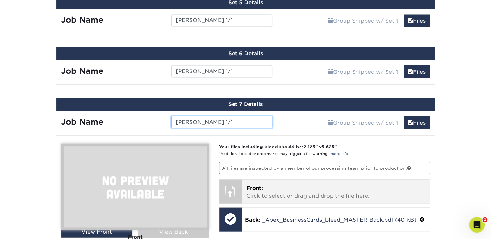
type input "[PERSON_NAME] 1/1"
click at [286, 184] on p "Front: Click to select or drag and drop the file here." at bounding box center [335, 192] width 179 height 16
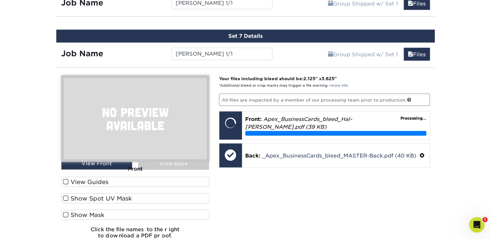
scroll to position [659, 0]
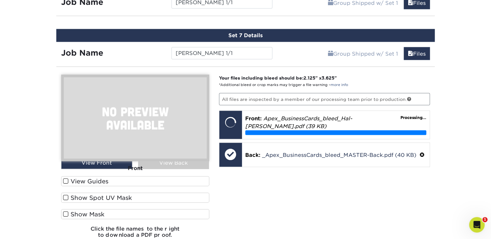
click at [65, 178] on span at bounding box center [65, 181] width 5 height 6
click at [0, 0] on input "View Guides" at bounding box center [0, 0] width 0 height 0
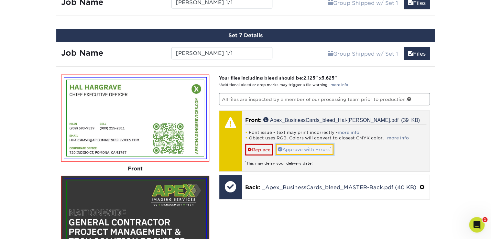
click at [316, 144] on link "Approve with Errors *" at bounding box center [305, 149] width 58 height 11
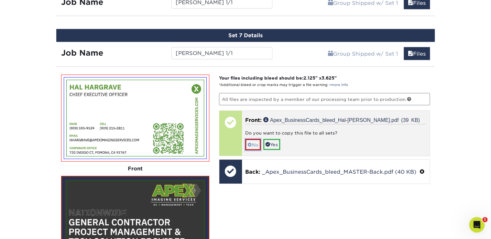
click at [253, 141] on link "No" at bounding box center [253, 144] width 16 height 11
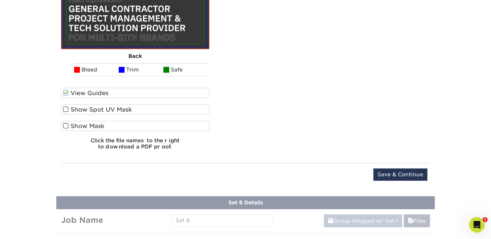
scroll to position [901, 0]
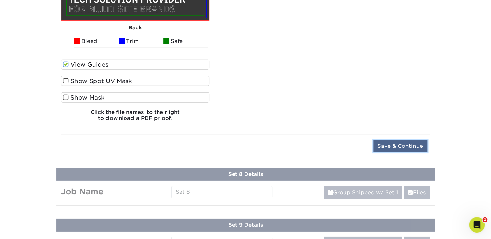
click at [404, 142] on input "Save & Continue" at bounding box center [400, 146] width 54 height 12
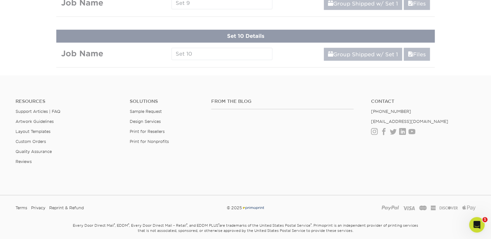
scroll to position [640, 0]
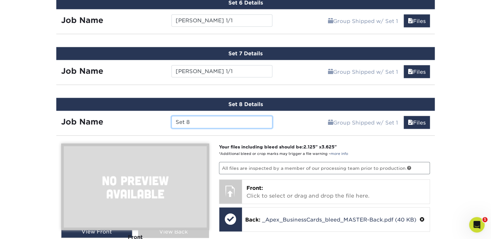
drag, startPoint x: 197, startPoint y: 120, endPoint x: 136, endPoint y: 120, distance: 60.8
click at [136, 120] on div "Job Name Set 8" at bounding box center [166, 122] width 221 height 12
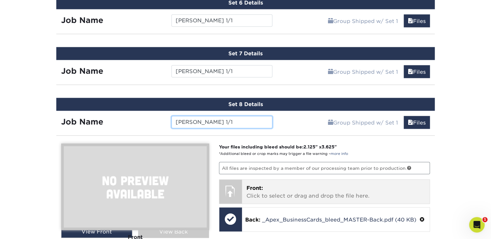
type input "[PERSON_NAME] 1/1"
click at [277, 184] on p "Front: Click to select or drag and drop the file here." at bounding box center [335, 192] width 179 height 16
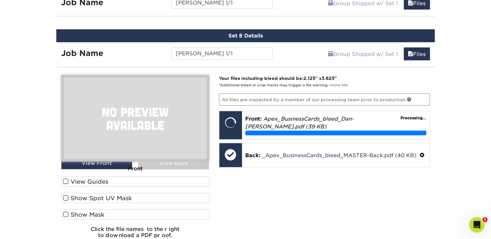
scroll to position [709, 0]
click at [65, 179] on span at bounding box center [65, 182] width 5 height 6
click at [0, 0] on input "View Guides" at bounding box center [0, 0] width 0 height 0
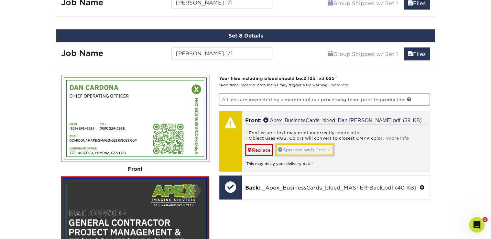
click at [296, 144] on link "Approve with Errors *" at bounding box center [305, 149] width 58 height 11
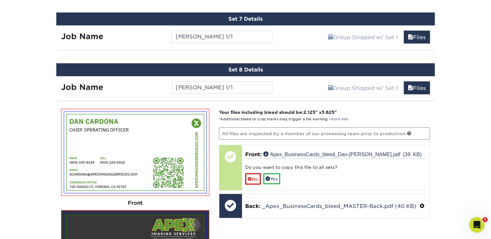
scroll to position [675, 0]
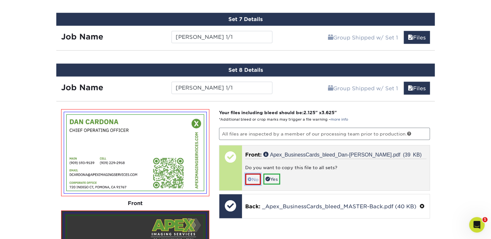
click at [256, 176] on link "No" at bounding box center [253, 179] width 16 height 11
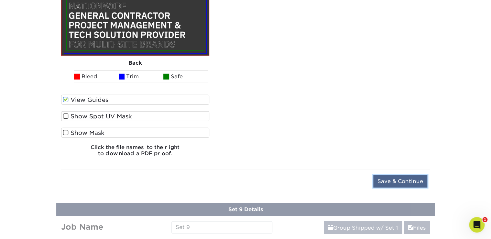
click at [410, 180] on input "Save & Continue" at bounding box center [400, 181] width 54 height 12
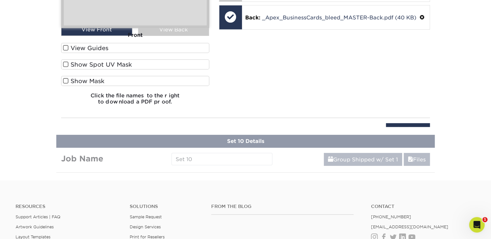
scroll to position [691, 0]
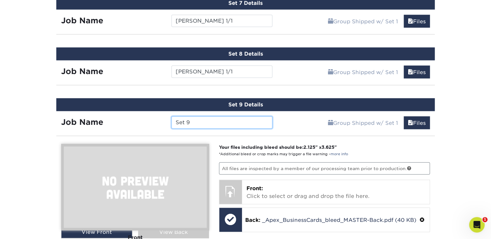
drag, startPoint x: 203, startPoint y: 119, endPoint x: 143, endPoint y: 119, distance: 60.2
click at [144, 119] on div "Job Name Set 9" at bounding box center [166, 122] width 221 height 12
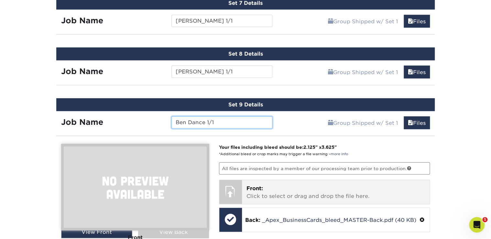
type input "Ben Dance 1/1"
click at [276, 188] on p "Front: Click to select or drag and drop the file here." at bounding box center [335, 193] width 179 height 16
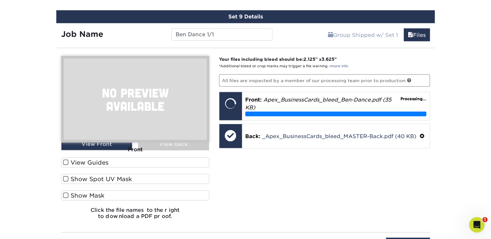
scroll to position [794, 0]
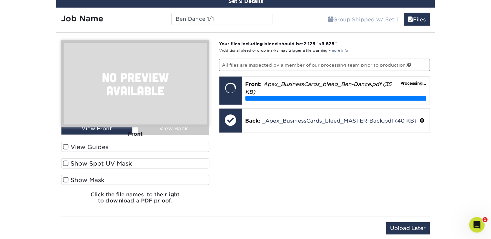
click at [66, 144] on span at bounding box center [65, 147] width 5 height 6
click at [0, 0] on input "View Guides" at bounding box center [0, 0] width 0 height 0
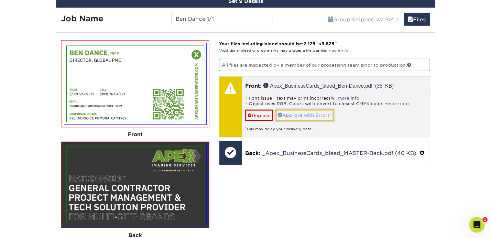
click at [318, 111] on link "Approve with Errors *" at bounding box center [305, 115] width 58 height 11
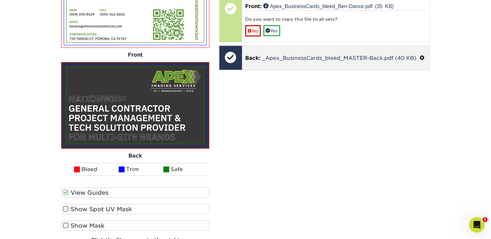
scroll to position [829, 0]
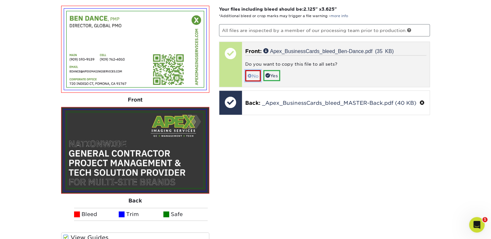
click at [254, 71] on link "No" at bounding box center [253, 75] width 16 height 11
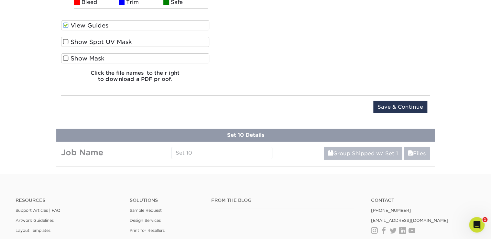
scroll to position [1070, 0]
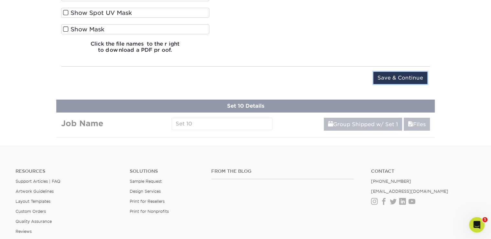
drag, startPoint x: 384, startPoint y: 72, endPoint x: 444, endPoint y: 66, distance: 59.8
click at [384, 72] on input "Save & Continue" at bounding box center [400, 78] width 54 height 12
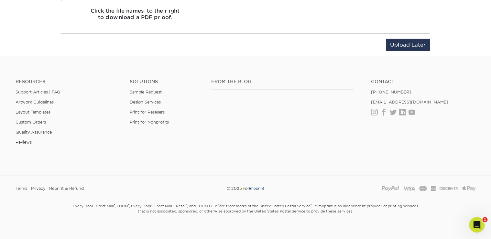
scroll to position [741, 0]
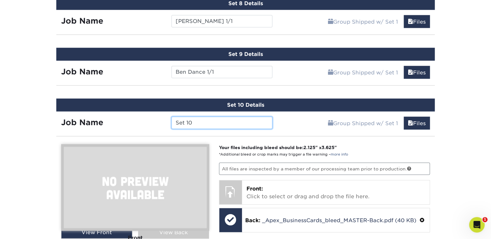
drag, startPoint x: 202, startPoint y: 117, endPoint x: 151, endPoint y: 119, distance: 51.8
click at [151, 119] on div "Job Name Set 10" at bounding box center [166, 123] width 221 height 12
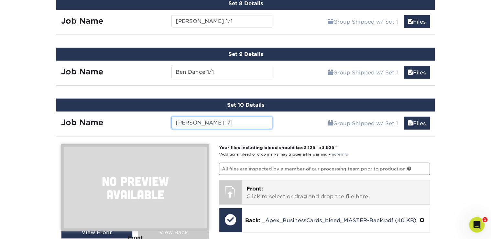
type input "[PERSON_NAME] 1/1"
click at [315, 188] on p "Front: Click to select or drag and drop the file here." at bounding box center [335, 193] width 179 height 16
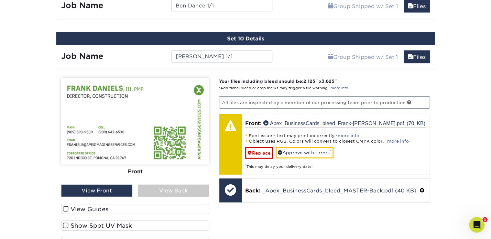
scroll to position [810, 0]
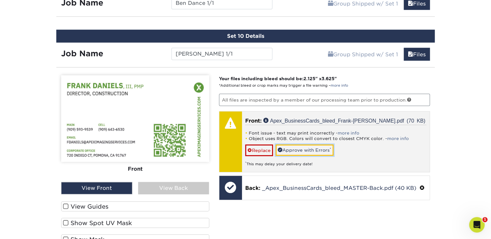
drag, startPoint x: 299, startPoint y: 147, endPoint x: 331, endPoint y: 146, distance: 32.7
click at [299, 147] on link "Approve with Errors *" at bounding box center [305, 150] width 58 height 11
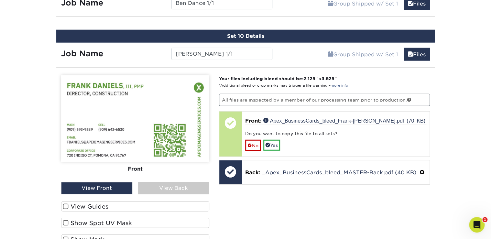
drag, startPoint x: 89, startPoint y: 201, endPoint x: 105, endPoint y: 198, distance: 16.1
click at [89, 202] on label "View Guides" at bounding box center [135, 207] width 148 height 10
click at [0, 0] on input "View Guides" at bounding box center [0, 0] width 0 height 0
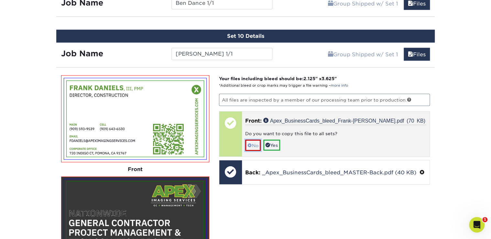
click at [250, 146] on link "No" at bounding box center [253, 145] width 16 height 11
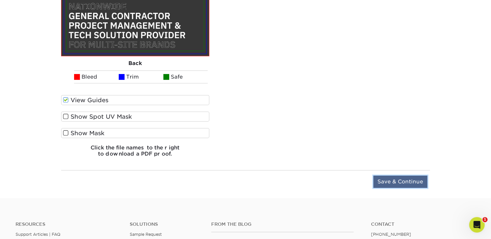
click at [394, 179] on input "Save & Continue" at bounding box center [400, 182] width 54 height 12
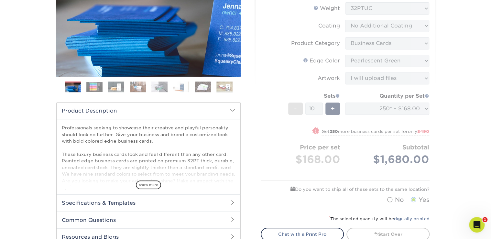
scroll to position [80, 0]
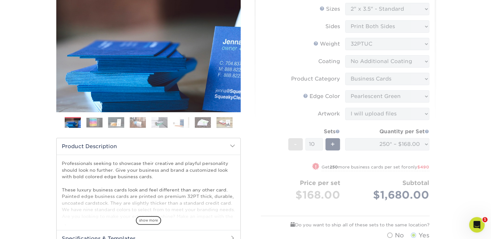
click at [380, 151] on form "Sizes Help Sizes Please Select 2" x 3.5" - Standard 2.125" x 3.375" - European …" at bounding box center [345, 123] width 169 height 240
click at [437, 161] on div "Select your options: Sizes Help Sizes Please Select 2" x 3.5" - Standard" at bounding box center [343, 131] width 194 height 314
click at [395, 138] on form "Sizes Help Sizes Please Select 2" x 3.5" - Standard 2.125" x 3.375" - European …" at bounding box center [345, 123] width 169 height 240
click at [372, 142] on form "Sizes Help Sizes Please Select 2" x 3.5" - Standard 2.125" x 3.375" - European …" at bounding box center [345, 123] width 169 height 240
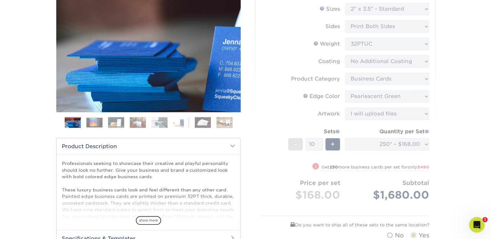
click at [380, 146] on form "Sizes Help Sizes Please Select 2" x 3.5" - Standard 2.125" x 3.375" - European …" at bounding box center [345, 123] width 169 height 240
click at [419, 149] on form "Sizes Help Sizes Please Select 2" x 3.5" - Standard 2.125" x 3.375" - European …" at bounding box center [345, 123] width 169 height 240
click at [420, 145] on form "Sizes Help Sizes Please Select 2" x 3.5" - Standard 2.125" x 3.375" - European …" at bounding box center [345, 123] width 169 height 240
click at [313, 141] on form "Sizes Help Sizes Please Select 2" x 3.5" - Standard 2.125" x 3.375" - European …" at bounding box center [345, 123] width 169 height 240
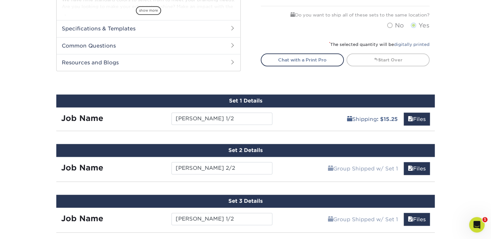
scroll to position [287, 0]
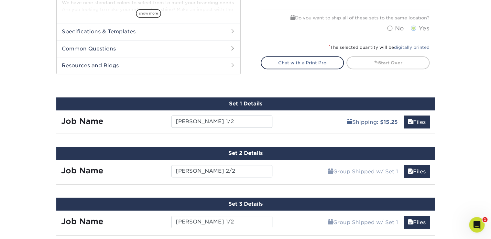
drag, startPoint x: 273, startPoint y: 126, endPoint x: 282, endPoint y: 124, distance: 8.8
click at [273, 126] on div "Lynelle Grimes 1/2" at bounding box center [222, 121] width 110 height 12
click at [447, 82] on div "Products Business Cards Painted Edge Business Cards Previous Next" at bounding box center [245, 231] width 491 height 955
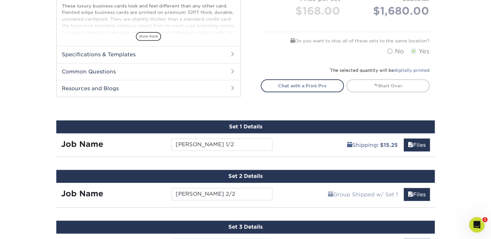
scroll to position [252, 0]
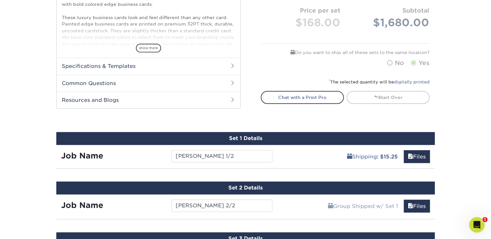
click at [429, 80] on link "digitally printed" at bounding box center [412, 82] width 36 height 5
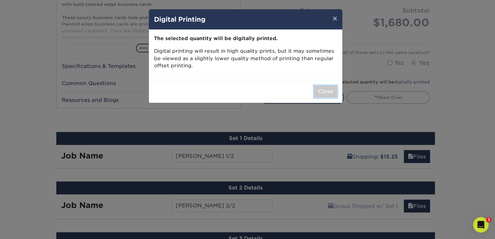
drag, startPoint x: 329, startPoint y: 95, endPoint x: 333, endPoint y: 95, distance: 4.5
click at [329, 95] on button "Close" at bounding box center [325, 91] width 23 height 12
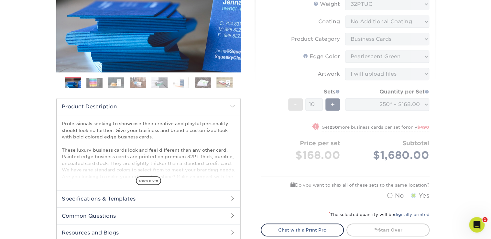
scroll to position [115, 0]
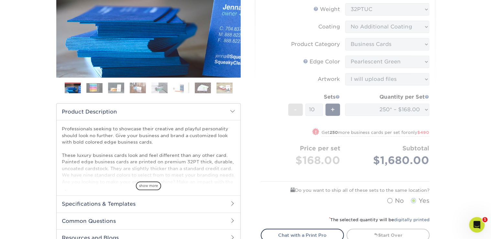
click at [326, 153] on form "Sizes Help Sizes Please Select 2" x 3.5" - Standard 2.125" x 3.375" - European …" at bounding box center [345, 88] width 169 height 240
drag, startPoint x: 336, startPoint y: 110, endPoint x: 383, endPoint y: 110, distance: 46.9
click at [338, 110] on form "Sizes Help Sizes Please Select 2" x 3.5" - Standard 2.125" x 3.375" - European …" at bounding box center [345, 88] width 169 height 240
click at [385, 110] on form "Sizes Help Sizes Please Select 2" x 3.5" - Standard 2.125" x 3.375" - European …" at bounding box center [345, 88] width 169 height 240
click at [410, 109] on form "Sizes Help Sizes Please Select 2" x 3.5" - Standard 2.125" x 3.375" - European …" at bounding box center [345, 88] width 169 height 240
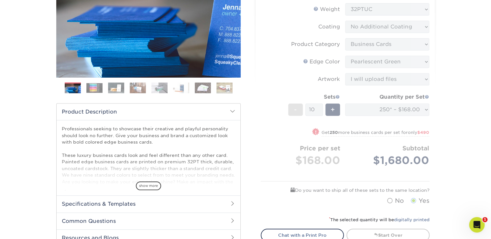
click at [406, 72] on form "Sizes Help Sizes Please Select 2" x 3.5" - Standard 2.125" x 3.375" - European …" at bounding box center [345, 88] width 169 height 240
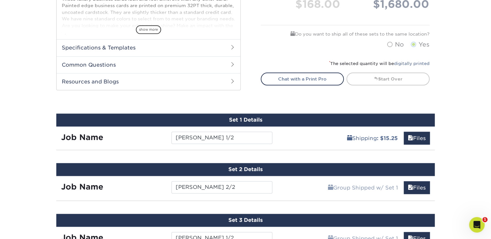
scroll to position [276, 0]
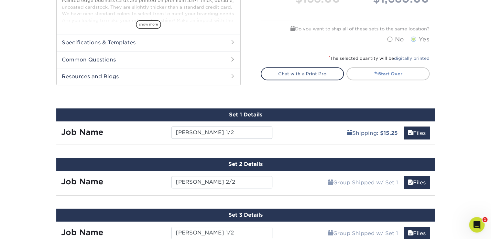
click at [397, 71] on link "Start Over" at bounding box center [387, 73] width 83 height 13
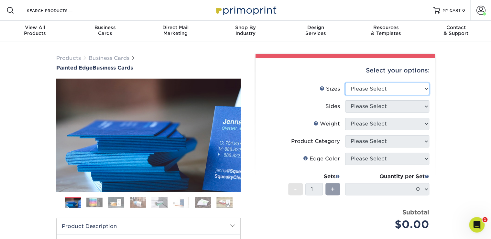
click at [361, 87] on select "Please Select 2" x 3.5" - Standard 2.125" x 3.375" - European 2.5" x 2.5" - Squ…" at bounding box center [387, 89] width 84 height 12
select select "2.00x3.50"
click at [345, 83] on select "Please Select 2" x 3.5" - Standard 2.125" x 3.375" - European 2.5" x 2.5" - Squ…" at bounding box center [387, 89] width 84 height 12
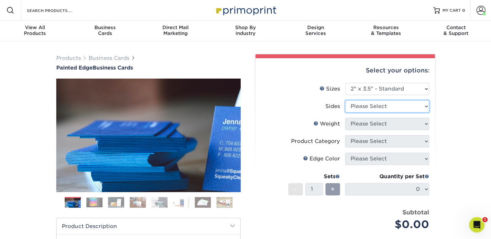
click at [373, 107] on select "Please Select Print Both Sides Print Front Only" at bounding box center [387, 106] width 84 height 12
select select "13abbda7-1d64-4f25-8bb2-c179b224825d"
click at [345, 100] on select "Please Select Print Both Sides Print Front Only" at bounding box center [387, 106] width 84 height 12
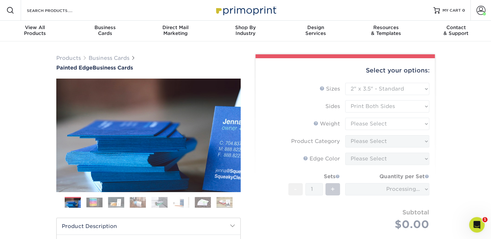
click at [360, 124] on form "Sizes Help Sizes Please Select 2" x 3.5" - Standard 2.125" x 3.375" - European …" at bounding box center [345, 164] width 169 height 163
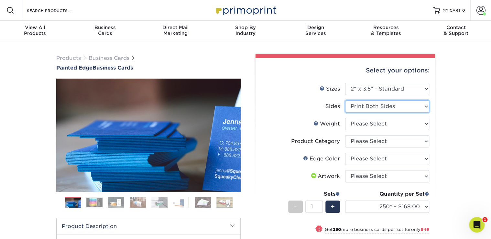
click at [417, 106] on select "Please Select Print Both Sides Print Front Only" at bounding box center [387, 106] width 84 height 12
click at [345, 100] on select "Please Select Print Both Sides Print Front Only" at bounding box center [387, 106] width 84 height 12
click at [370, 123] on select "Please Select 32PTUC" at bounding box center [387, 124] width 84 height 12
select select "32PTUC"
click at [345, 118] on select "Please Select 32PTUC" at bounding box center [387, 124] width 84 height 12
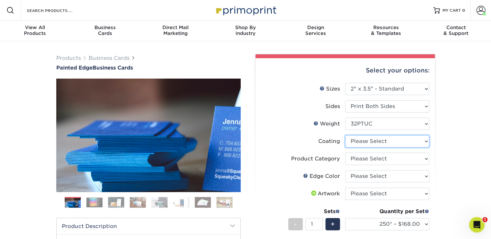
click at [362, 142] on select at bounding box center [387, 141] width 84 height 12
select select "3e7618de-abca-4bda-9f97-8b9129e913d8"
click at [345, 135] on select at bounding box center [387, 141] width 84 height 12
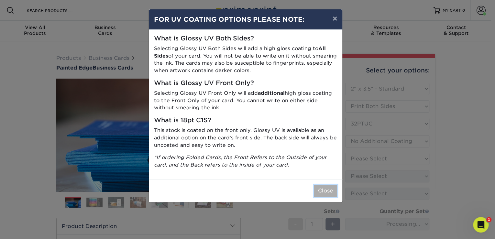
click at [323, 195] on button "Close" at bounding box center [325, 191] width 23 height 12
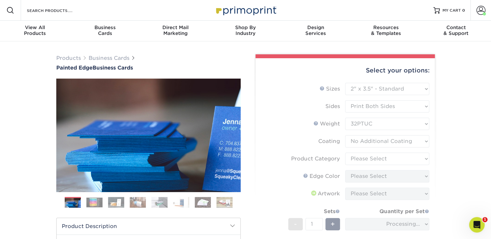
click at [372, 163] on form "Sizes Help Sizes Please Select 2" x 3.5" - Standard 2.125" x 3.375" - European …" at bounding box center [345, 182] width 169 height 198
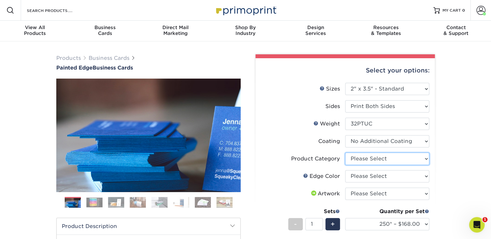
click at [382, 160] on select "Please Select Business Cards" at bounding box center [387, 159] width 84 height 12
select select "3b5148f1-0588-4f88-a218-97bcfdce65c1"
click at [345, 153] on select "Please Select Business Cards" at bounding box center [387, 159] width 84 height 12
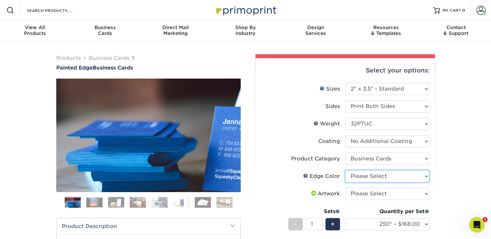
click at [367, 181] on select "Please Select Charcoal Black Brown Blue Pearlescent Blue Pearlescent Gold Pearl…" at bounding box center [387, 176] width 84 height 12
select select "e42633f1-b123-4179-bb8a-cf3a693d9207"
click at [345, 170] on select "Please Select Charcoal Black Brown Blue Pearlescent Blue Pearlescent Gold Pearl…" at bounding box center [387, 176] width 84 height 12
click at [364, 196] on select "Please Select I will upload files I need a design - $100" at bounding box center [387, 194] width 84 height 12
select select "upload"
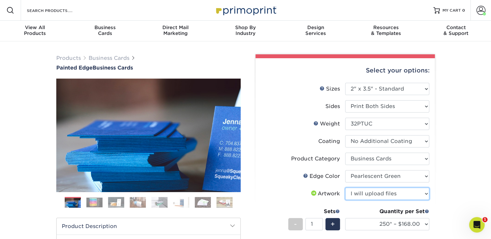
click at [345, 188] on select "Please Select I will upload files I need a design - $100" at bounding box center [387, 194] width 84 height 12
click at [331, 221] on span "+" at bounding box center [333, 224] width 4 height 10
click at [334, 221] on span "+" at bounding box center [333, 224] width 4 height 10
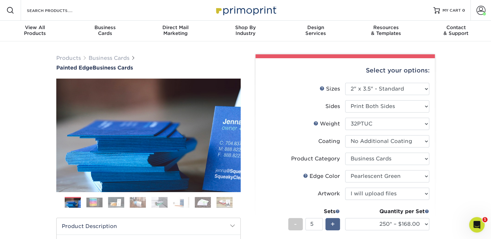
click at [334, 221] on span "+" at bounding box center [333, 224] width 4 height 10
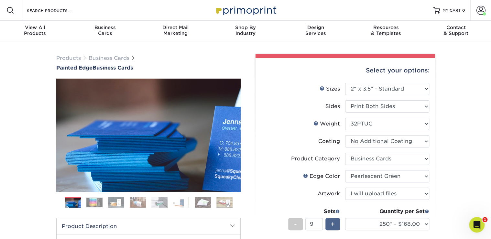
type input "10"
drag, startPoint x: 366, startPoint y: 221, endPoint x: 372, endPoint y: 224, distance: 7.0
click at [366, 222] on select "250* – $168.00 500* – $217.00 1000* – $339.00" at bounding box center [387, 224] width 84 height 12
select select "1000* – $339.00"
click at [345, 218] on select "250* – $168.00 500* – $217.00 1000* – $339.00" at bounding box center [387, 224] width 84 height 12
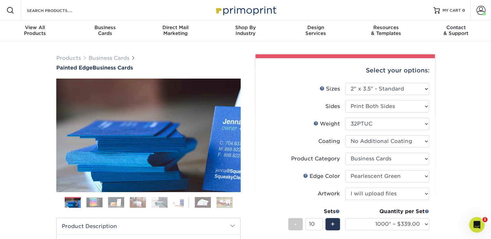
click at [459, 202] on div "Products Business Cards Painted Edge Business Cards Previous Next" at bounding box center [245, 221] width 491 height 361
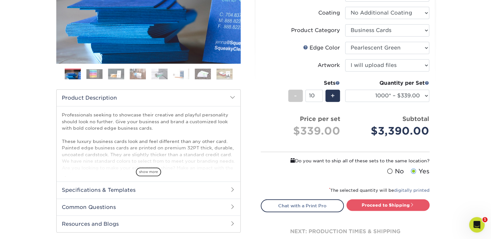
scroll to position [138, 0]
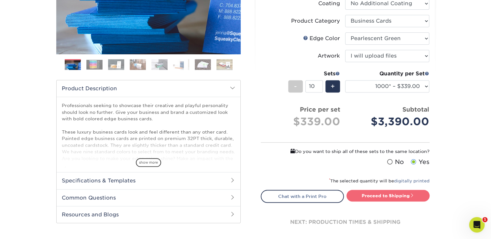
click at [377, 193] on link "Proceed to Shipping" at bounding box center [387, 196] width 83 height 12
type input "Set 1"
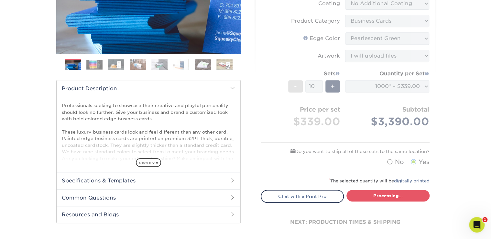
select select "2ef1fa48-fafb-46bb-a4ab-119a8375bdb2"
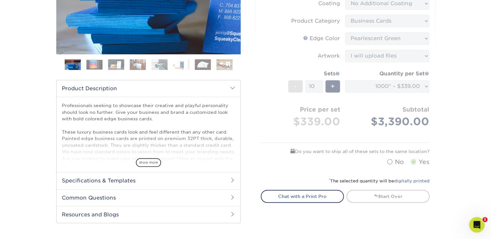
scroll to position [344, 0]
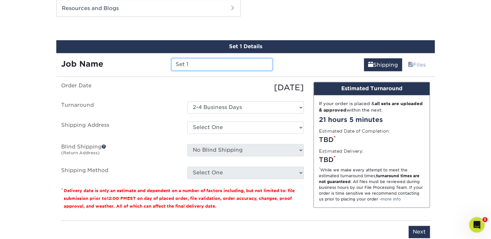
drag, startPoint x: 192, startPoint y: 66, endPoint x: 172, endPoint y: 66, distance: 19.7
click at [154, 60] on div "Job Name Set 1" at bounding box center [166, 64] width 221 height 12
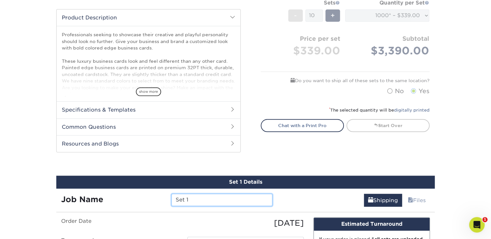
scroll to position [206, 0]
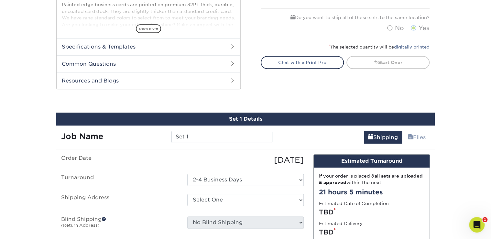
scroll to position [275, 0]
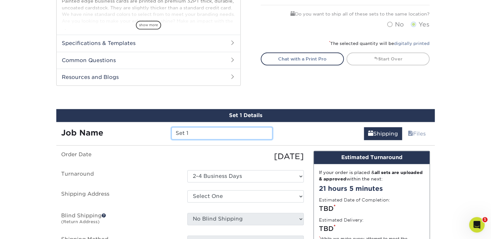
drag, startPoint x: 197, startPoint y: 136, endPoint x: 160, endPoint y: 132, distance: 36.4
click at [160, 132] on div "Job Name Set 1" at bounding box center [166, 133] width 221 height 12
drag, startPoint x: 220, startPoint y: 134, endPoint x: 130, endPoint y: 131, distance: 89.7
click at [130, 131] on div "Job Name [PERSON_NAME]" at bounding box center [166, 133] width 221 height 12
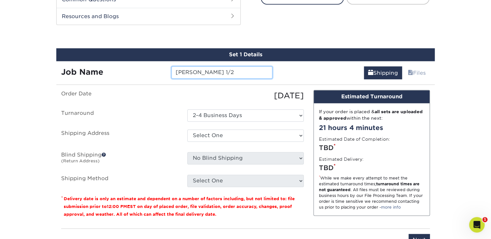
scroll to position [344, 0]
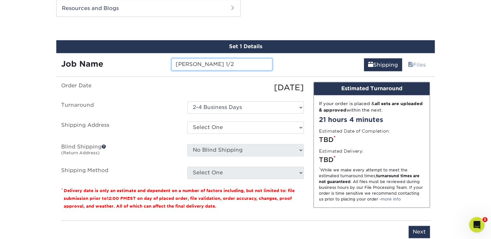
type input "[PERSON_NAME] 1/2"
click at [215, 120] on ul "Order Date [DATE] [GEOGRAPHIC_DATA] Select One 2-4 Business Days Shipping Addre…" at bounding box center [182, 130] width 243 height 97
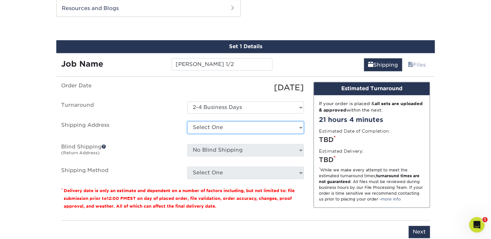
click at [235, 130] on select "Select One Apex Imaging Services + Add New Address" at bounding box center [245, 127] width 116 height 12
select select "284195"
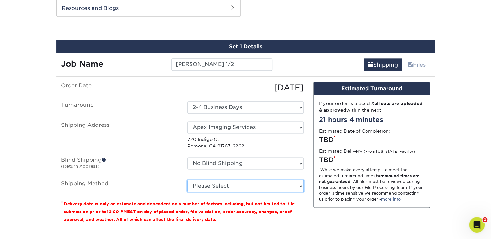
click at [295, 184] on select "Please Select Ground Shipping (+$39.10) 3 Day Shipping Service (+$49.12) 2 Day …" at bounding box center [245, 186] width 116 height 12
select select "03"
click at [187, 180] on select "Please Select Ground Shipping (+$39.10) 3 Day Shipping Service (+$49.12) 2 Day …" at bounding box center [245, 186] width 116 height 12
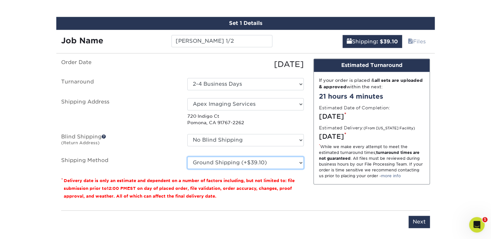
scroll to position [379, 0]
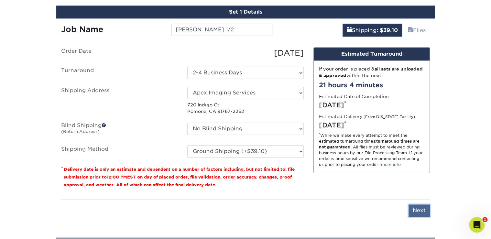
click at [414, 208] on input "Next" at bounding box center [419, 210] width 21 height 12
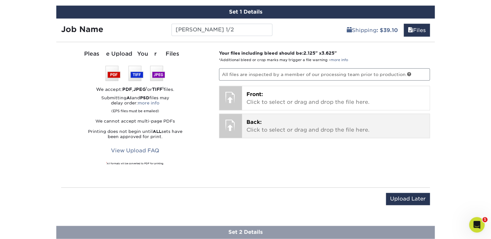
click at [259, 118] on p "Back: Click to select or drag and drop the file here." at bounding box center [335, 126] width 179 height 16
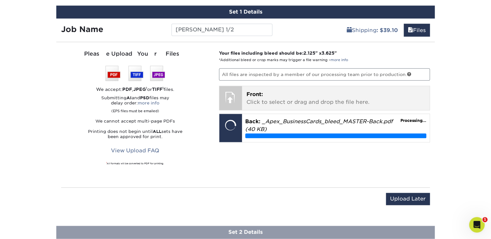
click at [267, 93] on p "Front: Click to select or drag and drop the file here." at bounding box center [335, 99] width 179 height 16
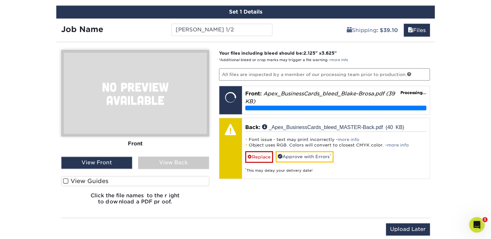
click at [69, 182] on label "View Guides" at bounding box center [135, 181] width 148 height 10
click at [0, 0] on input "View Guides" at bounding box center [0, 0] width 0 height 0
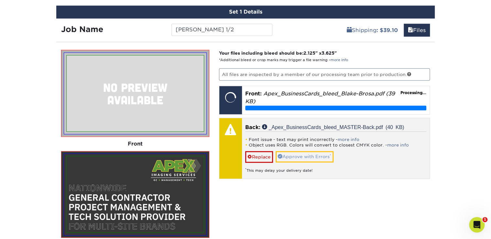
click at [314, 131] on p "Back: _Apex_BusinessCards_bleed_MASTER-Back.pdf (40 KB)" at bounding box center [335, 128] width 181 height 8
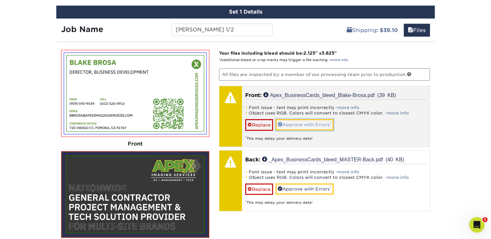
click at [307, 122] on link "Approve with Errors *" at bounding box center [305, 124] width 58 height 11
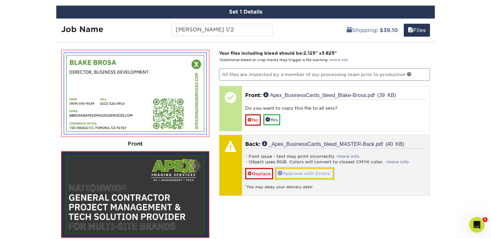
click at [304, 175] on link "Approve with Errors *" at bounding box center [305, 173] width 58 height 11
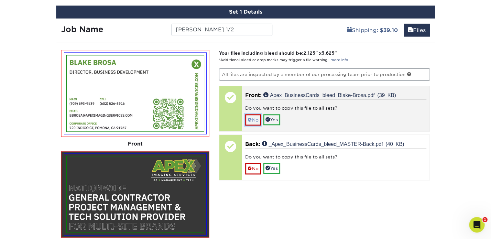
click at [248, 118] on span at bounding box center [249, 119] width 5 height 5
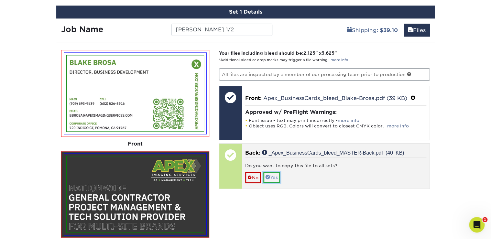
click at [268, 178] on link "Yes" at bounding box center [271, 177] width 17 height 11
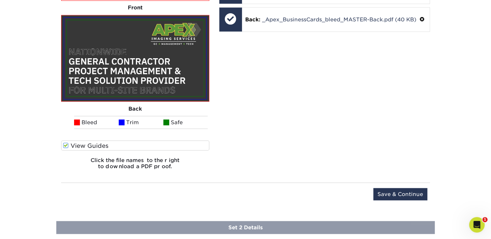
scroll to position [551, 0]
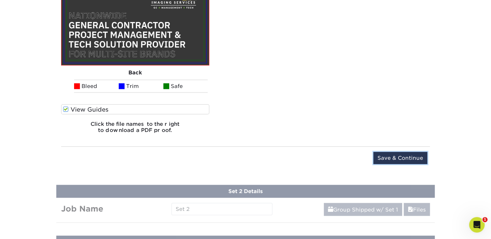
drag, startPoint x: 408, startPoint y: 159, endPoint x: 389, endPoint y: 142, distance: 25.2
click at [408, 159] on input "Save & Continue" at bounding box center [400, 158] width 54 height 12
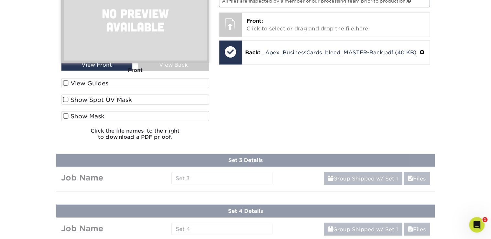
scroll to position [338, 0]
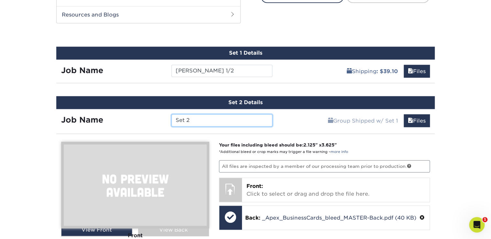
click at [213, 117] on input "Set 2" at bounding box center [221, 120] width 101 height 12
drag, startPoint x: 152, startPoint y: 119, endPoint x: 143, endPoint y: 119, distance: 9.1
click at [143, 119] on div "Job Name Set 2" at bounding box center [166, 120] width 221 height 12
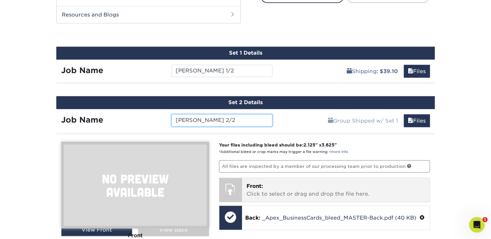
type input "[PERSON_NAME] 2/2"
click at [268, 191] on p "Front: Click to select or drag and drop the file here." at bounding box center [335, 190] width 179 height 16
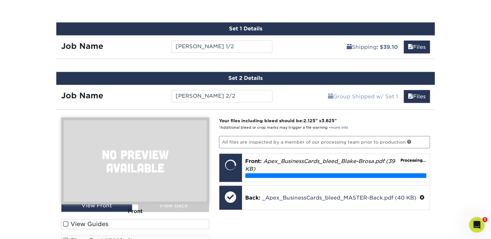
scroll to position [372, 0]
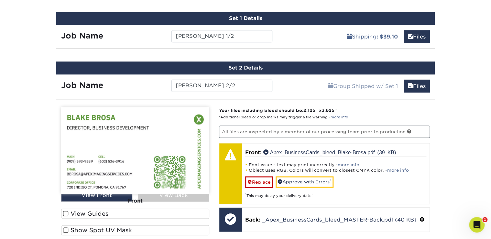
click at [67, 212] on span at bounding box center [65, 214] width 5 height 6
click at [0, 0] on input "View Guides" at bounding box center [0, 0] width 0 height 0
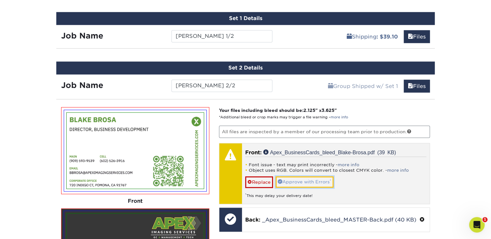
click at [304, 179] on link "Approve with Errors *" at bounding box center [305, 181] width 58 height 11
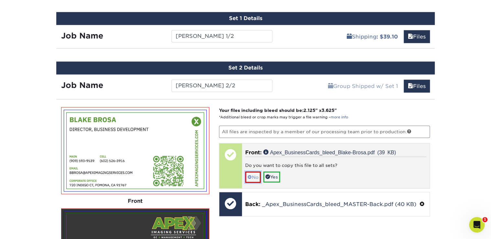
click at [255, 176] on link "No" at bounding box center [253, 176] width 16 height 11
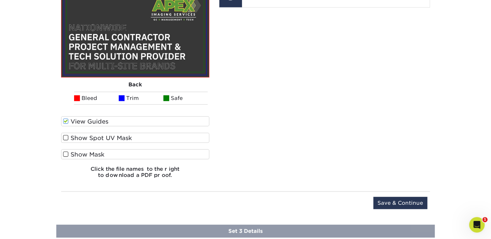
scroll to position [614, 0]
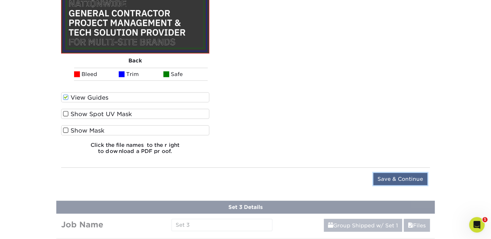
click at [385, 173] on input "Save & Continue" at bounding box center [400, 179] width 54 height 12
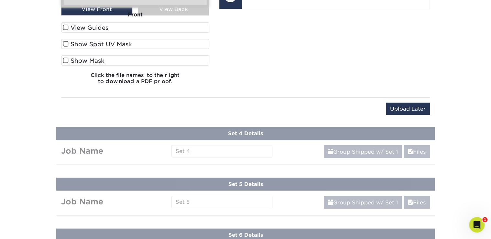
scroll to position [388, 0]
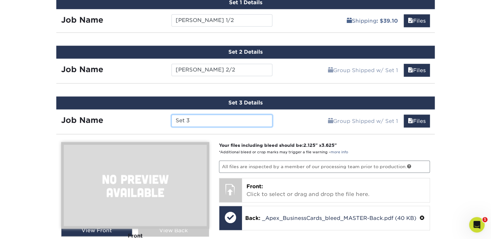
drag, startPoint x: 216, startPoint y: 121, endPoint x: 154, endPoint y: 119, distance: 62.5
click at [154, 119] on div "Job Name Set 3" at bounding box center [166, 121] width 221 height 12
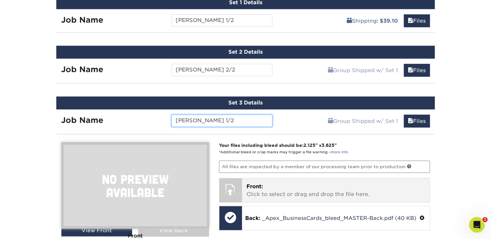
type input "[PERSON_NAME] 1/2"
click at [292, 189] on p "Front: Click to select or drag and drop the file here." at bounding box center [335, 191] width 179 height 16
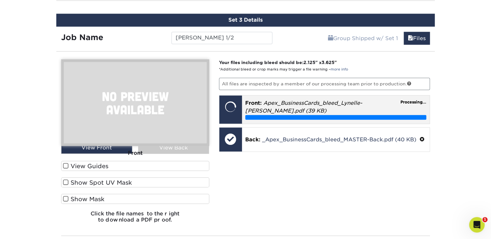
scroll to position [492, 0]
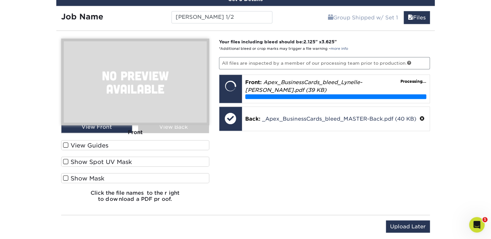
click at [66, 144] on span at bounding box center [65, 145] width 5 height 6
click at [0, 0] on input "View Guides" at bounding box center [0, 0] width 0 height 0
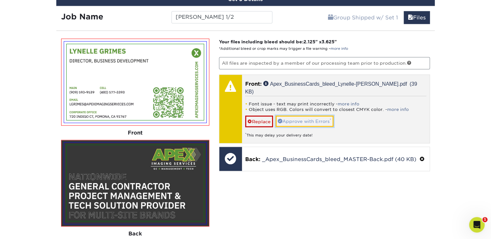
click at [308, 115] on link "Approve with Errors *" at bounding box center [305, 120] width 58 height 11
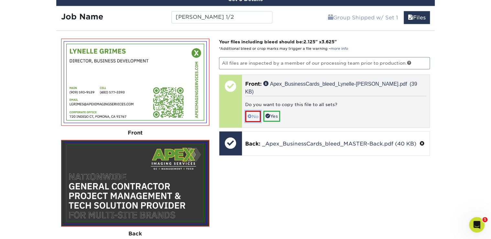
click at [251, 111] on link "No" at bounding box center [253, 116] width 16 height 11
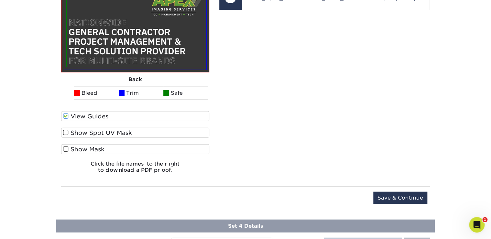
scroll to position [733, 0]
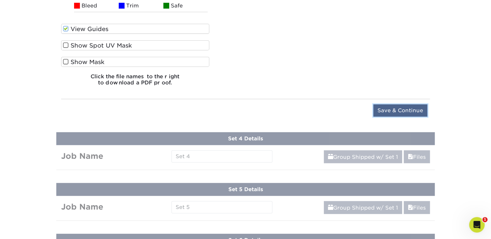
click at [392, 110] on input "Save & Continue" at bounding box center [400, 110] width 54 height 12
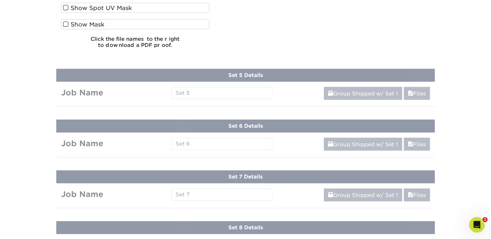
scroll to position [439, 0]
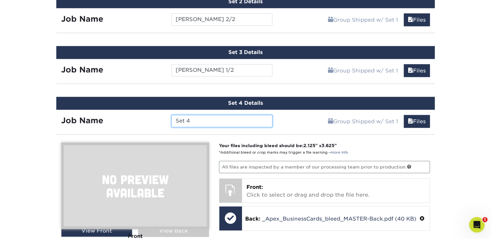
drag, startPoint x: 196, startPoint y: 121, endPoint x: 168, endPoint y: 121, distance: 28.2
click at [168, 121] on div "Set 4" at bounding box center [222, 121] width 110 height 12
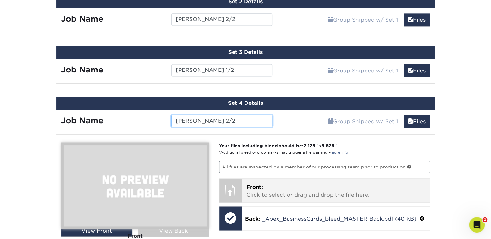
type input "[PERSON_NAME] 2/2"
click at [280, 184] on p "Front: Click to select or drag and drop the file here." at bounding box center [335, 191] width 179 height 16
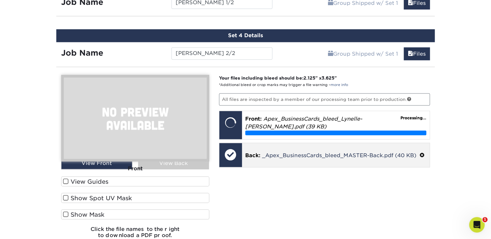
scroll to position [508, 0]
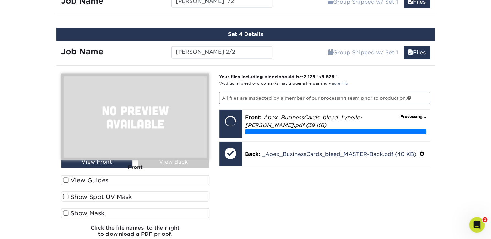
click at [69, 179] on label "View Guides" at bounding box center [135, 180] width 148 height 10
click at [0, 0] on input "View Guides" at bounding box center [0, 0] width 0 height 0
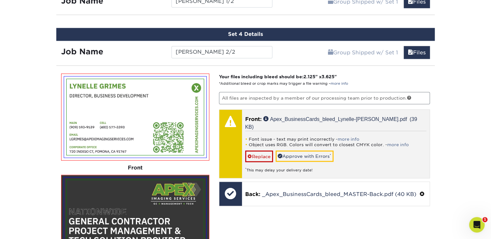
click at [303, 162] on div "* This may delay your delivery date!" at bounding box center [335, 167] width 181 height 11
click at [307, 150] on link "Approve with Errors *" at bounding box center [305, 155] width 58 height 11
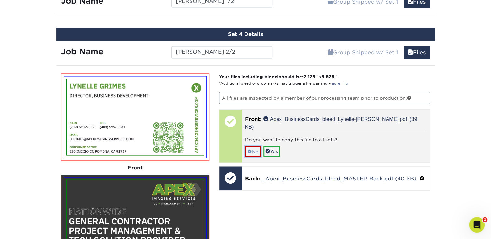
click at [254, 146] on link "No" at bounding box center [253, 151] width 16 height 11
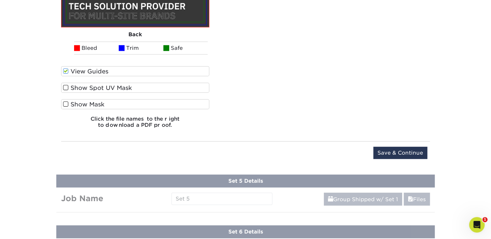
scroll to position [749, 0]
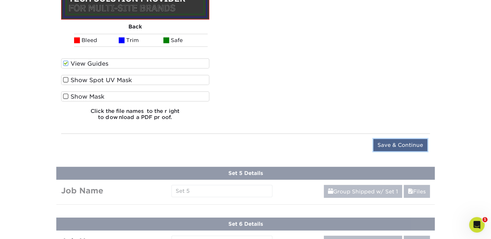
click at [402, 144] on input "Save & Continue" at bounding box center [400, 145] width 54 height 12
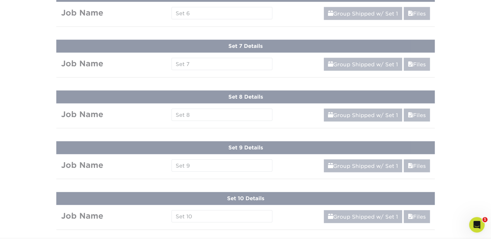
scroll to position [489, 0]
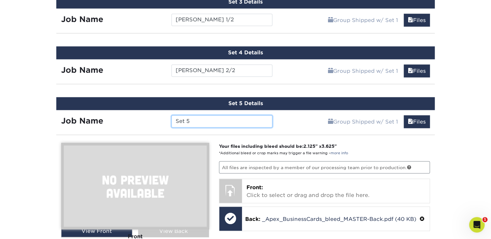
drag, startPoint x: 212, startPoint y: 123, endPoint x: 206, endPoint y: 122, distance: 6.0
click at [212, 123] on input "Set 5" at bounding box center [221, 121] width 101 height 12
click at [129, 113] on div "Job Name Set 5" at bounding box center [166, 119] width 221 height 19
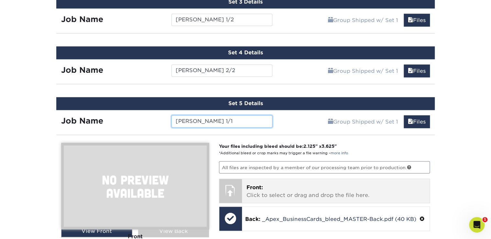
type input "[PERSON_NAME] 1/1"
click at [273, 193] on p "Front: Click to select or drag and drop the file here." at bounding box center [335, 191] width 179 height 16
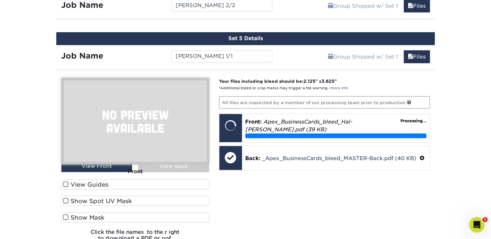
scroll to position [558, 0]
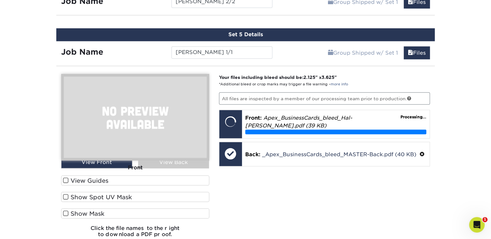
click at [65, 177] on span at bounding box center [65, 180] width 5 height 6
click at [0, 0] on input "View Guides" at bounding box center [0, 0] width 0 height 0
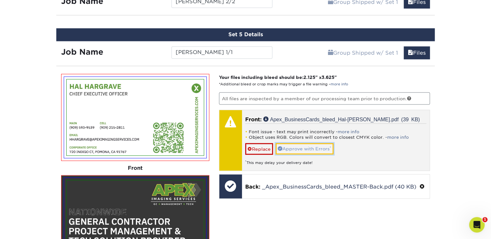
click at [294, 147] on link "Approve with Errors *" at bounding box center [305, 148] width 58 height 11
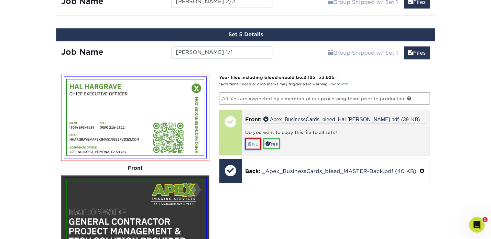
click at [252, 140] on link "No" at bounding box center [253, 143] width 16 height 11
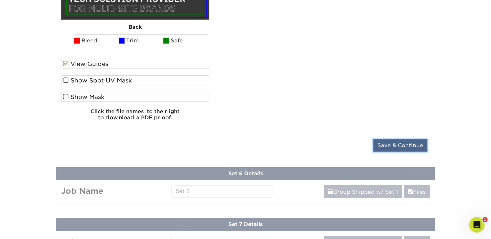
click at [384, 139] on input "Save & Continue" at bounding box center [400, 145] width 54 height 12
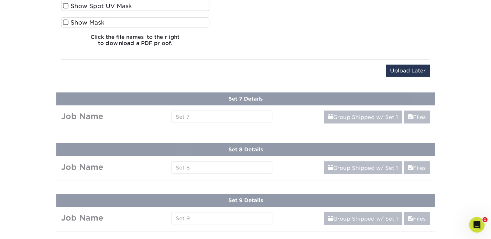
scroll to position [540, 0]
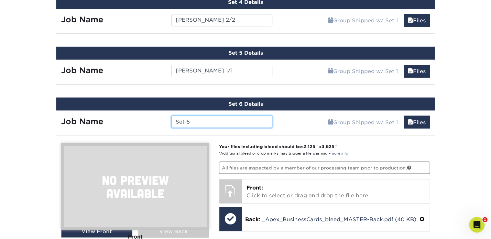
drag, startPoint x: 198, startPoint y: 119, endPoint x: 165, endPoint y: 114, distance: 32.8
click at [165, 115] on div "Job Name Set 6" at bounding box center [166, 121] width 221 height 12
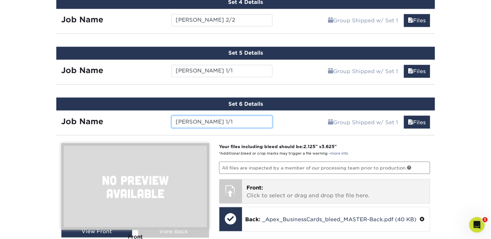
type input "[PERSON_NAME] 1/1"
click at [309, 185] on p "Front: Click to select or drag and drop the file here." at bounding box center [335, 192] width 179 height 16
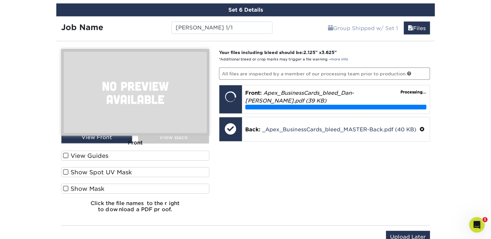
scroll to position [643, 0]
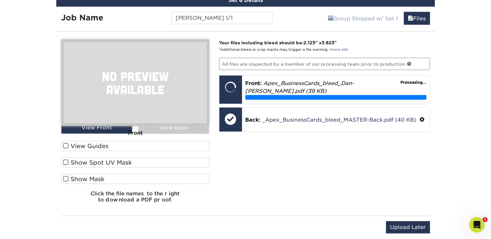
click at [66, 145] on span at bounding box center [65, 146] width 5 height 6
click at [0, 0] on input "View Guides" at bounding box center [0, 0] width 0 height 0
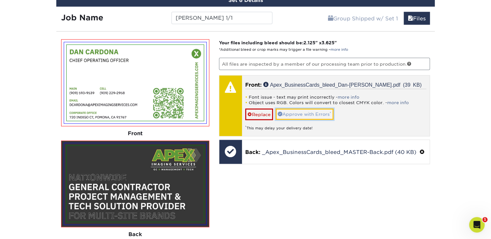
click at [308, 113] on link "Approve with Errors *" at bounding box center [305, 114] width 58 height 11
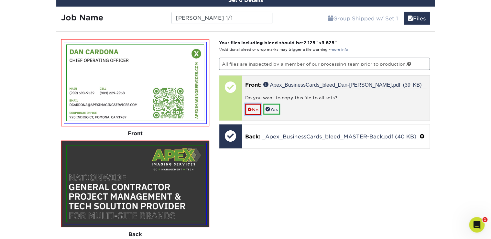
drag, startPoint x: 253, startPoint y: 106, endPoint x: 341, endPoint y: 124, distance: 89.4
click at [253, 106] on link "No" at bounding box center [253, 109] width 16 height 11
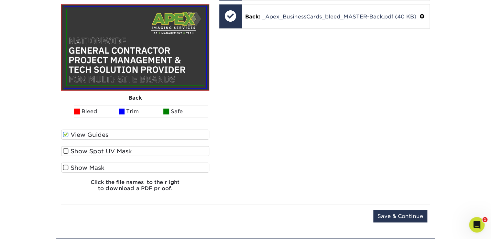
scroll to position [815, 0]
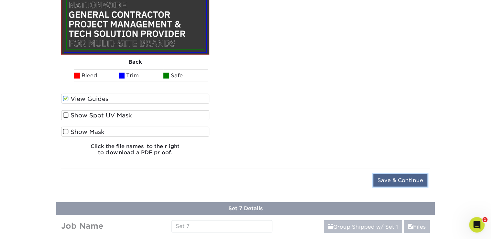
click at [396, 181] on input "Save & Continue" at bounding box center [400, 180] width 54 height 12
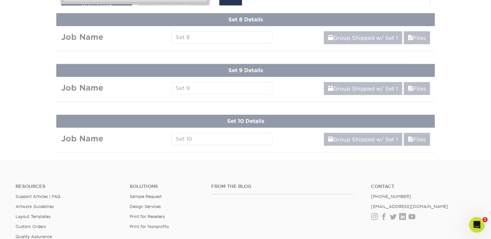
scroll to position [590, 0]
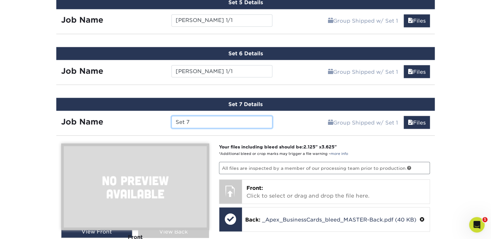
drag, startPoint x: 191, startPoint y: 120, endPoint x: 154, endPoint y: 119, distance: 36.6
click at [154, 119] on div "Job Name Set 7" at bounding box center [166, 122] width 221 height 12
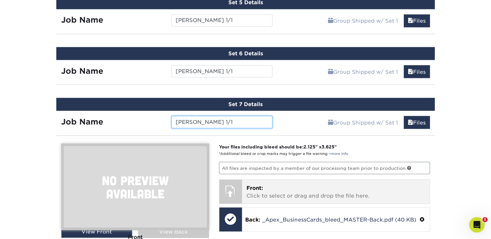
type input "[PERSON_NAME] 1/1"
click at [305, 188] on p "Front: Click to select or drag and drop the file here." at bounding box center [335, 192] width 179 height 16
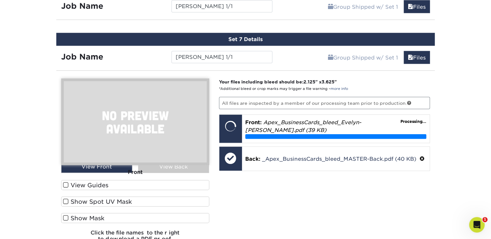
scroll to position [659, 0]
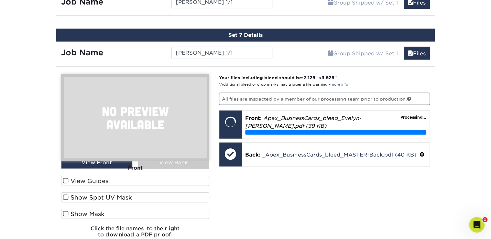
click at [65, 178] on span at bounding box center [65, 181] width 5 height 6
click at [0, 0] on input "View Guides" at bounding box center [0, 0] width 0 height 0
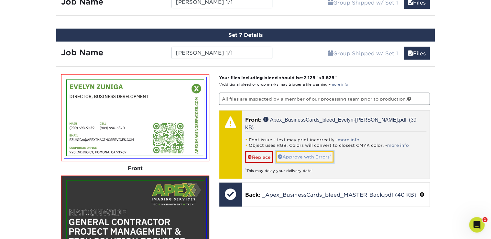
click at [290, 151] on link "Approve with Errors *" at bounding box center [305, 156] width 58 height 11
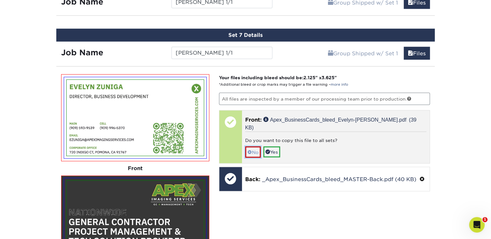
click at [250, 150] on span at bounding box center [249, 152] width 5 height 5
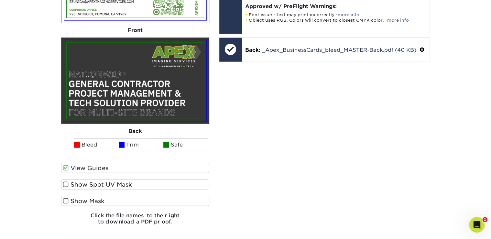
scroll to position [866, 0]
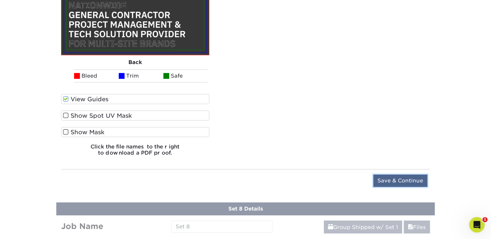
click at [397, 176] on input "Save & Continue" at bounding box center [400, 181] width 54 height 12
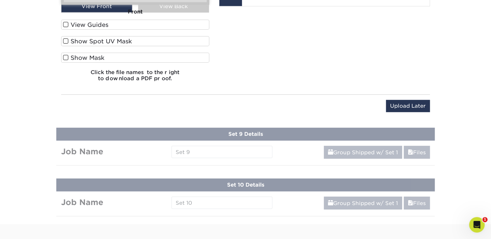
scroll to position [640, 0]
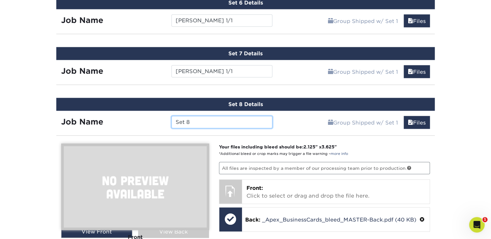
drag, startPoint x: 168, startPoint y: 117, endPoint x: 153, endPoint y: 114, distance: 14.5
click at [153, 116] on div "Job Name Set 8" at bounding box center [166, 122] width 221 height 12
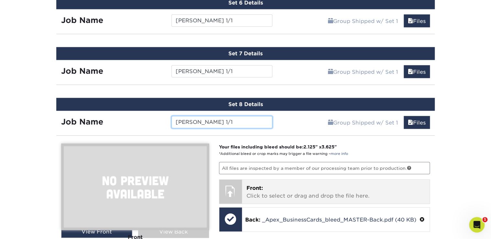
type input "[PERSON_NAME] 1/1"
click at [290, 194] on p "Front: Click to select or drag and drop the file here." at bounding box center [335, 192] width 179 height 16
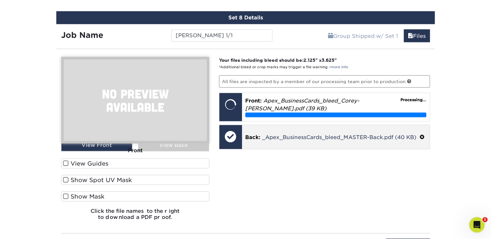
scroll to position [744, 0]
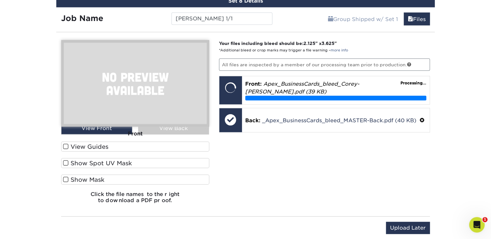
drag, startPoint x: 67, startPoint y: 142, endPoint x: 99, endPoint y: 136, distance: 32.5
click at [67, 144] on span at bounding box center [65, 147] width 5 height 6
click at [0, 0] on input "View Guides" at bounding box center [0, 0] width 0 height 0
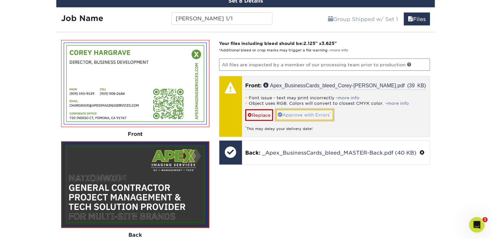
click at [315, 109] on link "Approve with Errors *" at bounding box center [305, 114] width 58 height 11
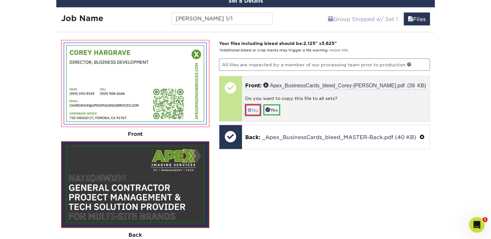
click at [256, 109] on link "No" at bounding box center [253, 109] width 16 height 11
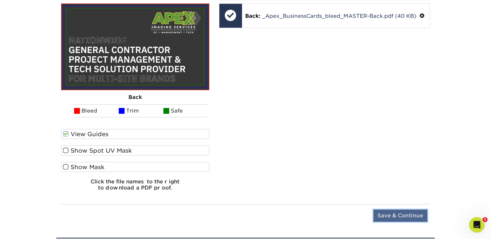
click at [406, 213] on input "Save & Continue" at bounding box center [400, 216] width 54 height 12
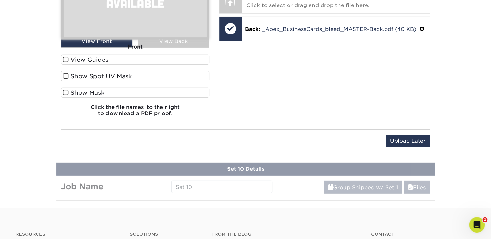
scroll to position [691, 0]
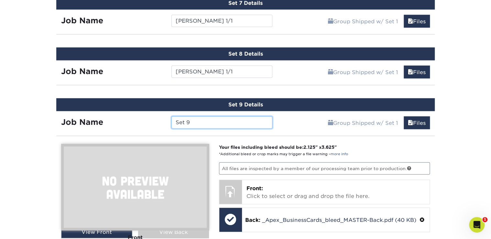
drag, startPoint x: 205, startPoint y: 122, endPoint x: 152, endPoint y: 114, distance: 53.1
click at [152, 116] on div "Job Name Set 9" at bounding box center [166, 122] width 221 height 12
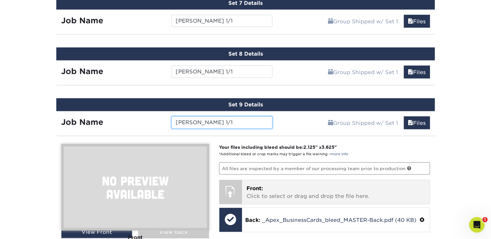
type input "[PERSON_NAME] 1/1"
click at [377, 180] on div "Front: Click to select or drag and drop the file here. Choose file" at bounding box center [336, 192] width 188 height 24
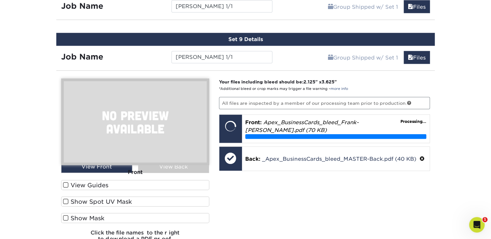
scroll to position [760, 0]
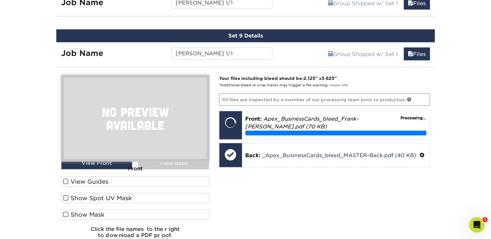
click at [67, 179] on span at bounding box center [65, 182] width 5 height 6
click at [0, 0] on input "View Guides" at bounding box center [0, 0] width 0 height 0
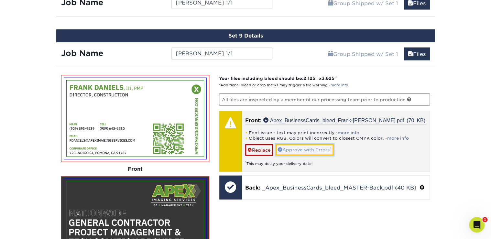
click at [304, 144] on link "Approve with Errors *" at bounding box center [305, 149] width 58 height 11
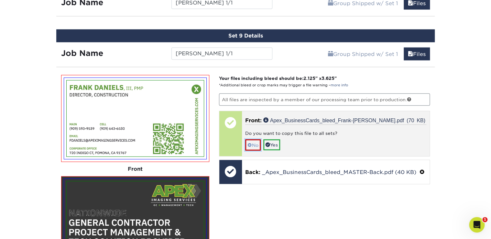
click at [252, 141] on link "No" at bounding box center [253, 144] width 16 height 11
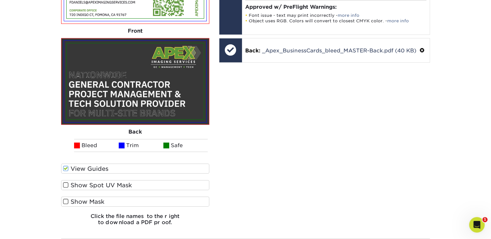
scroll to position [1001, 0]
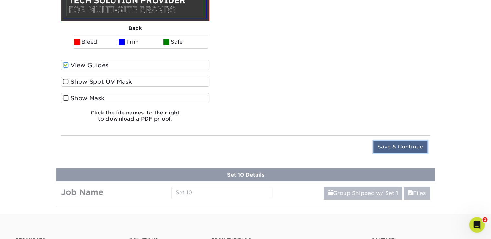
click at [399, 145] on input "Save & Continue" at bounding box center [400, 147] width 54 height 12
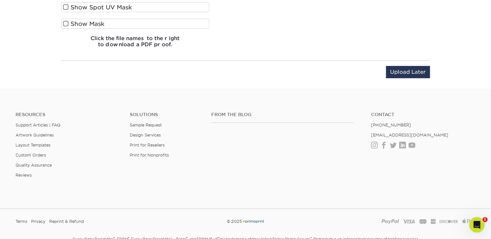
scroll to position [741, 0]
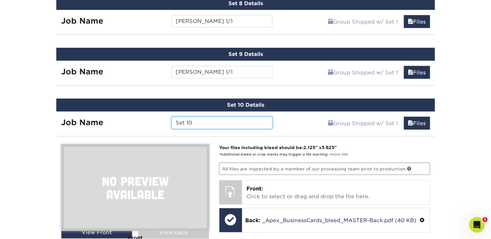
drag, startPoint x: 209, startPoint y: 122, endPoint x: 163, endPoint y: 118, distance: 46.1
click at [163, 118] on div "Job Name Set 10" at bounding box center [166, 123] width 221 height 12
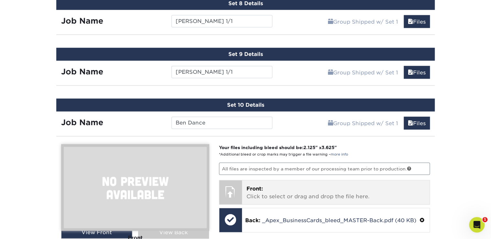
click at [256, 181] on div "Front: Click to select or drag and drop the file here. Choose file" at bounding box center [336, 193] width 188 height 24
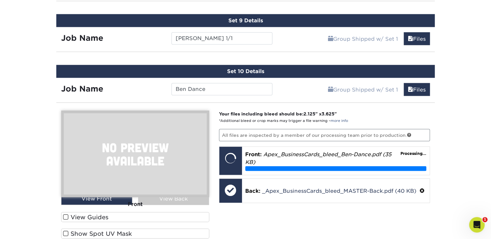
scroll to position [845, 0]
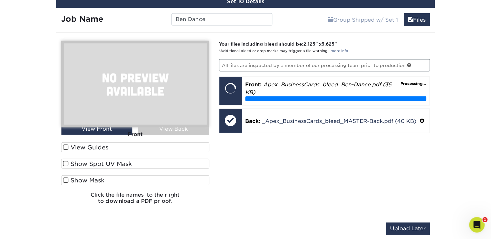
click at [67, 144] on span at bounding box center [65, 147] width 5 height 6
click at [0, 0] on input "View Guides" at bounding box center [0, 0] width 0 height 0
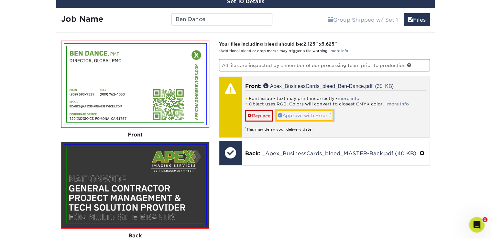
click at [296, 110] on link "Approve with Errors *" at bounding box center [305, 115] width 58 height 11
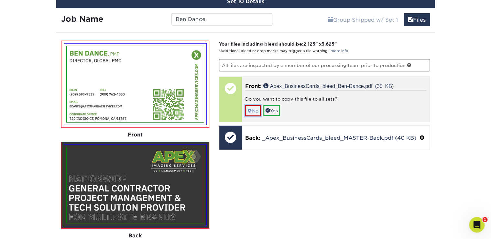
click at [249, 108] on span at bounding box center [249, 110] width 5 height 5
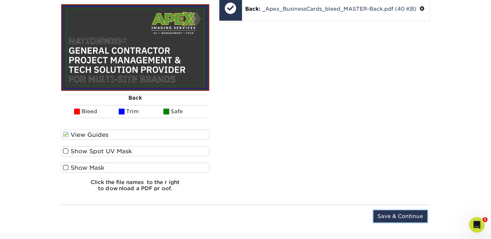
click at [402, 213] on input "Save & Continue" at bounding box center [400, 216] width 54 height 12
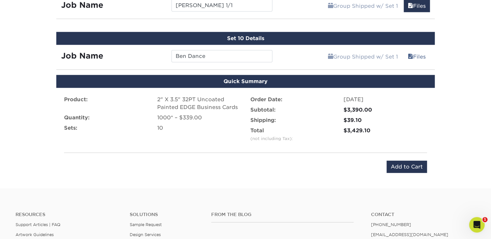
scroll to position [805, 0]
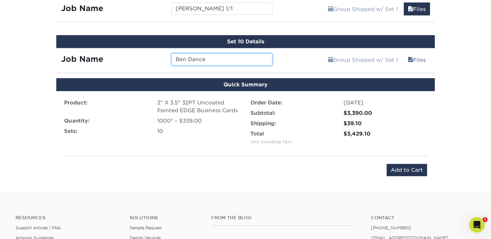
drag, startPoint x: 207, startPoint y: 52, endPoint x: 218, endPoint y: 60, distance: 13.8
click at [207, 53] on input "Ben Dance" at bounding box center [221, 59] width 101 height 12
type input "Ben Dance 1/1"
click at [396, 165] on input "Add to Cart" at bounding box center [407, 170] width 40 height 12
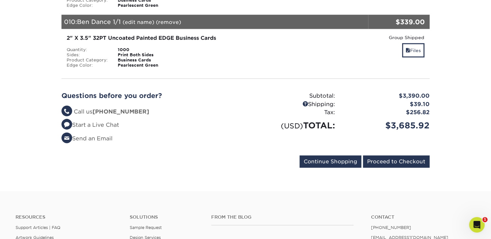
scroll to position [655, 0]
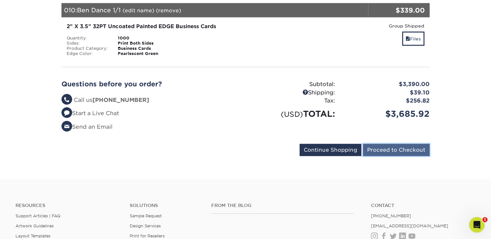
click at [389, 148] on input "Proceed to Checkout" at bounding box center [396, 150] width 67 height 12
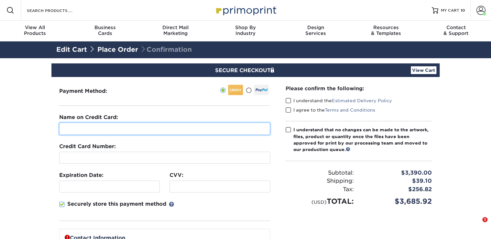
click at [102, 129] on input "text" at bounding box center [164, 129] width 211 height 12
type input "[PERSON_NAME]"
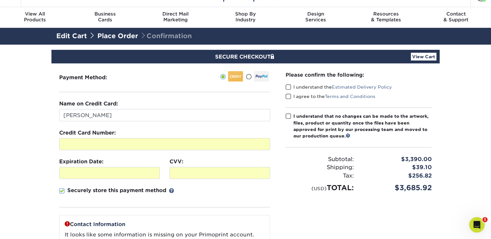
scroll to position [34, 0]
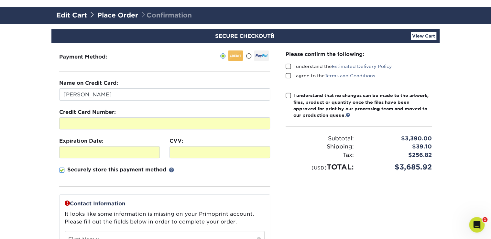
click at [64, 171] on span at bounding box center [61, 170] width 5 height 6
click at [0, 0] on input "Securely store this payment method" at bounding box center [0, 0] width 0 height 0
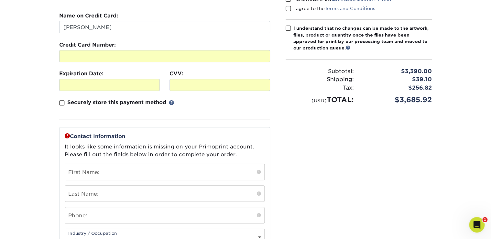
scroll to position [104, 0]
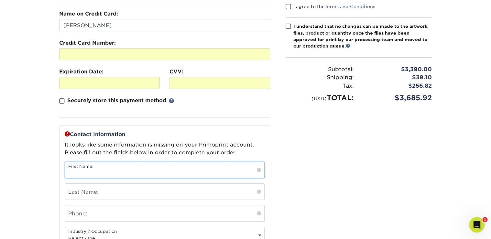
drag, startPoint x: 86, startPoint y: 171, endPoint x: 125, endPoint y: 171, distance: 38.5
click at [86, 171] on input "text" at bounding box center [164, 170] width 199 height 16
click at [181, 118] on fieldset "Name on Credit Card: [PERSON_NAME] Credit Card Number: Expiration Date: CVV:" at bounding box center [164, 67] width 211 height 115
drag, startPoint x: 80, startPoint y: 173, endPoint x: 59, endPoint y: 171, distance: 21.4
click at [59, 171] on div "Contact Information It looks like some information is missing on your Primoprin…" at bounding box center [164, 188] width 211 height 126
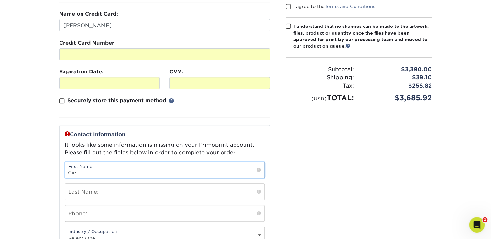
type input "Gie"
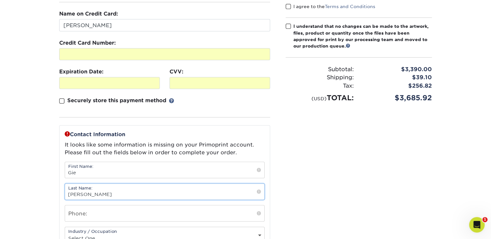
type input "[PERSON_NAME]"
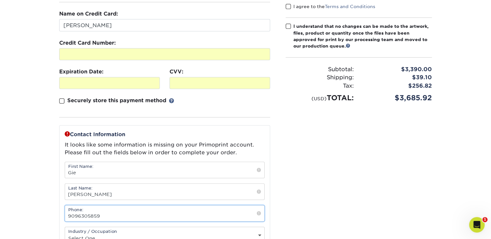
type input "9096305859"
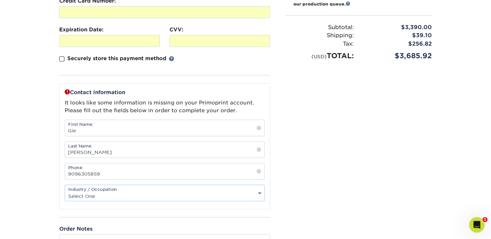
scroll to position [210, 0]
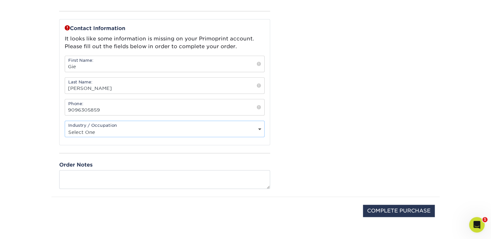
click at [98, 132] on select "Select One Administrative Executive Human Resources Construction Education Ente…" at bounding box center [164, 131] width 199 height 9
select select "5"
click at [65, 127] on select "Select One Administrative Executive Human Resources Construction Education Ente…" at bounding box center [164, 131] width 199 height 9
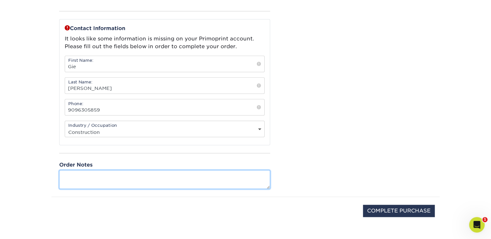
click at [87, 178] on textarea at bounding box center [164, 179] width 211 height 18
type textarea "2"
click at [140, 176] on textarea "2 sets for two of the 8 cards" at bounding box center [164, 179] width 211 height 18
drag, startPoint x: 136, startPoint y: 174, endPoint x: 98, endPoint y: 173, distance: 37.9
click at [98, 173] on textarea "2 sets for two of the 8 cards" at bounding box center [164, 179] width 211 height 18
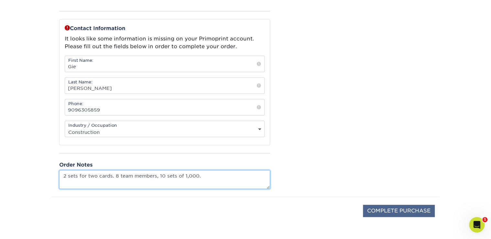
type textarea "2 sets for two cards. 8 team members, 10 sets of 1,000."
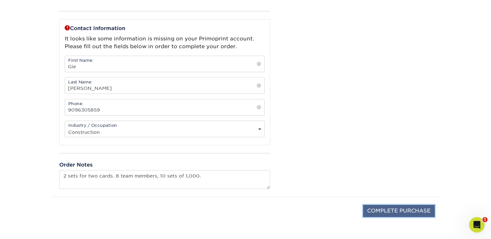
click at [376, 208] on input "COMPLETE PURCHASE" at bounding box center [399, 211] width 72 height 12
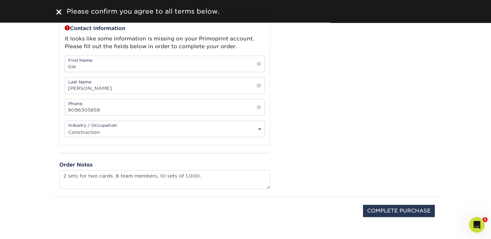
click at [343, 137] on div "Please confirm the following: I understand the Estimated Delivery Policy I agre…" at bounding box center [359, 31] width 162 height 329
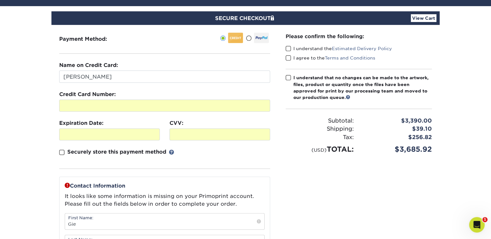
scroll to position [37, 0]
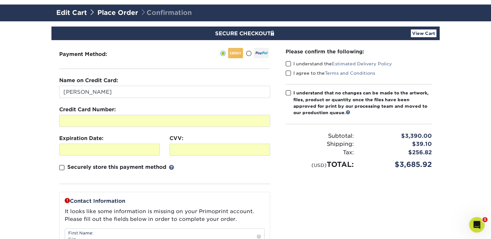
click at [289, 63] on span at bounding box center [288, 64] width 5 height 6
click at [0, 0] on input "I understand the Estimated Delivery Policy" at bounding box center [0, 0] width 0 height 0
click at [289, 73] on span at bounding box center [288, 73] width 5 height 6
click at [0, 0] on input "I agree to the Terms and Conditions" at bounding box center [0, 0] width 0 height 0
click at [289, 92] on span at bounding box center [288, 93] width 5 height 6
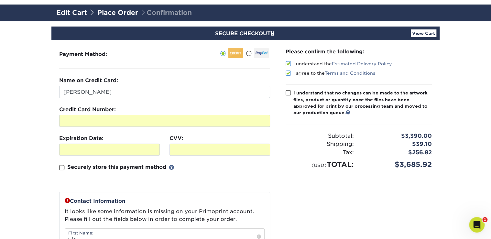
click at [0, 0] on input "I understand that no changes can be made to the artwork, files, product or quan…" at bounding box center [0, 0] width 0 height 0
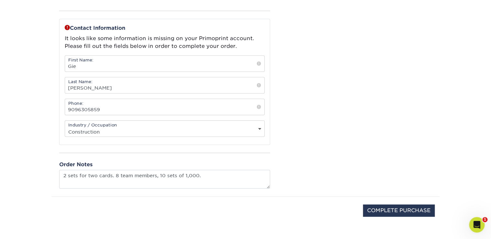
scroll to position [313, 0]
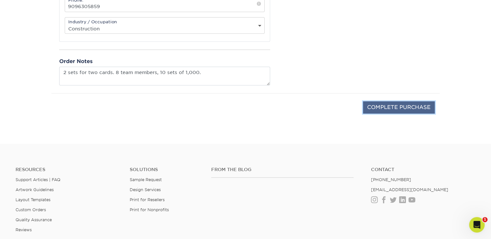
click at [386, 104] on input "COMPLETE PURCHASE" at bounding box center [399, 107] width 72 height 12
type input "PROCESSING, PLEASE WAIT..."
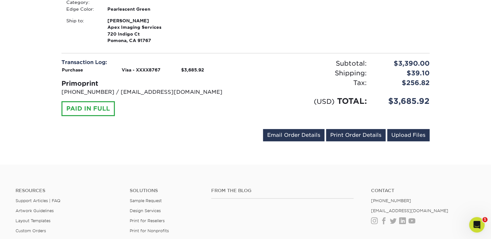
scroll to position [1242, 0]
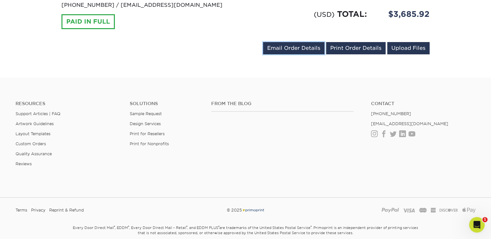
click at [303, 43] on link "Email Order Details" at bounding box center [293, 48] width 61 height 12
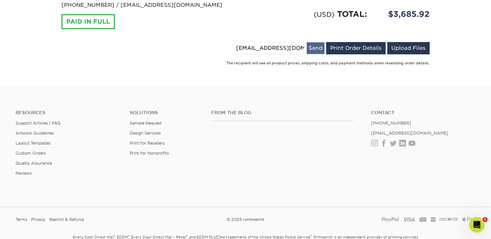
click at [317, 49] on button "Send" at bounding box center [316, 48] width 18 height 12
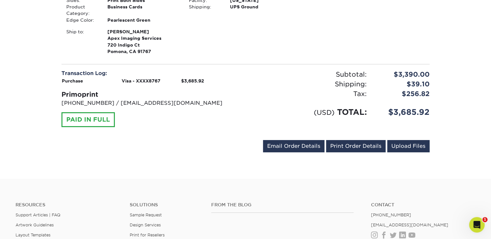
scroll to position [1104, 0]
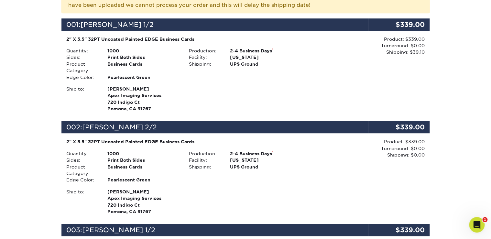
scroll to position [0, 0]
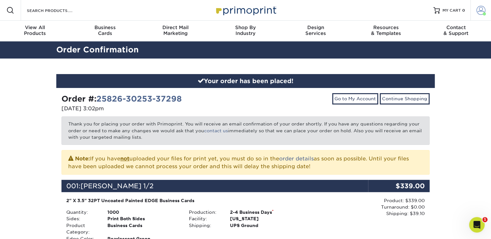
click at [484, 16] on link "Account" at bounding box center [480, 10] width 21 height 21
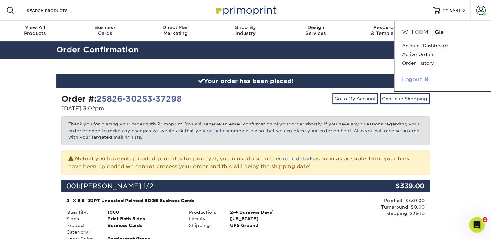
click at [415, 81] on link "Logout" at bounding box center [442, 80] width 81 height 8
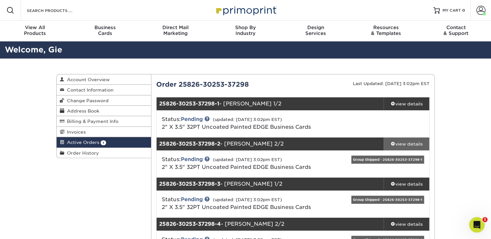
click at [405, 147] on div "view details" at bounding box center [407, 144] width 46 height 6
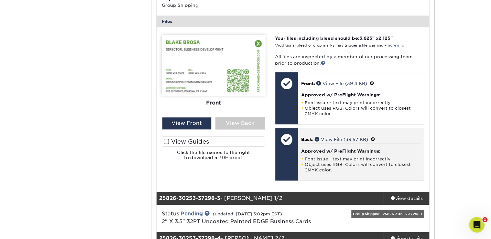
scroll to position [276, 0]
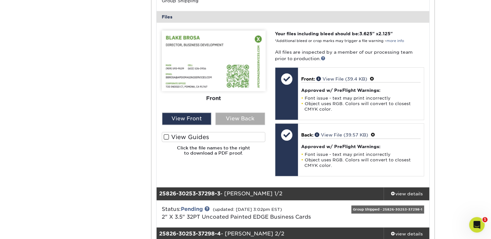
click at [243, 118] on div "View Back" at bounding box center [239, 119] width 49 height 12
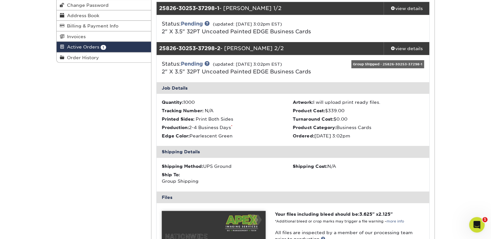
scroll to position [69, 0]
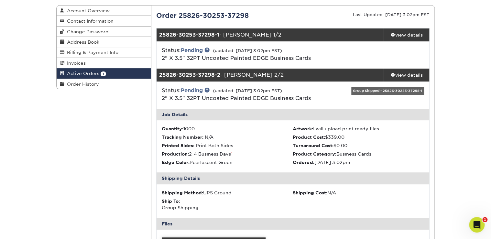
click at [320, 50] on div "Status: Pending (updated: [DATE] 3:02pm EST) 2" X 3.5" 32PT Uncoated Painted ED…" at bounding box center [247, 55] width 181 height 16
click at [405, 34] on div "view details" at bounding box center [407, 35] width 46 height 6
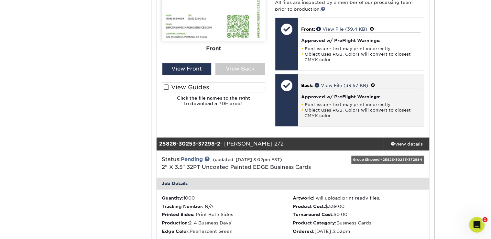
scroll to position [311, 0]
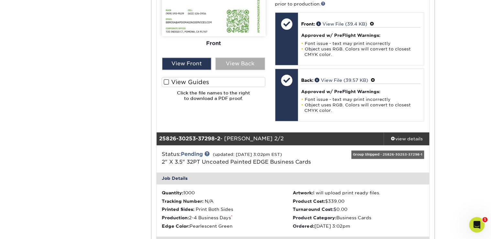
click at [243, 60] on div "View Back" at bounding box center [239, 64] width 49 height 12
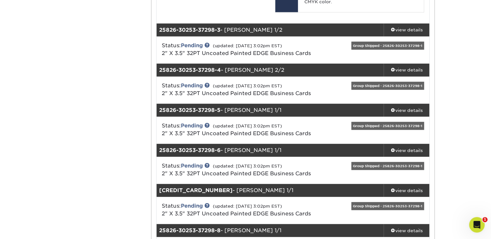
scroll to position [759, 0]
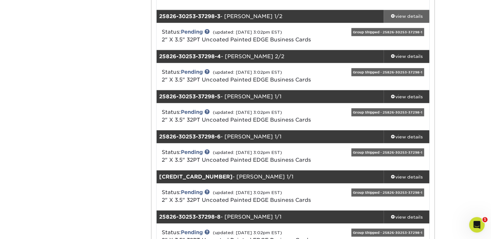
click at [406, 16] on div "view details" at bounding box center [407, 16] width 46 height 6
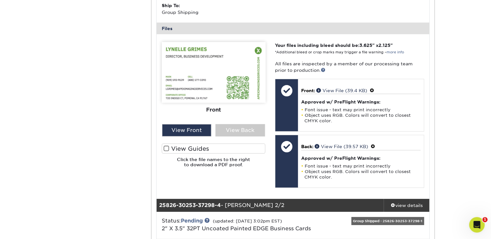
scroll to position [897, 0]
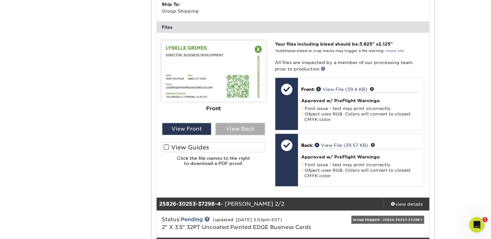
drag, startPoint x: 236, startPoint y: 128, endPoint x: 255, endPoint y: 127, distance: 19.1
click at [236, 128] on div "View Back" at bounding box center [239, 129] width 49 height 12
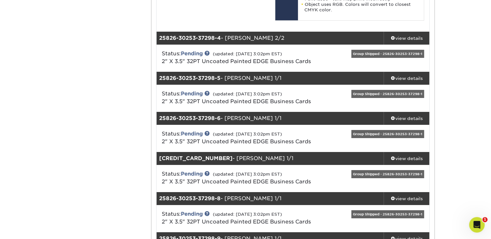
scroll to position [1069, 0]
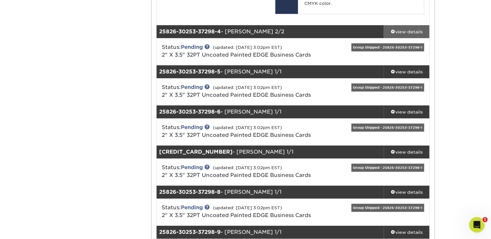
click at [405, 27] on link "view details" at bounding box center [407, 31] width 46 height 13
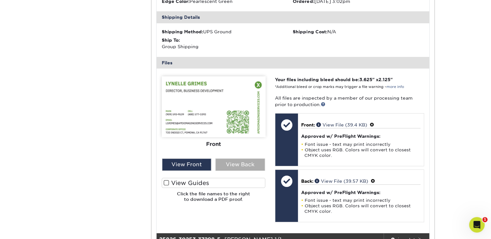
scroll to position [1208, 0]
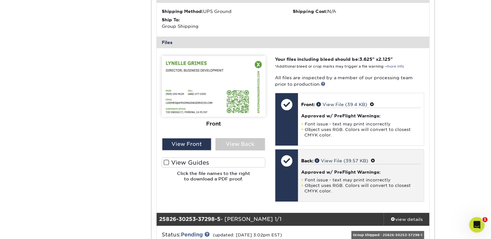
drag, startPoint x: 230, startPoint y: 146, endPoint x: 285, endPoint y: 150, distance: 55.5
click at [231, 146] on div "View Back" at bounding box center [239, 144] width 49 height 12
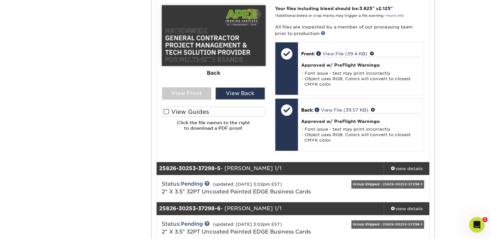
scroll to position [1380, 0]
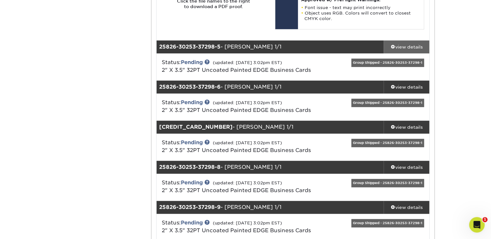
click at [408, 46] on div "view details" at bounding box center [407, 47] width 46 height 6
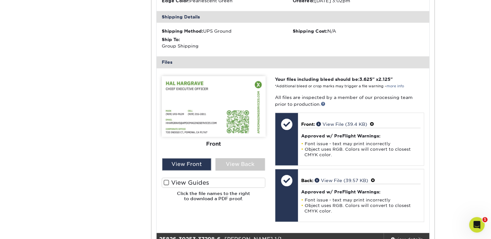
scroll to position [1518, 0]
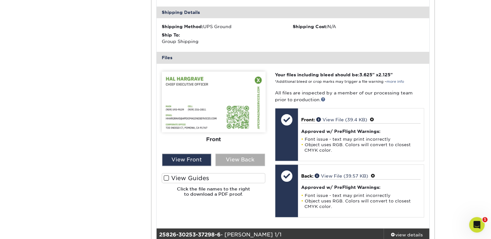
click at [233, 163] on div "View Back" at bounding box center [239, 160] width 49 height 12
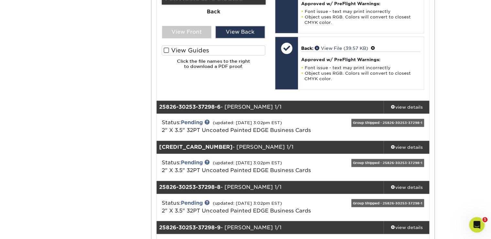
scroll to position [1691, 0]
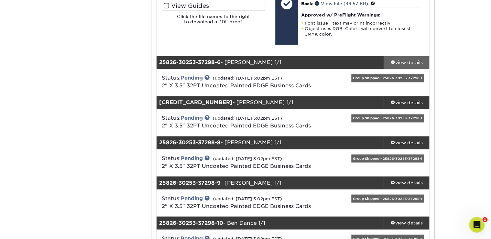
click at [418, 60] on div "view details" at bounding box center [407, 62] width 46 height 6
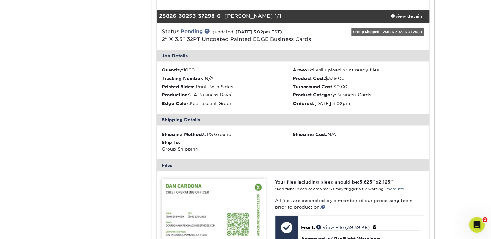
scroll to position [1829, 0]
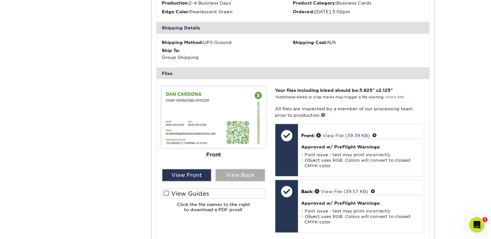
click at [239, 177] on div "View Back" at bounding box center [239, 175] width 49 height 12
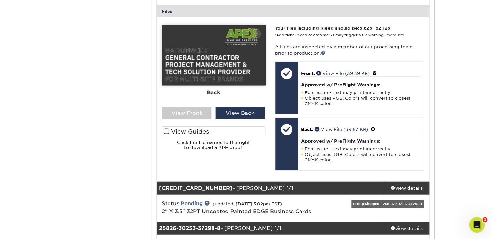
scroll to position [2001, 0]
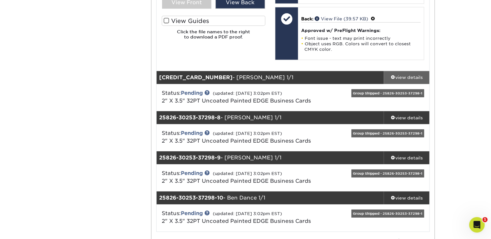
click at [406, 79] on div "view details" at bounding box center [407, 77] width 46 height 6
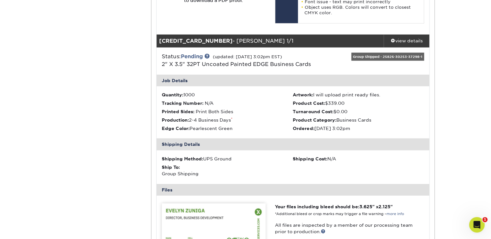
scroll to position [2139, 0]
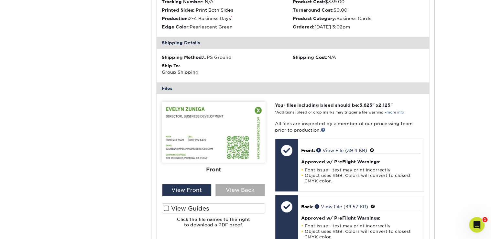
click at [229, 191] on div "View Back" at bounding box center [239, 190] width 49 height 12
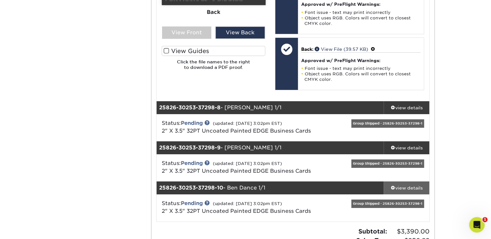
scroll to position [2312, 0]
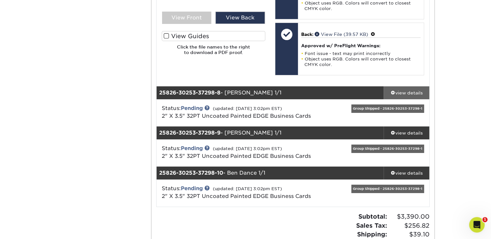
click at [409, 98] on link "view details" at bounding box center [407, 92] width 46 height 13
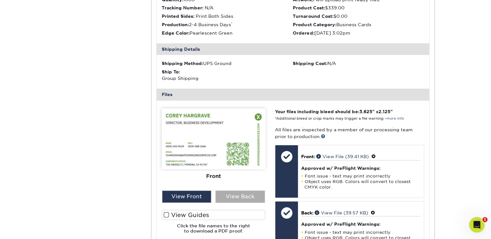
scroll to position [2484, 0]
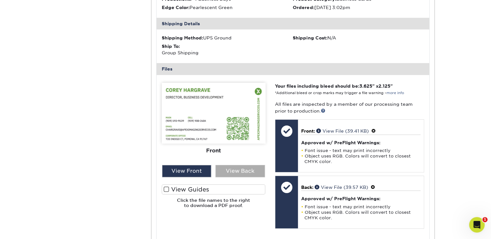
click at [235, 173] on div "View Back" at bounding box center [239, 171] width 49 height 12
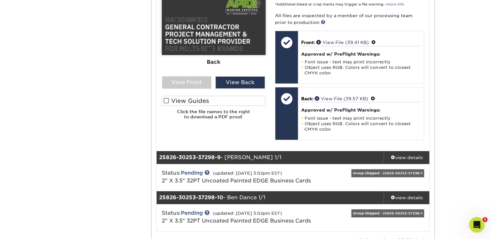
scroll to position [2657, 0]
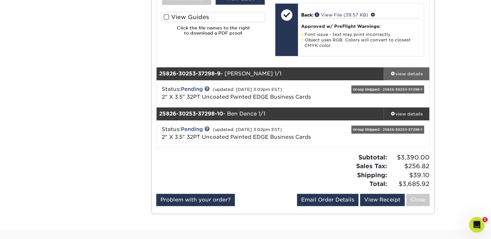
click at [409, 72] on div "view details" at bounding box center [407, 73] width 46 height 6
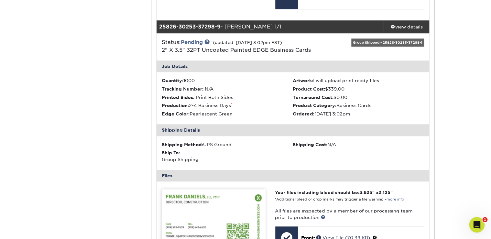
scroll to position [2760, 0]
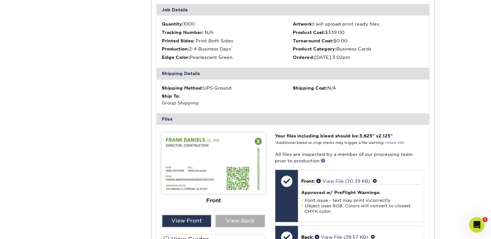
click at [233, 218] on div "View Back" at bounding box center [239, 221] width 49 height 12
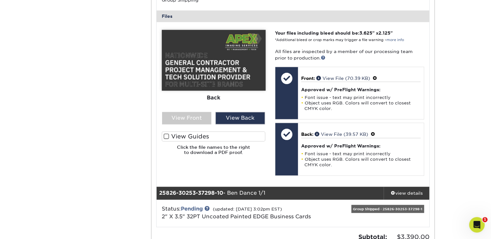
scroll to position [2898, 0]
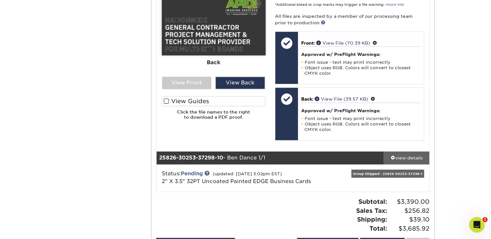
click at [404, 159] on div "view details" at bounding box center [407, 158] width 46 height 6
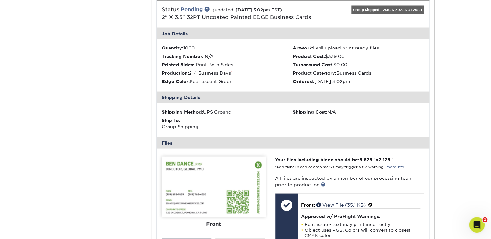
scroll to position [3140, 0]
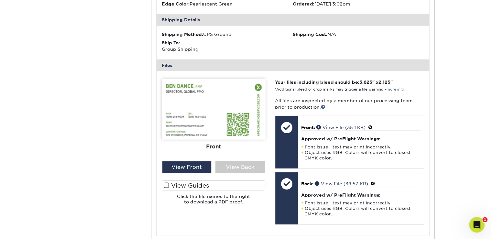
drag, startPoint x: 233, startPoint y: 167, endPoint x: 318, endPoint y: 172, distance: 84.9
click at [233, 166] on div "View Back" at bounding box center [239, 167] width 49 height 12
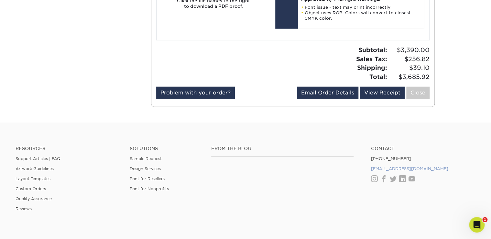
scroll to position [3347, 0]
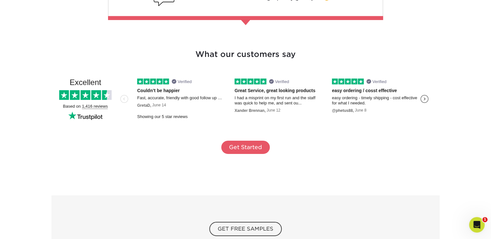
scroll to position [1104, 0]
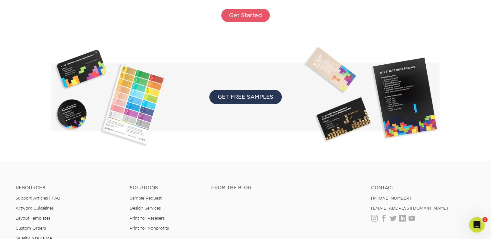
click at [236, 94] on span "GET FREE SAMPLES" at bounding box center [245, 97] width 72 height 14
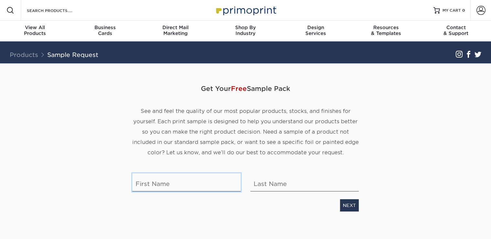
click at [179, 188] on input "text" at bounding box center [186, 182] width 108 height 18
type input "Gie"
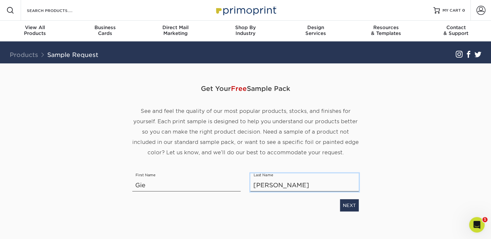
type input "[PERSON_NAME]"
click at [346, 208] on link "NEXT" at bounding box center [349, 205] width 19 height 12
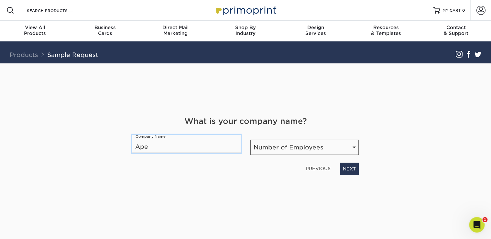
type input "APEX IMAGING SERVICES INC"
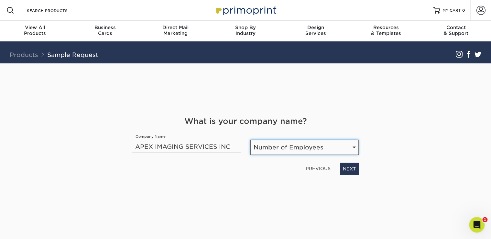
click at [295, 149] on select "Number of Employees Self-employed 1-10 employees 11-50 employees 51-200 employe…" at bounding box center [304, 147] width 108 height 15
select select "51-200"
click at [250, 140] on select "Number of Employees Self-employed 1-10 employees 11-50 employees 51-200 employe…" at bounding box center [304, 147] width 108 height 15
click at [352, 170] on link "NEXT" at bounding box center [349, 169] width 19 height 12
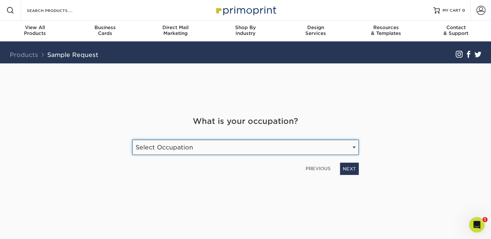
click at [188, 145] on select "Select Occupation Agency Automotive Blogger Cleaning Services Construction Educ…" at bounding box center [245, 147] width 226 height 15
select select "Construction"
click at [132, 140] on select "Select Occupation Agency Automotive Blogger Cleaning Services Construction Educ…" at bounding box center [245, 147] width 226 height 15
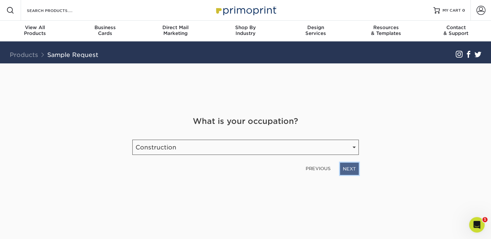
click at [345, 171] on link "NEXT" at bounding box center [349, 169] width 19 height 12
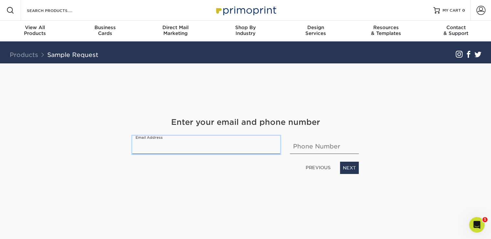
click at [186, 144] on input "email" at bounding box center [206, 145] width 148 height 18
type input "[EMAIL_ADDRESS][DOMAIN_NAME]"
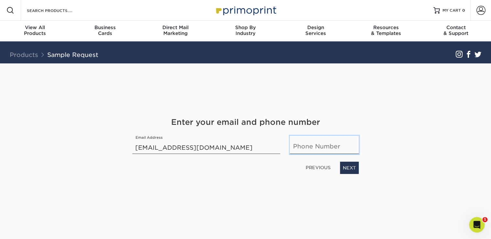
type input "9095939539"
click at [351, 168] on link "NEXT" at bounding box center [349, 168] width 19 height 12
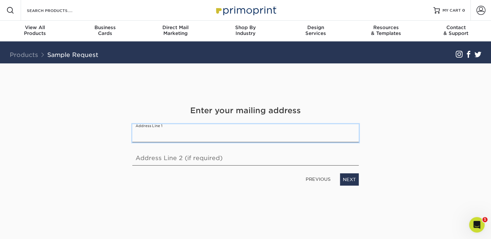
click at [176, 130] on input "text" at bounding box center [245, 133] width 226 height 18
type input "720 Indigo Court"
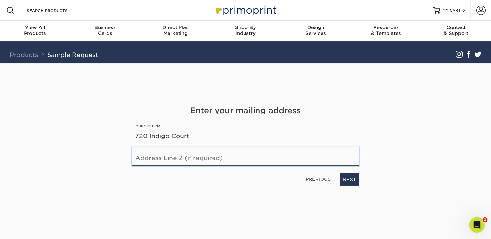
type input "[PERSON_NAME]"
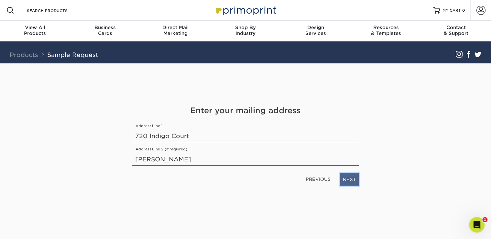
click at [350, 181] on link "NEXT" at bounding box center [349, 179] width 19 height 12
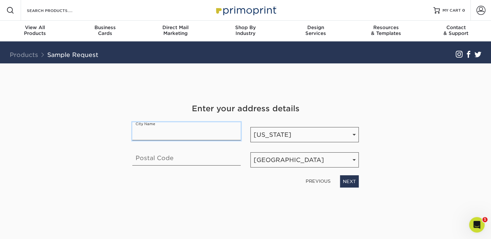
click at [185, 134] on input "text" at bounding box center [186, 131] width 108 height 18
type input "Pomona, [GEOGRAPHIC_DATA]"
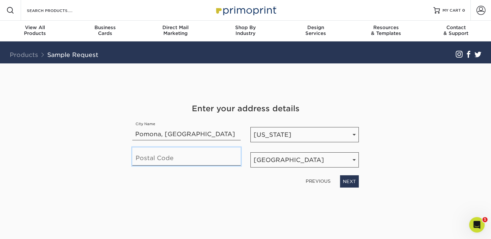
type input "91767-2262"
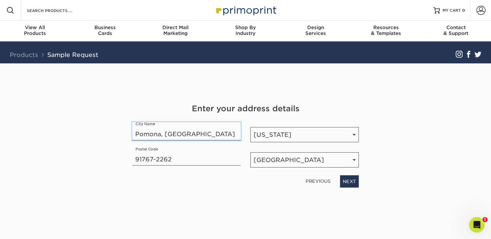
click at [176, 132] on input "Pomona, [GEOGRAPHIC_DATA]" at bounding box center [186, 131] width 108 height 18
type input "Pomona"
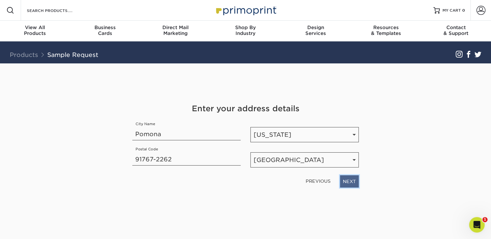
click at [345, 185] on link "NEXT" at bounding box center [349, 181] width 19 height 12
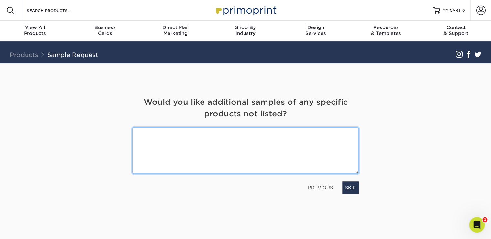
click at [269, 142] on textarea at bounding box center [245, 150] width 226 height 46
type textarea "linen business cards and brochures"
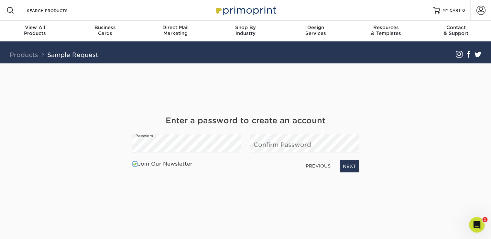
click at [318, 196] on div "Get Your Free Sample Pack See and feel the quality of our most popular products…" at bounding box center [245, 145] width 226 height 164
click at [347, 164] on link "NEXT" at bounding box center [349, 166] width 19 height 12
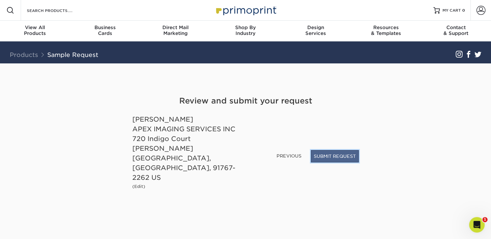
click at [339, 162] on button "SUBMIT REQUEST" at bounding box center [335, 156] width 48 height 12
